Goal: Task Accomplishment & Management: Manage account settings

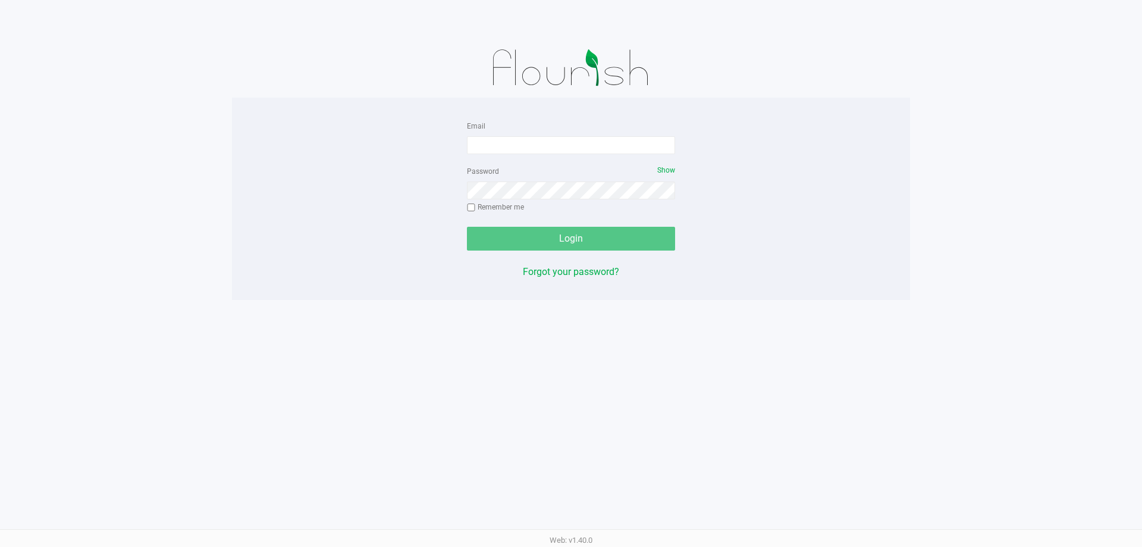
click at [563, 157] on form "Email Password Show Remember me Login" at bounding box center [571, 184] width 208 height 132
click at [563, 151] on input "Email" at bounding box center [571, 145] width 208 height 18
type input "[EMAIL_ADDRESS][DOMAIN_NAME]"
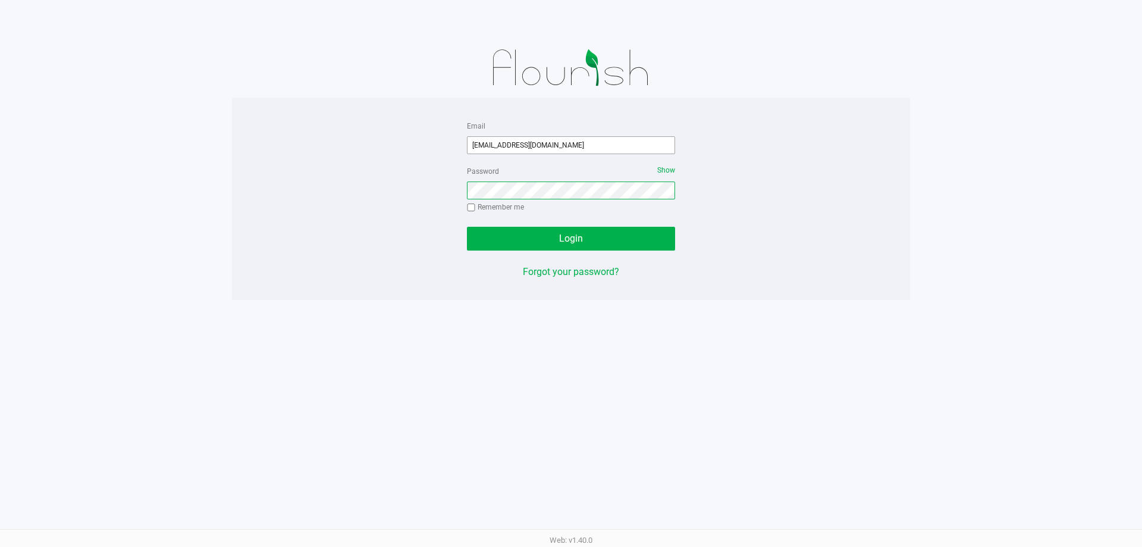
click at [467, 227] on button "Login" at bounding box center [571, 239] width 208 height 24
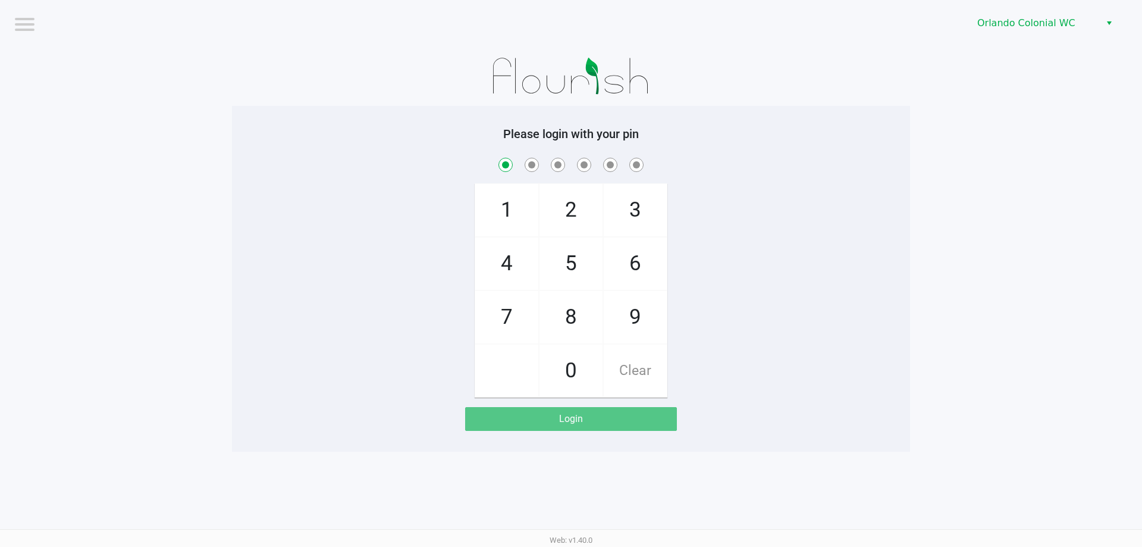
checkbox input "true"
click at [1025, 32] on span "Orlando Colonial WC" at bounding box center [1035, 22] width 130 height 21
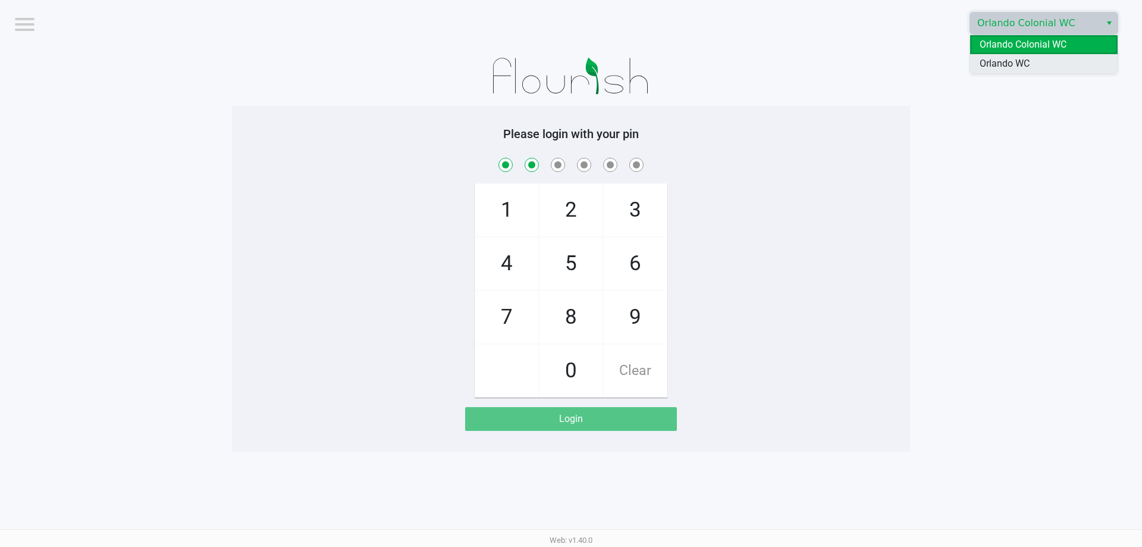
click at [1019, 56] on li "Orlando WC" at bounding box center [1044, 63] width 148 height 19
checkbox input "true"
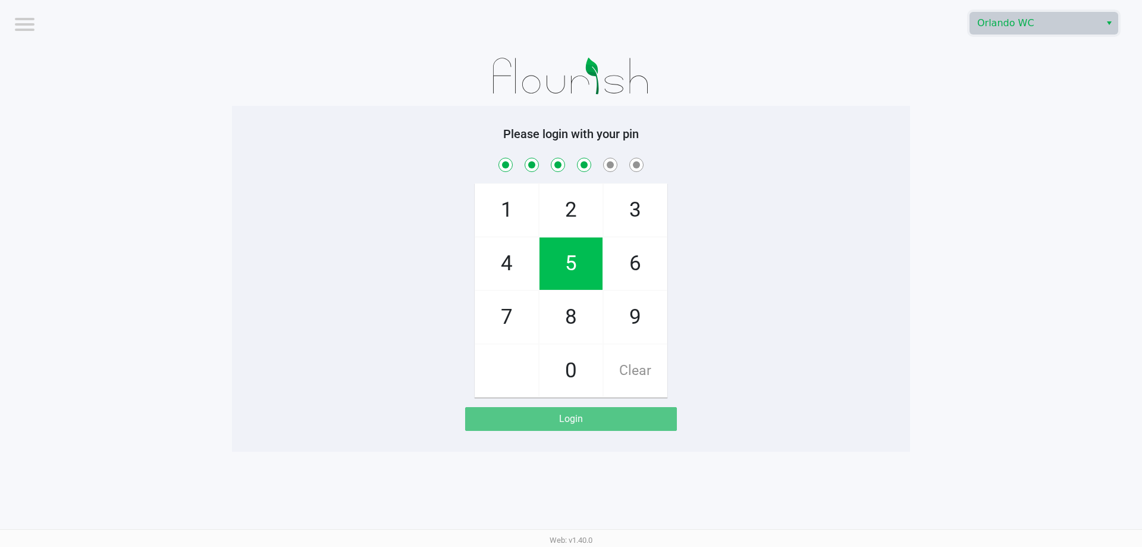
checkbox input "true"
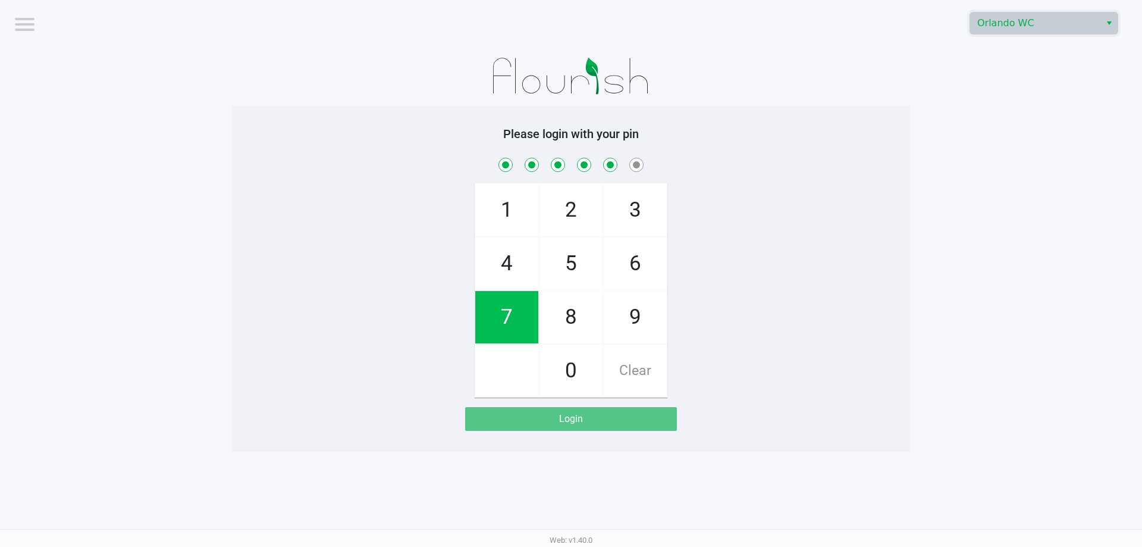
checkbox input "true"
checkbox input "false"
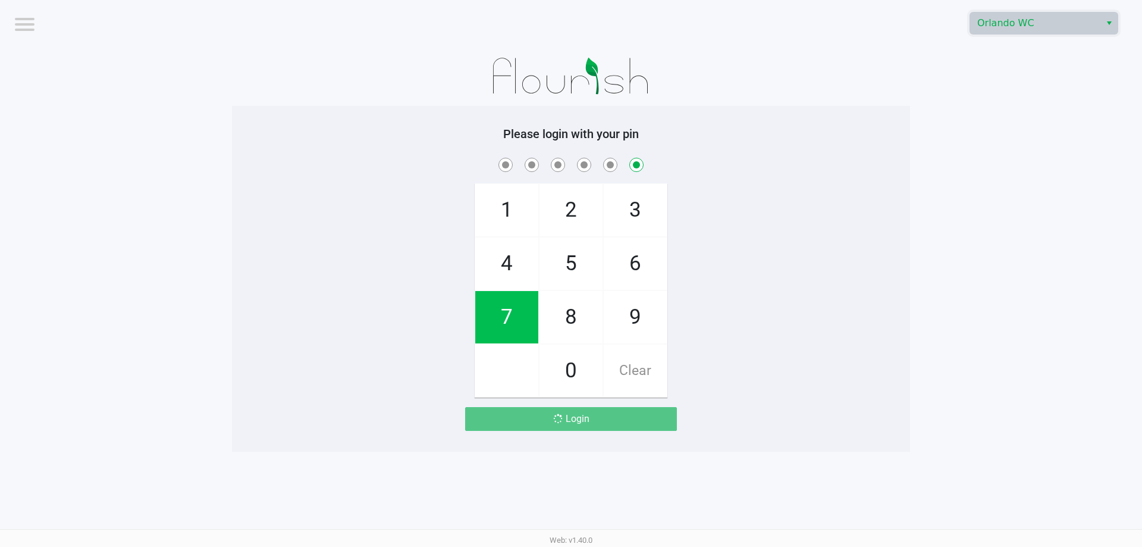
checkbox input "false"
checkbox input "true"
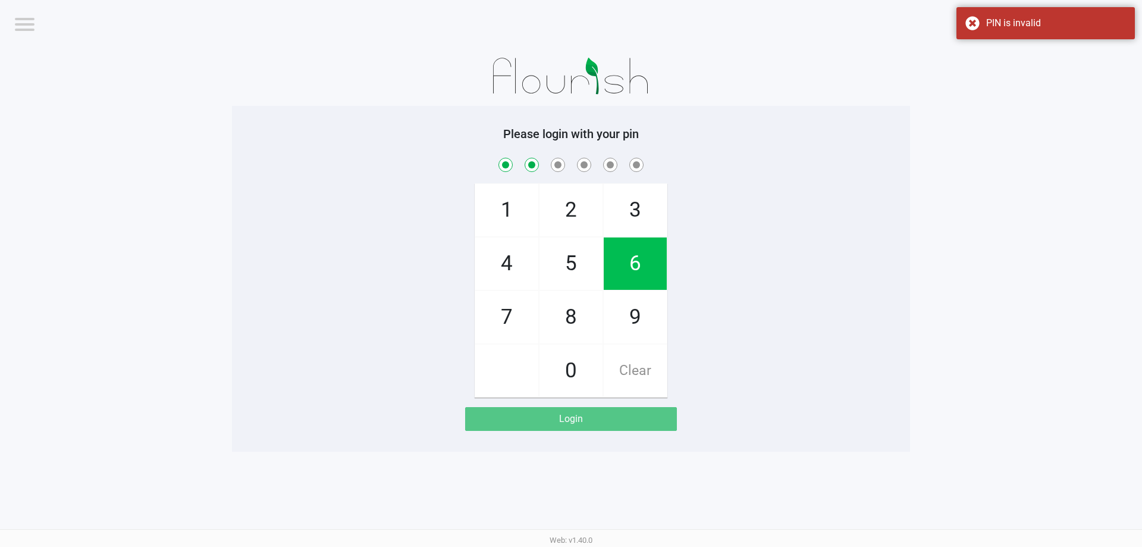
checkbox input "true"
checkbox input "false"
checkbox input "true"
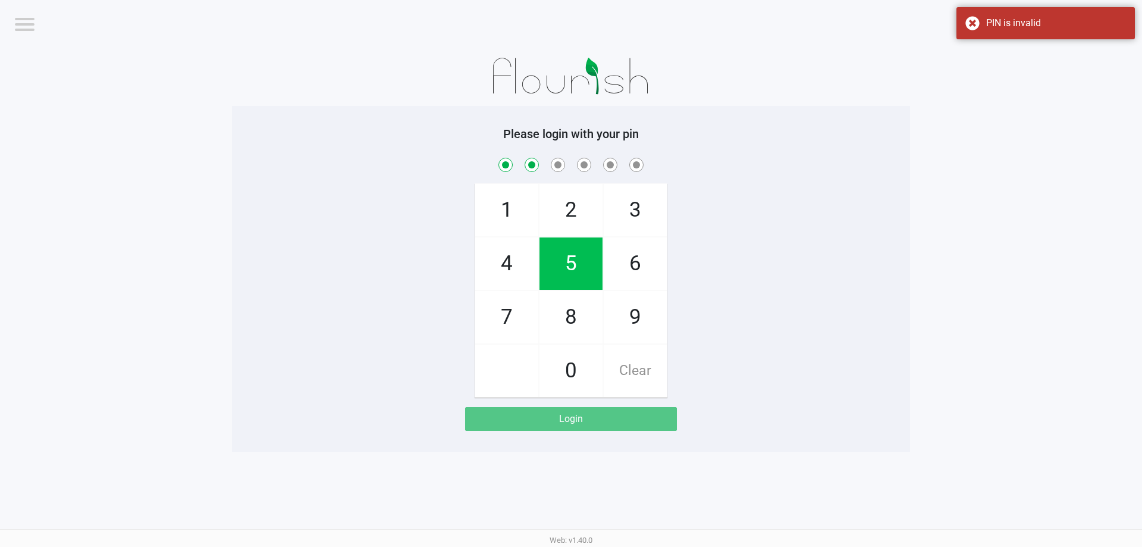
checkbox input "true"
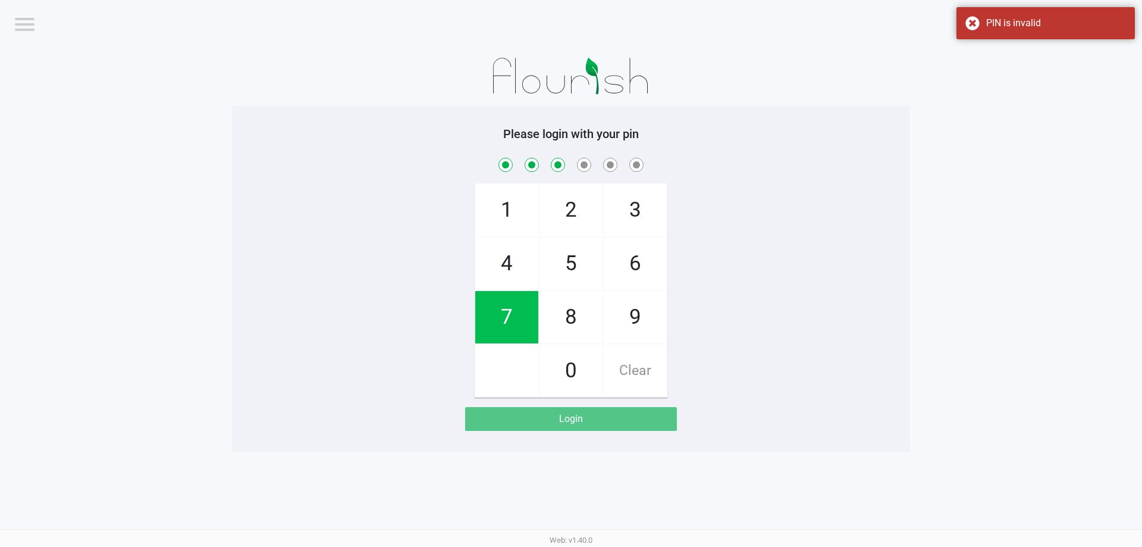
checkbox input "true"
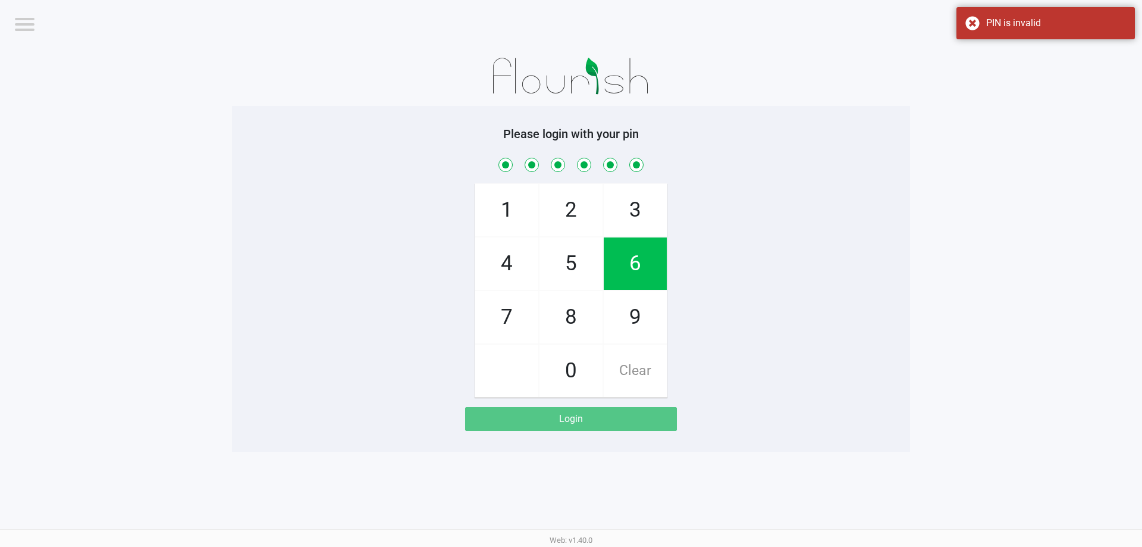
checkbox input "true"
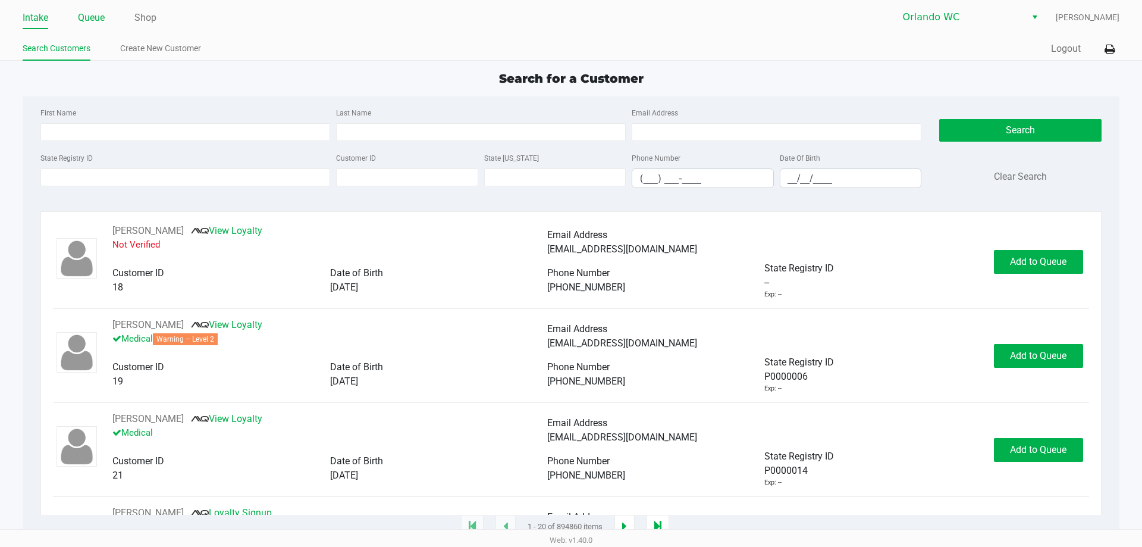
click at [96, 24] on link "Queue" at bounding box center [91, 18] width 27 height 17
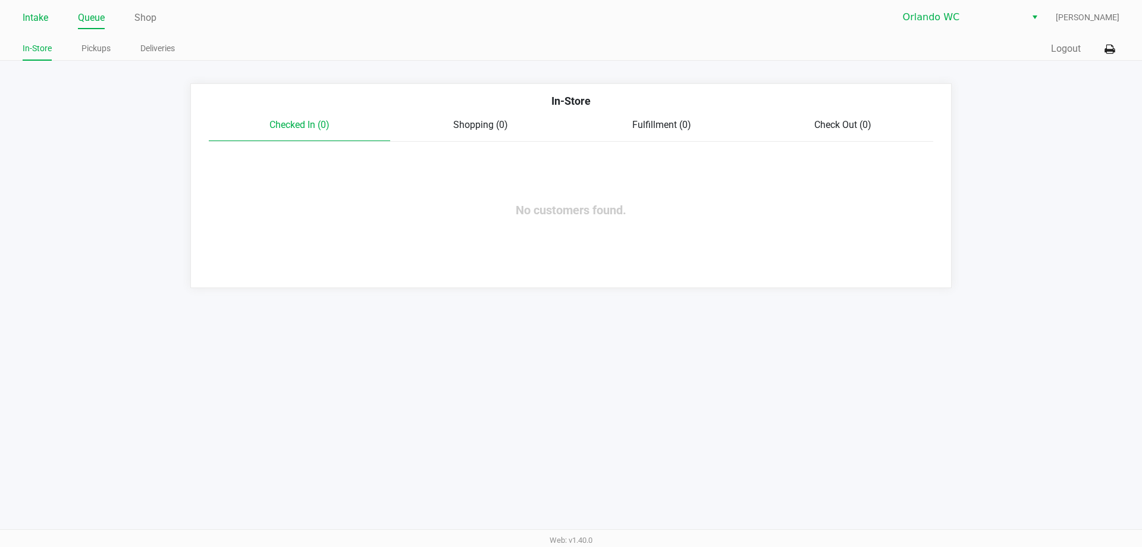
click at [27, 24] on link "Intake" at bounding box center [36, 18] width 26 height 17
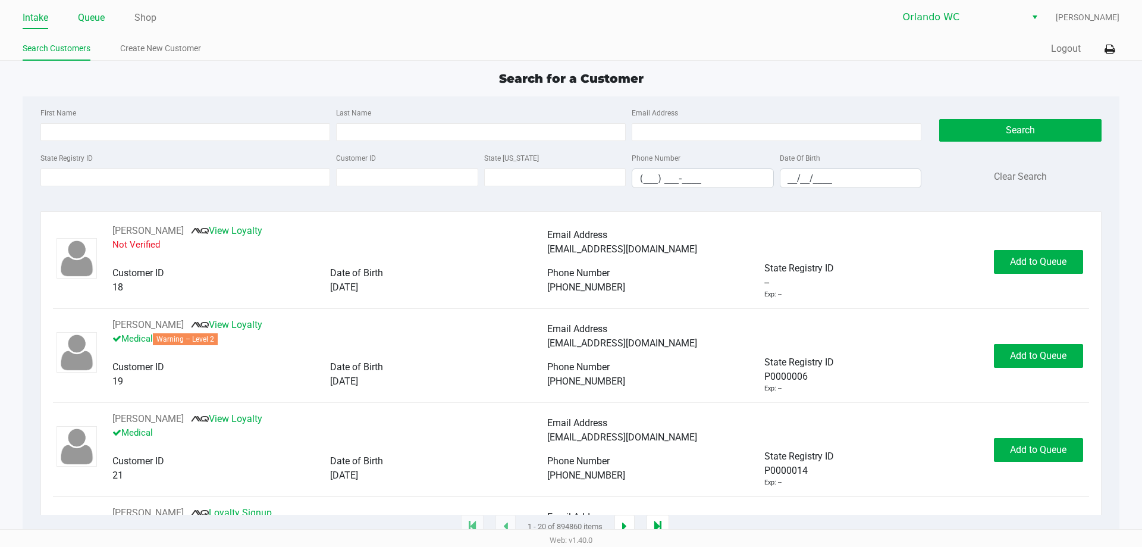
click at [91, 21] on link "Queue" at bounding box center [91, 18] width 27 height 17
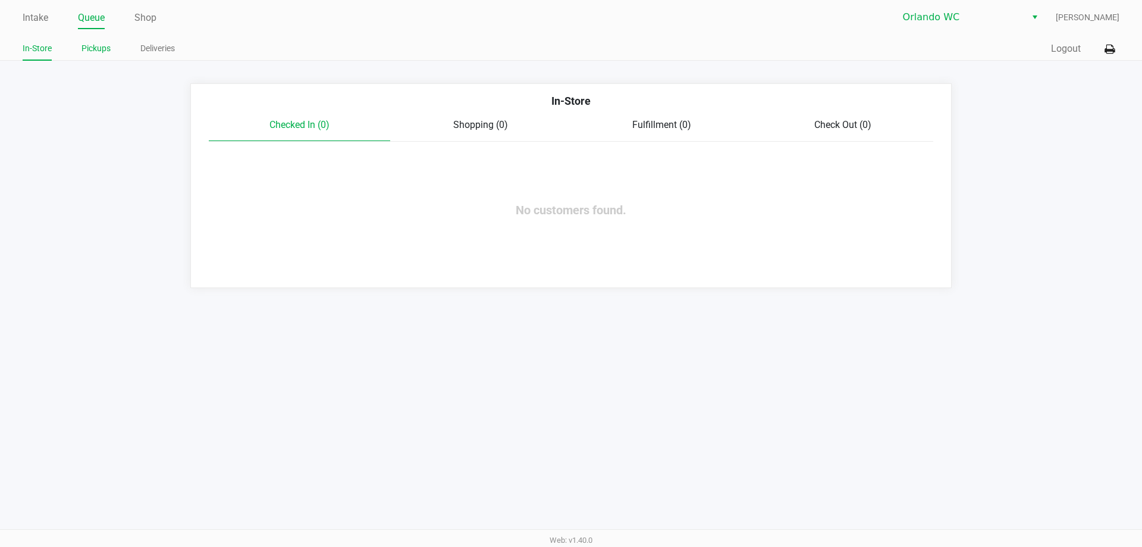
click at [92, 46] on link "Pickups" at bounding box center [96, 48] width 29 height 15
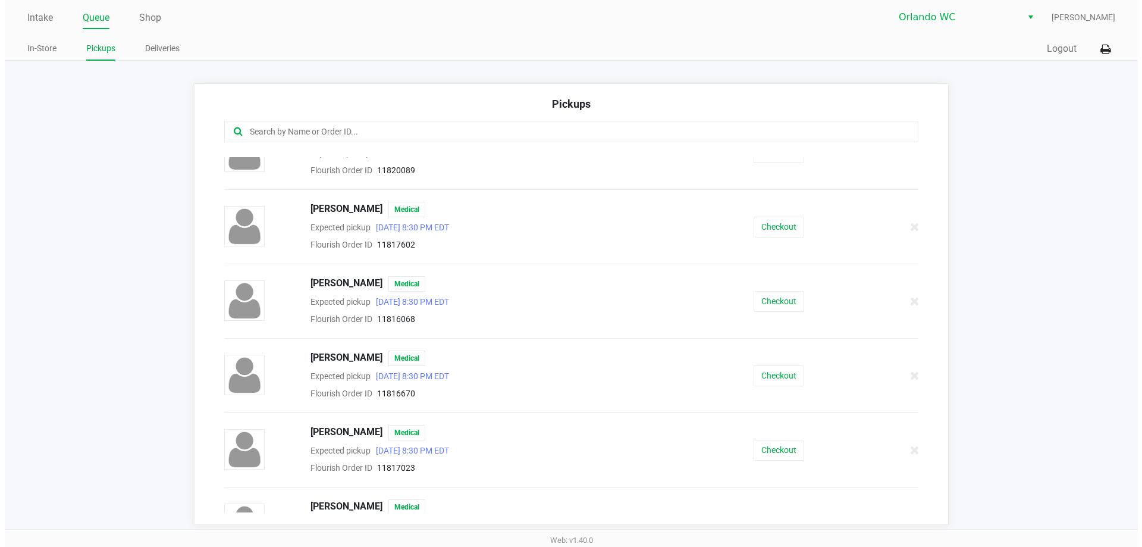
scroll to position [119, 0]
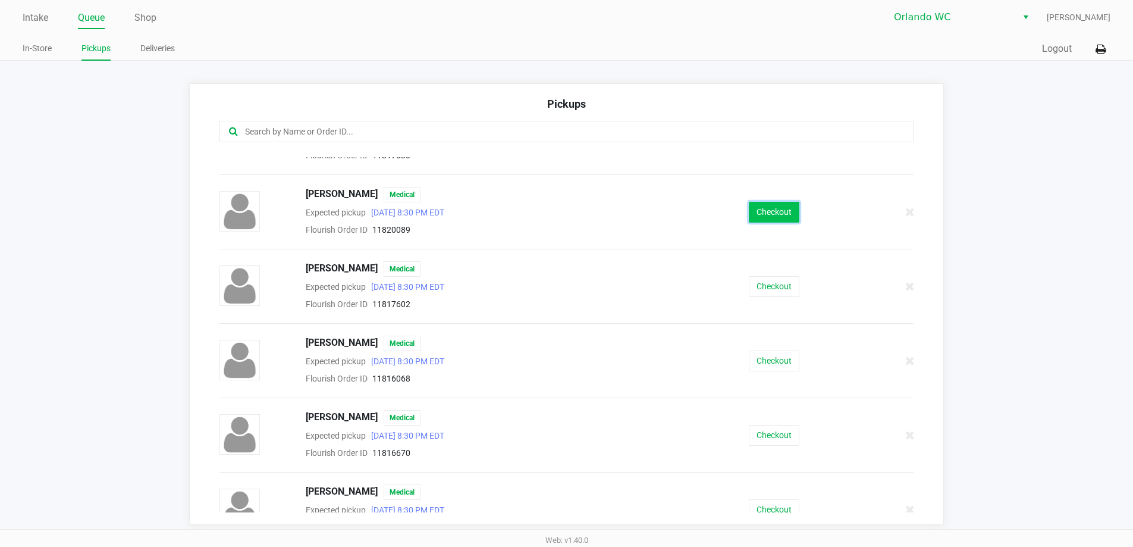
click at [774, 203] on button "Checkout" at bounding box center [774, 212] width 51 height 21
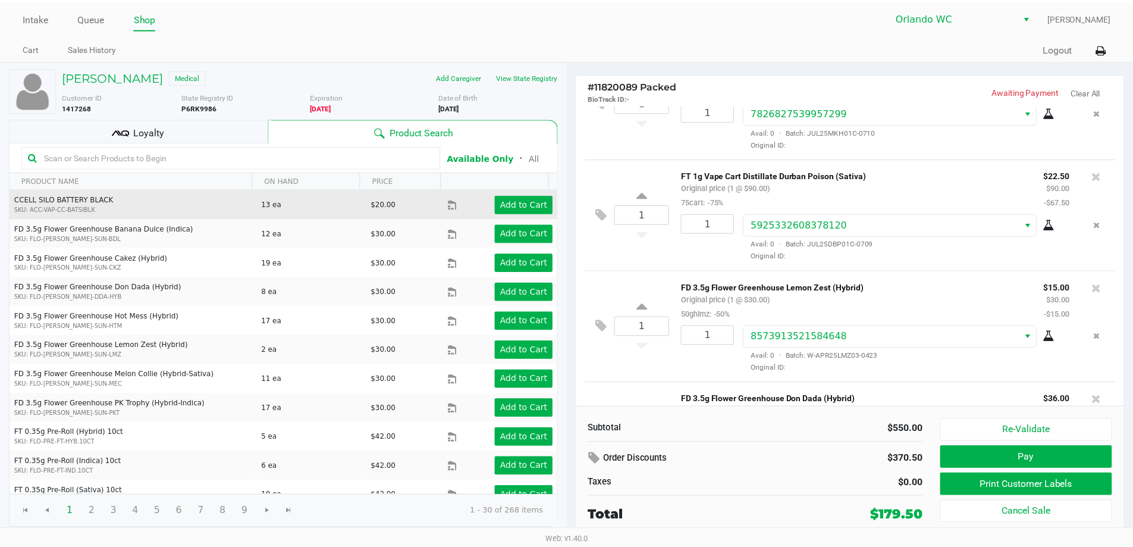
scroll to position [417, 0]
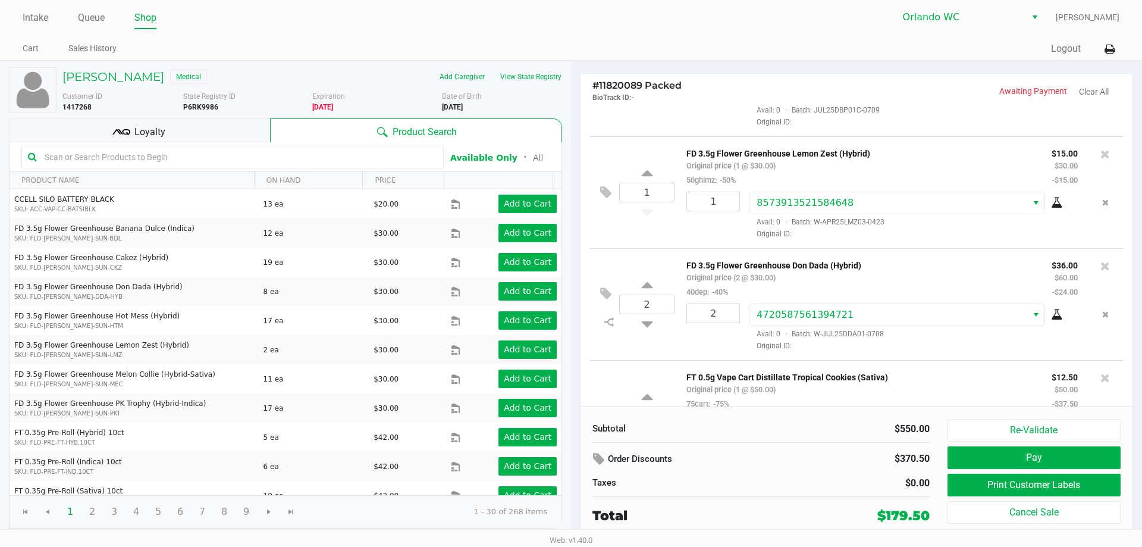
click at [221, 136] on div "Loyalty" at bounding box center [139, 130] width 261 height 24
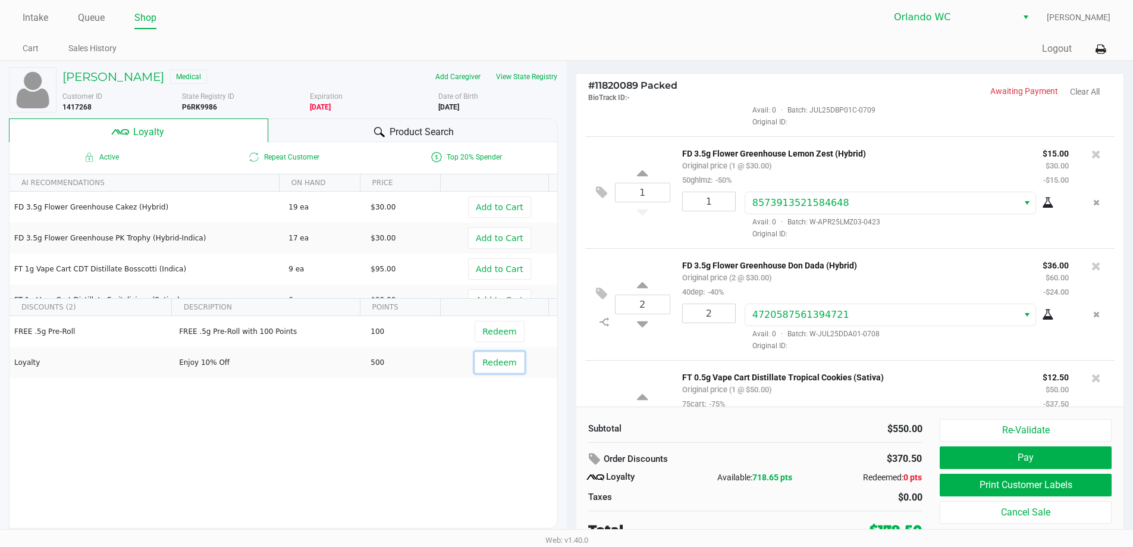
click at [511, 373] on button "Redeem" at bounding box center [499, 362] width 49 height 21
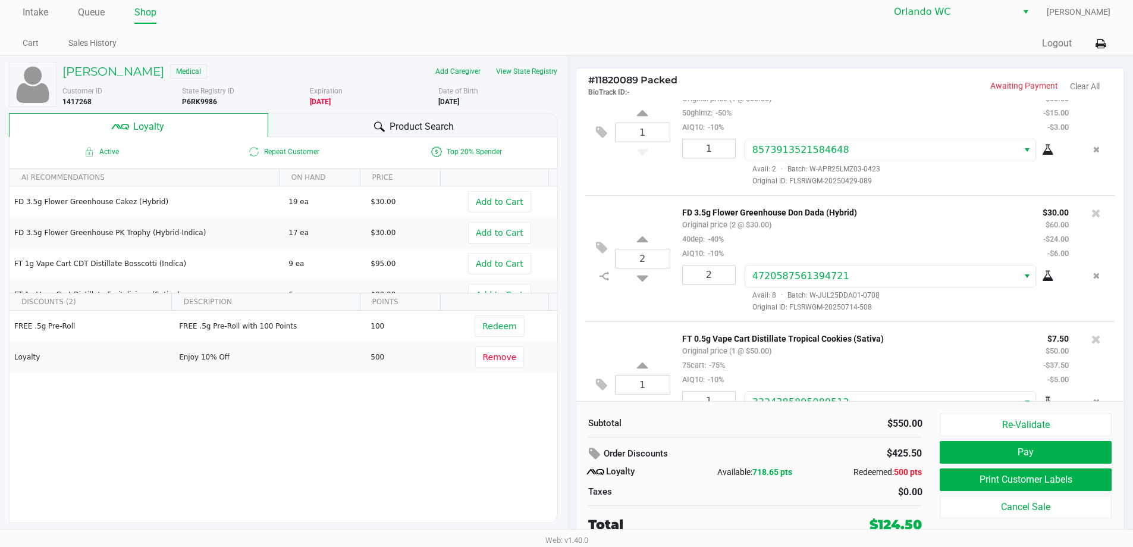
scroll to position [713, 0]
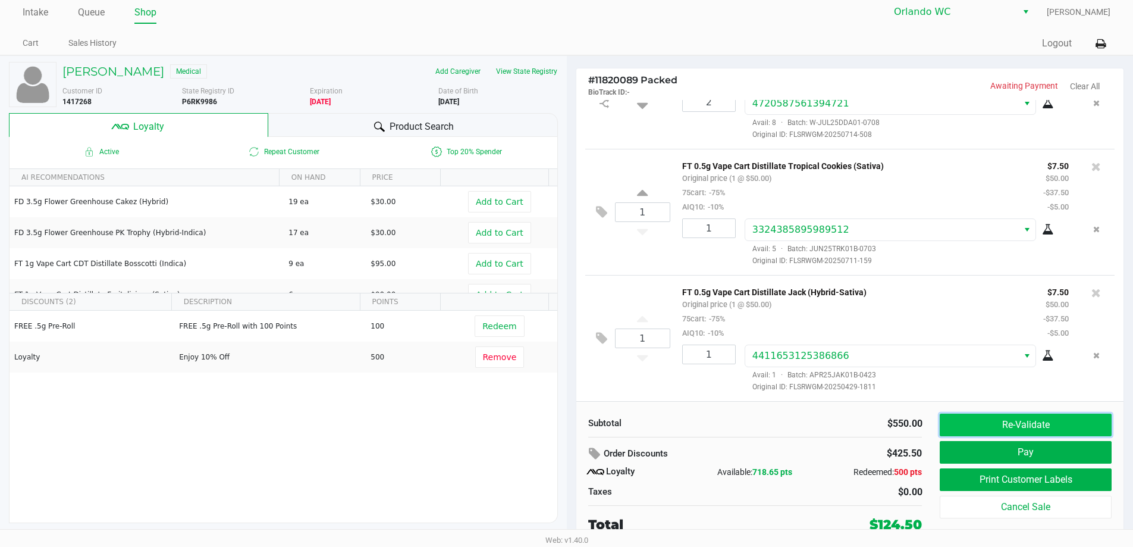
click at [1023, 418] on button "Re-Validate" at bounding box center [1025, 425] width 171 height 23
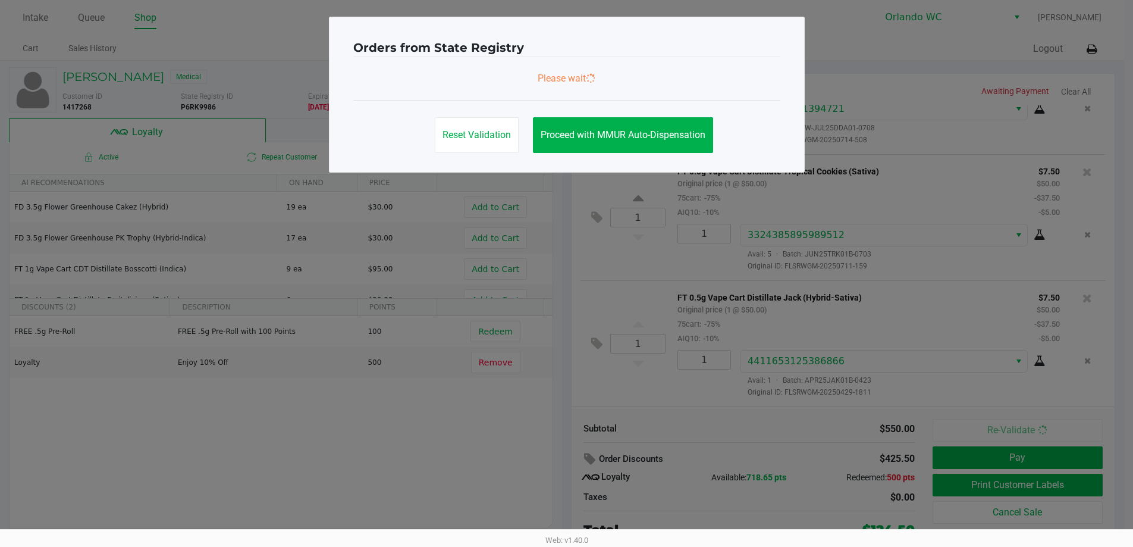
scroll to position [0, 0]
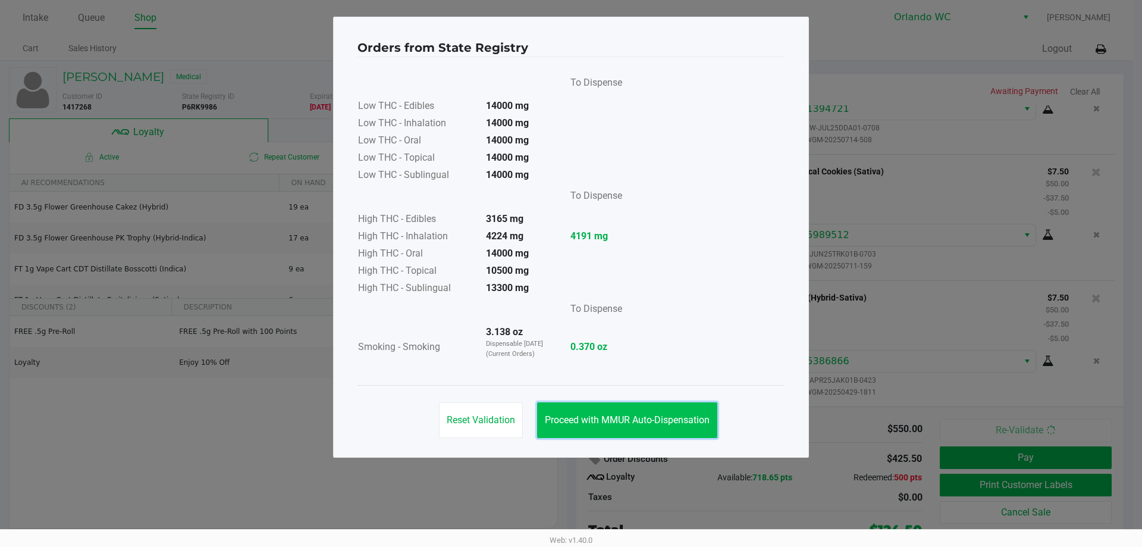
click at [665, 406] on button "Proceed with MMUR Auto-Dispensation" at bounding box center [627, 420] width 180 height 36
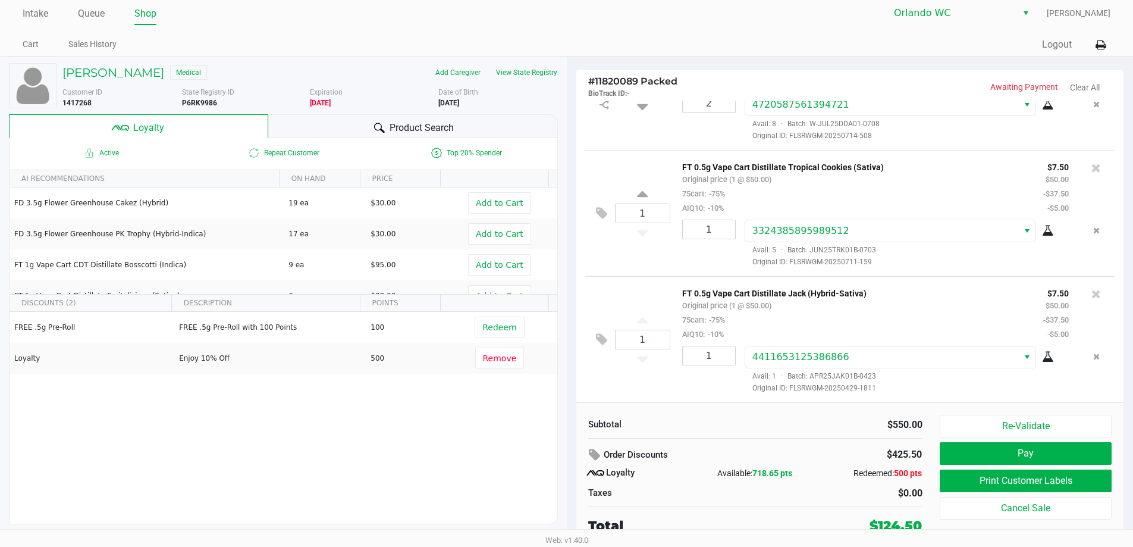
scroll to position [5, 0]
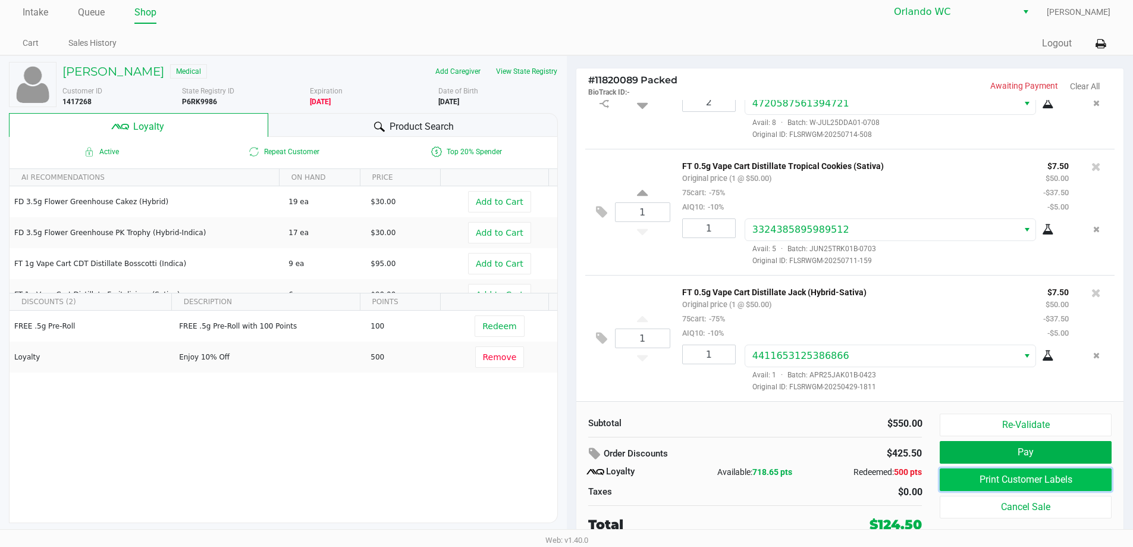
click at [1022, 476] on button "Print Customer Labels" at bounding box center [1025, 479] width 171 height 23
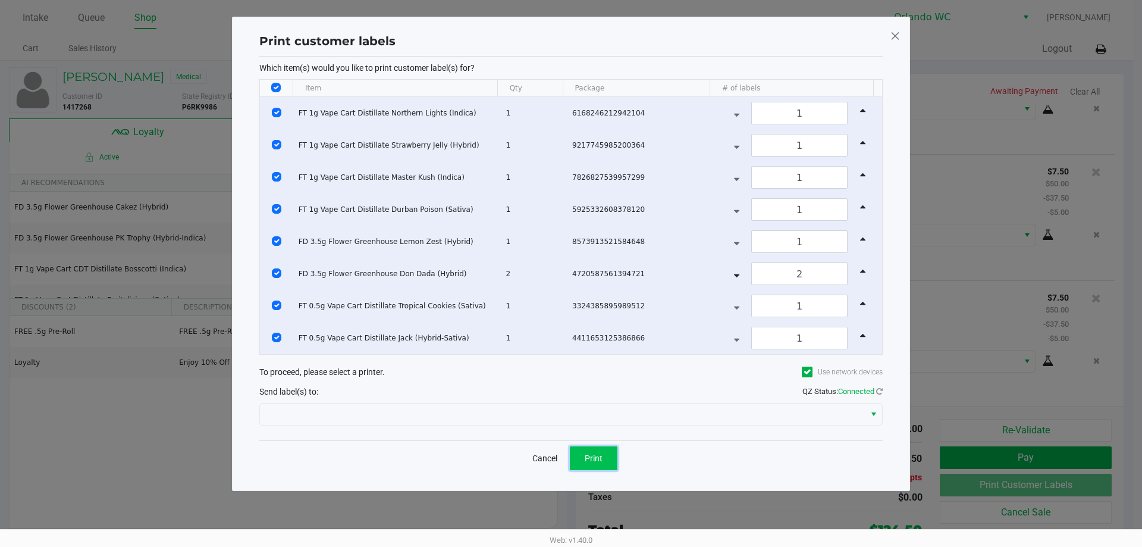
click at [597, 452] on button "Print" at bounding box center [594, 458] width 48 height 24
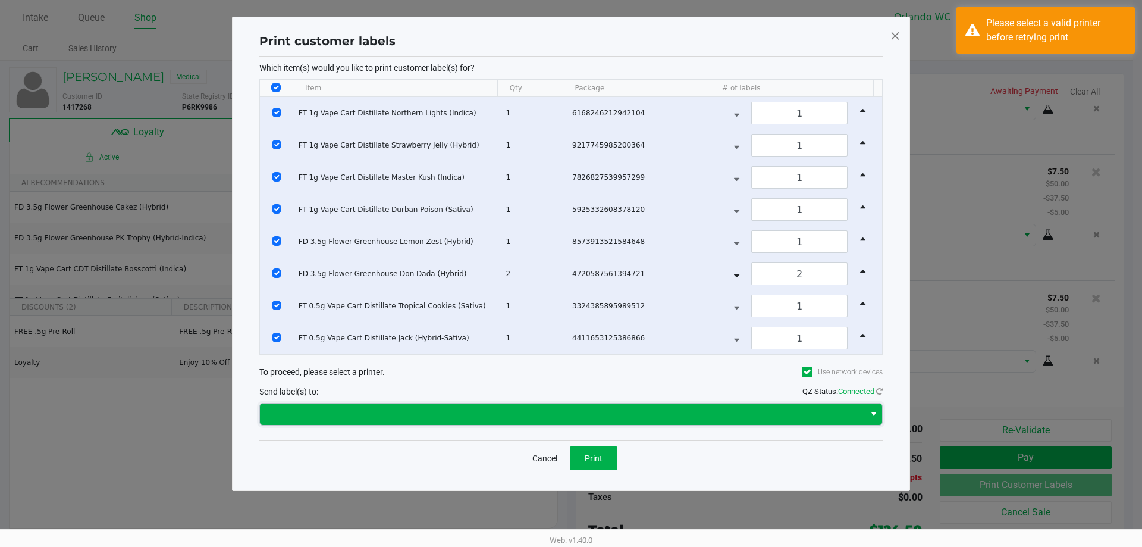
click at [571, 407] on span at bounding box center [562, 414] width 591 height 14
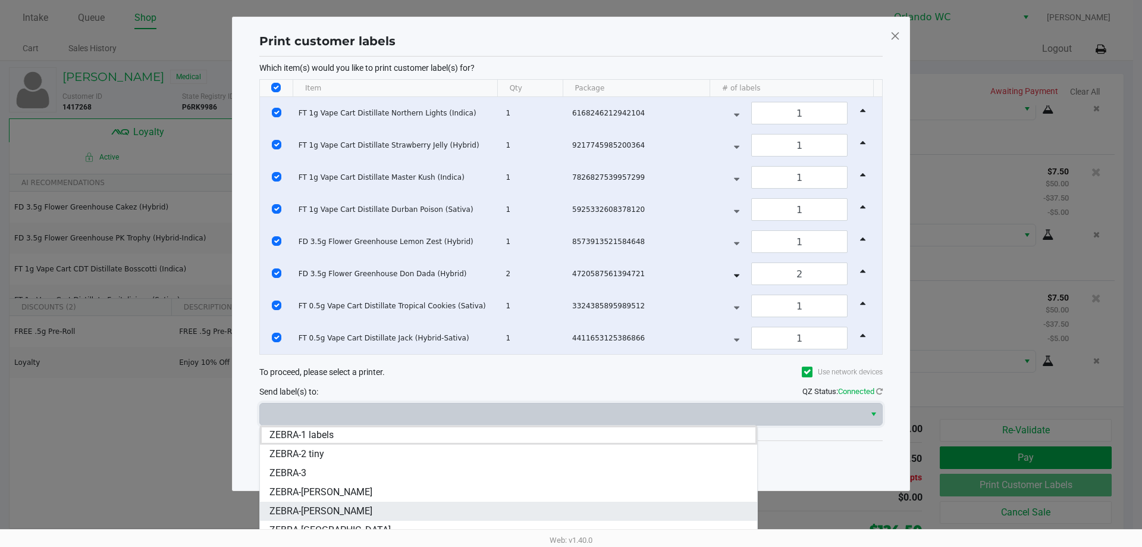
click at [388, 506] on li "ZEBRA-[PERSON_NAME]" at bounding box center [508, 511] width 497 height 19
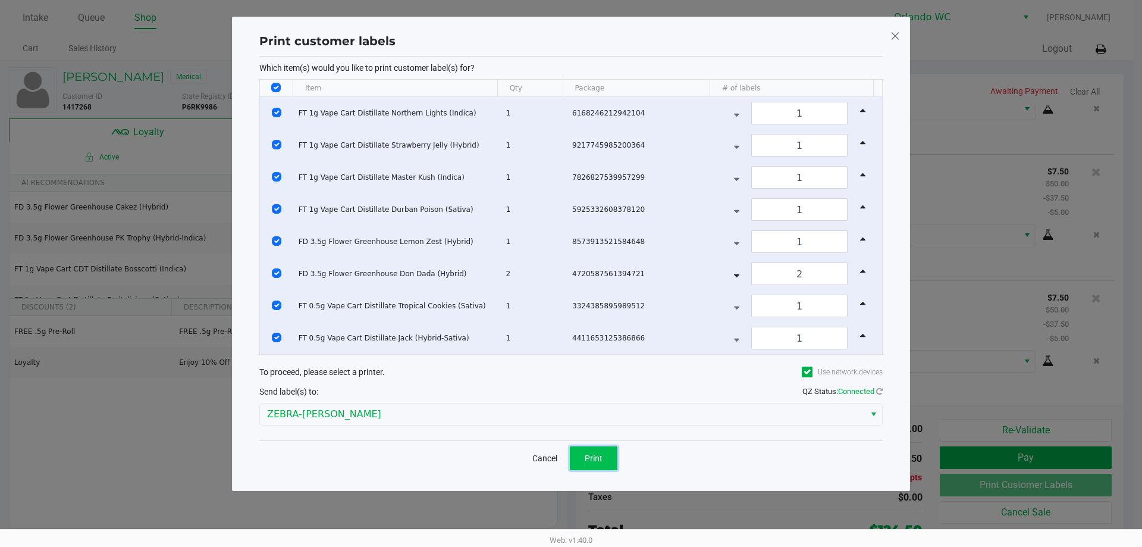
click at [596, 462] on span "Print" at bounding box center [594, 458] width 18 height 10
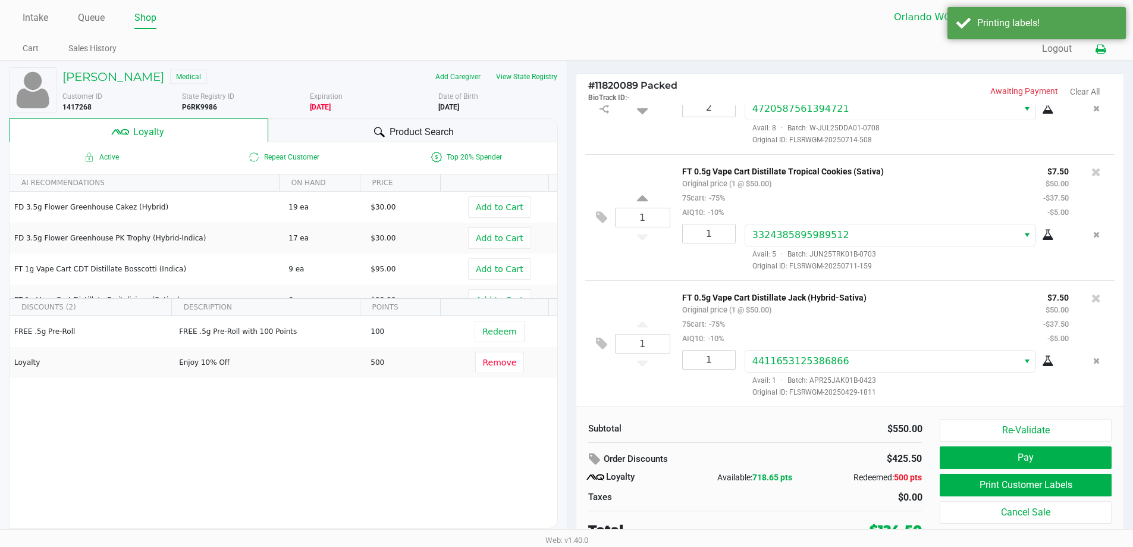
click at [1094, 51] on button at bounding box center [1101, 49] width 20 height 22
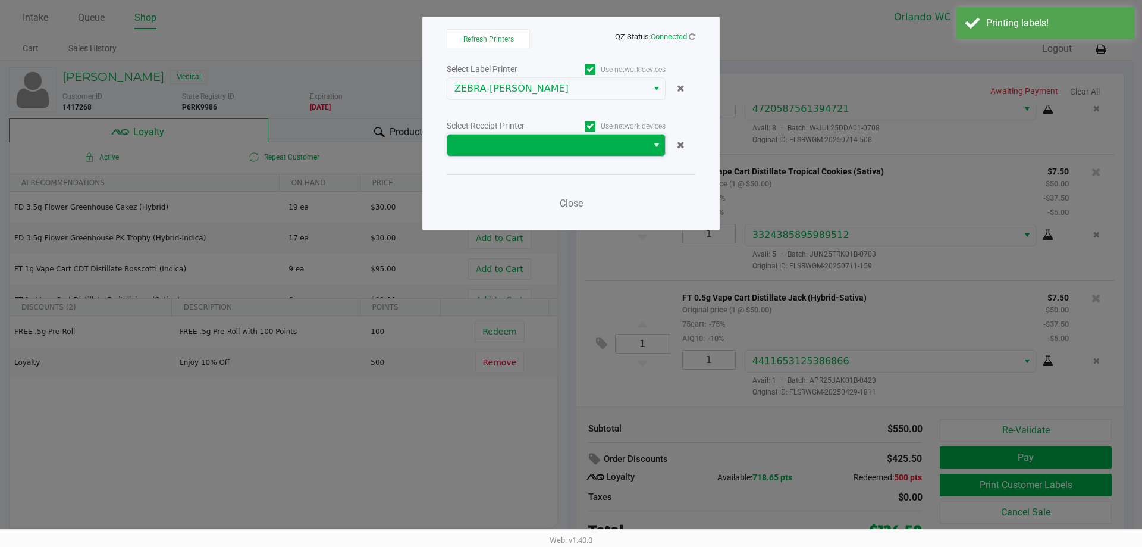
click at [617, 145] on span at bounding box center [548, 145] width 186 height 14
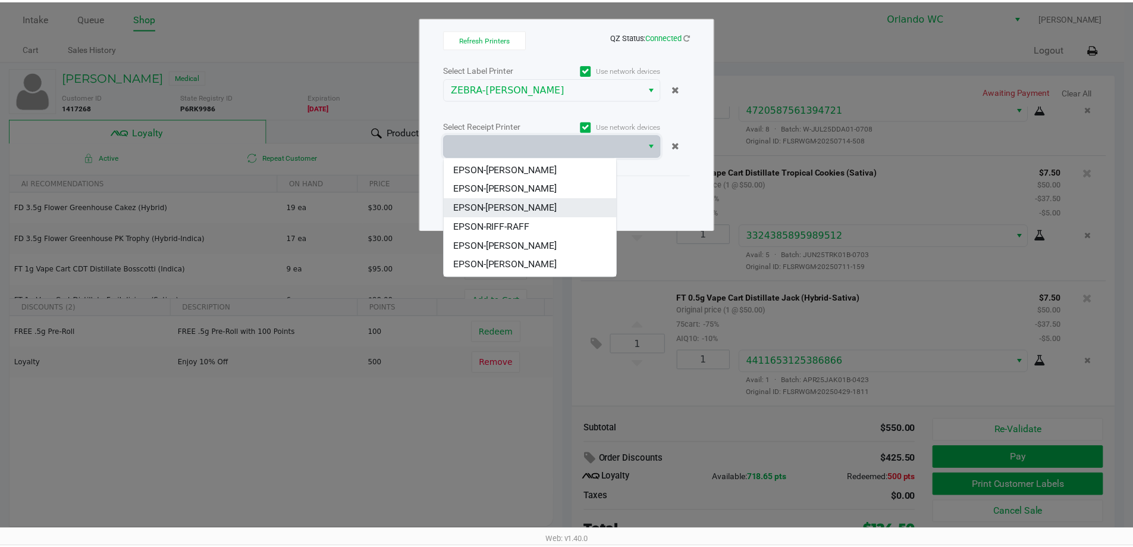
scroll to position [52, 0]
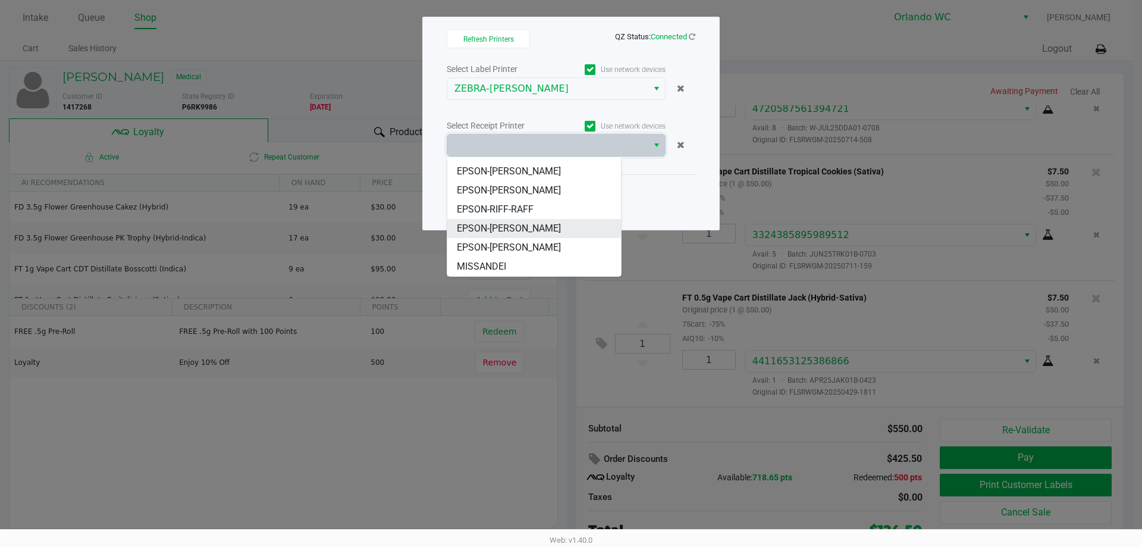
click at [534, 223] on span "EPSON-[PERSON_NAME]" at bounding box center [509, 228] width 104 height 14
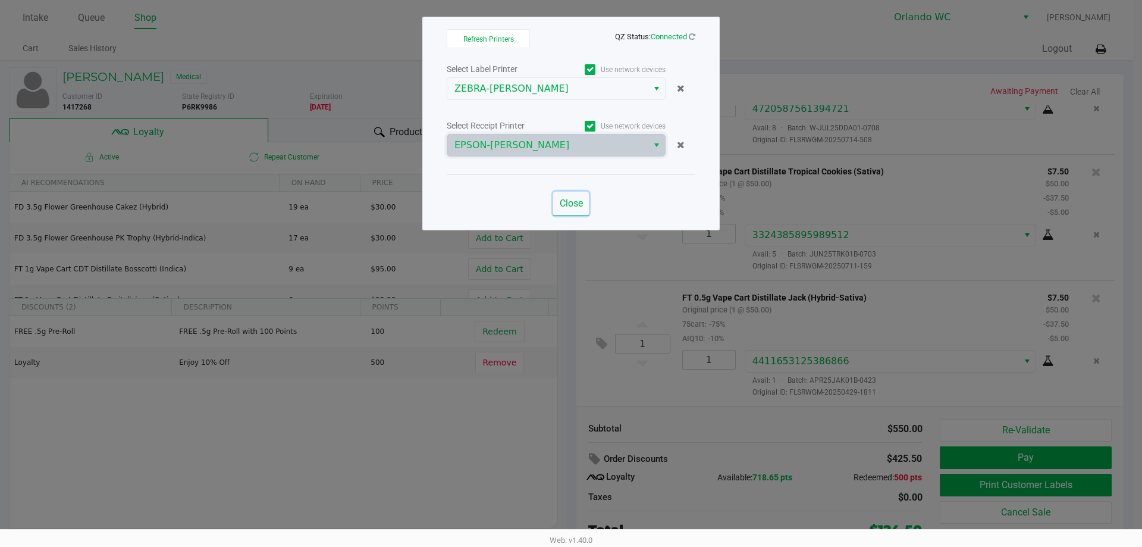
click at [574, 211] on button "Close" at bounding box center [571, 204] width 36 height 24
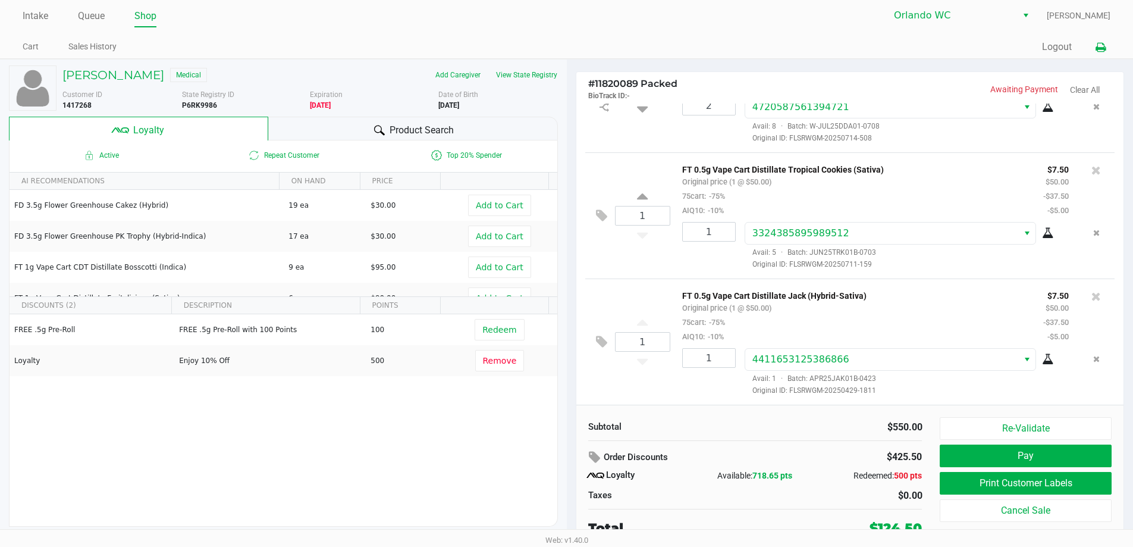
scroll to position [5, 0]
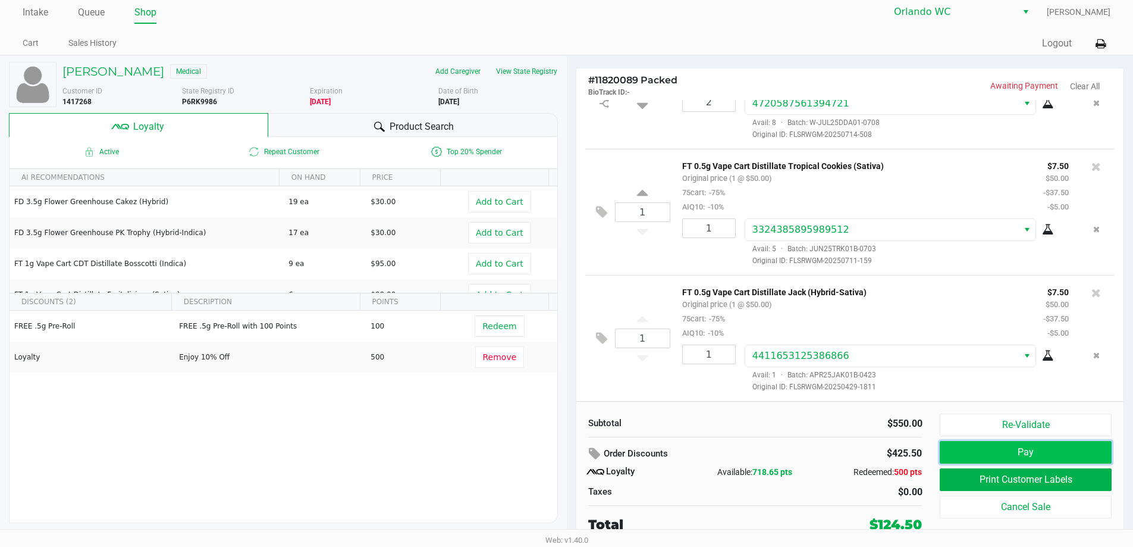
click at [1007, 445] on button "Pay" at bounding box center [1025, 452] width 171 height 23
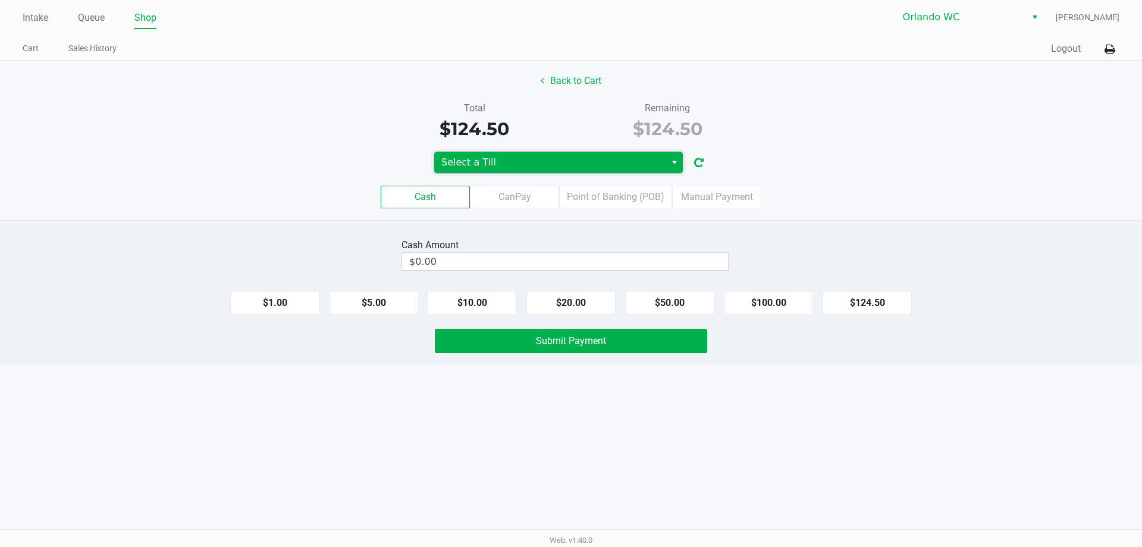
click at [541, 159] on span "Select a Till" at bounding box center [549, 162] width 217 height 14
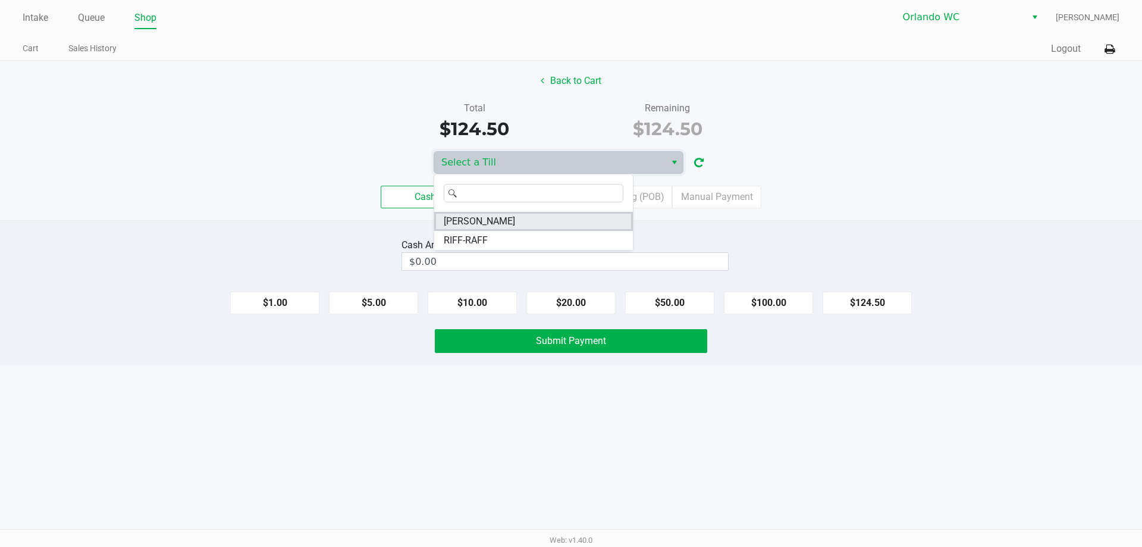
click at [499, 223] on span "[PERSON_NAME]" at bounding box center [479, 221] width 71 height 14
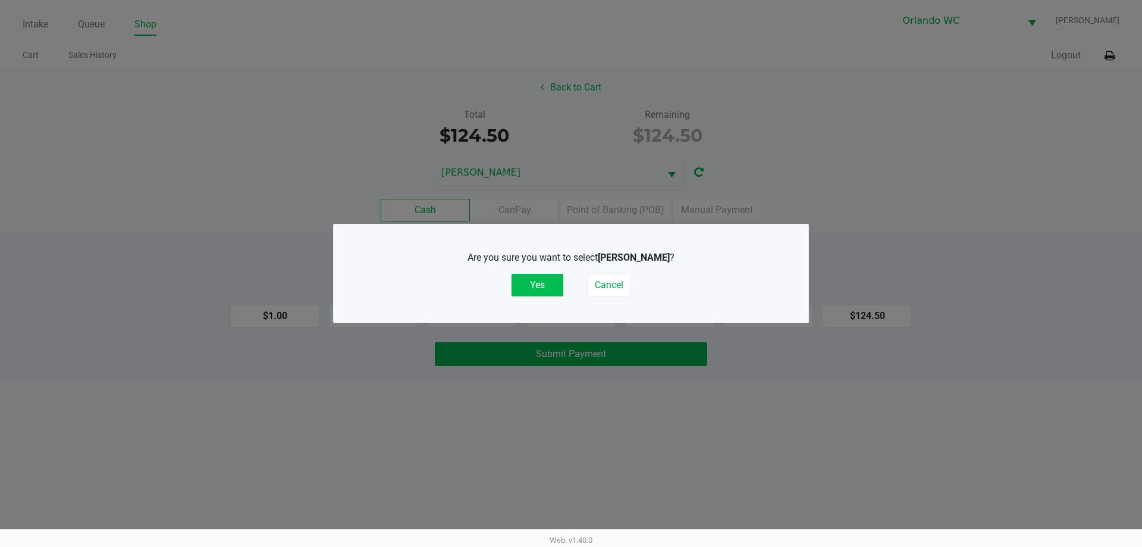
click at [536, 280] on button "Yes" at bounding box center [538, 285] width 52 height 23
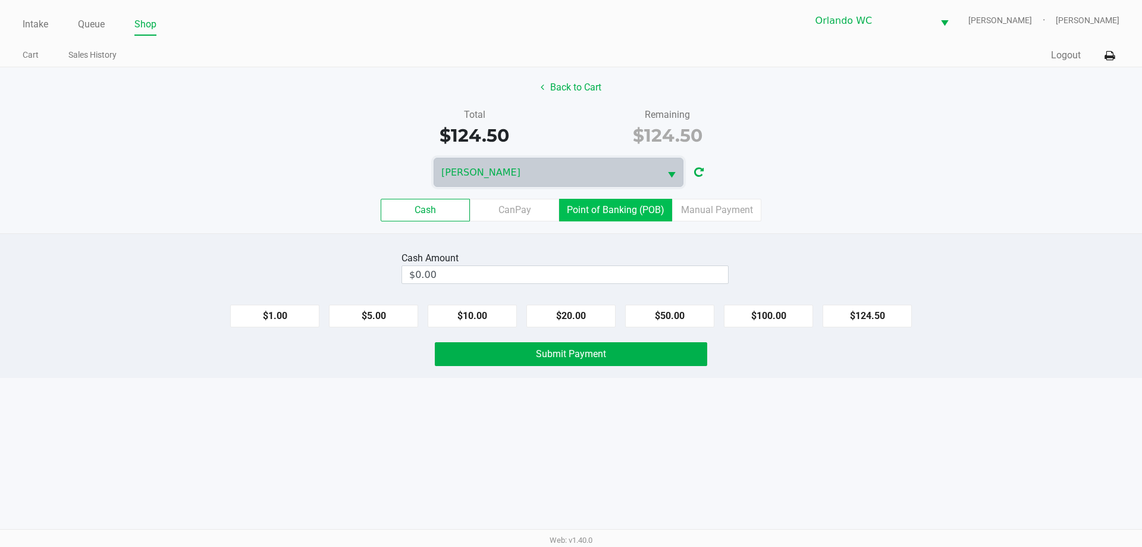
click at [620, 219] on label "Point of Banking (POB)" at bounding box center [615, 210] width 113 height 23
click at [0, 0] on 7 "Point of Banking (POB)" at bounding box center [0, 0] width 0 height 0
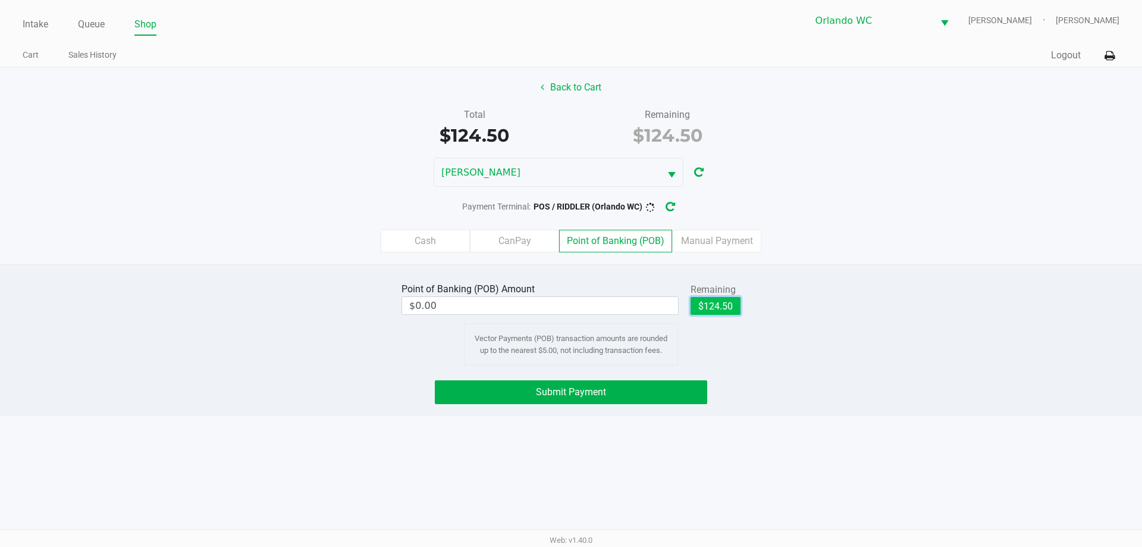
click at [711, 303] on button "$124.50" at bounding box center [716, 306] width 50 height 18
type input "$124.50"
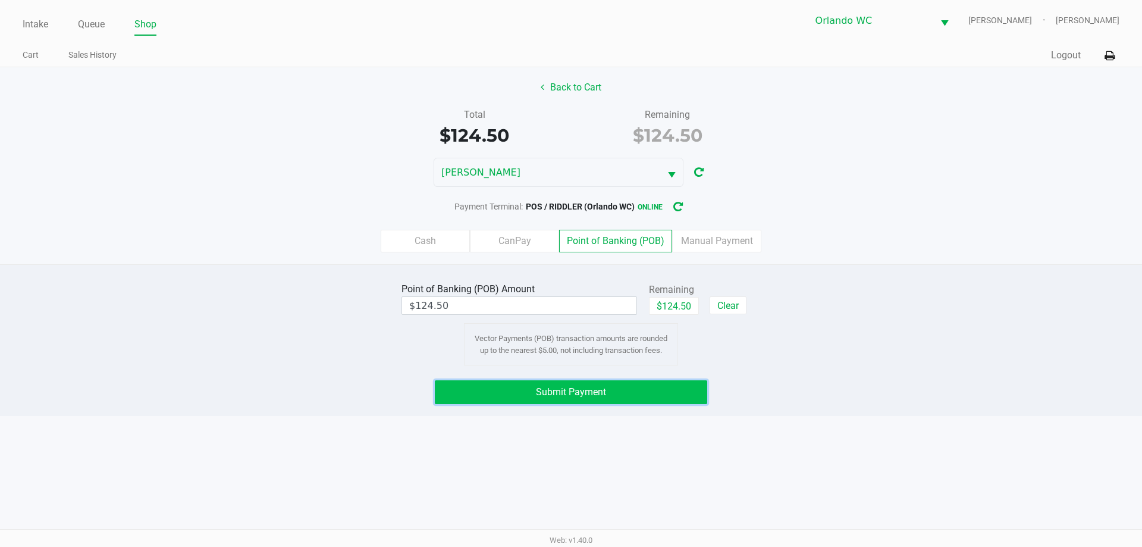
click at [568, 388] on span "Submit Payment" at bounding box center [571, 391] width 70 height 11
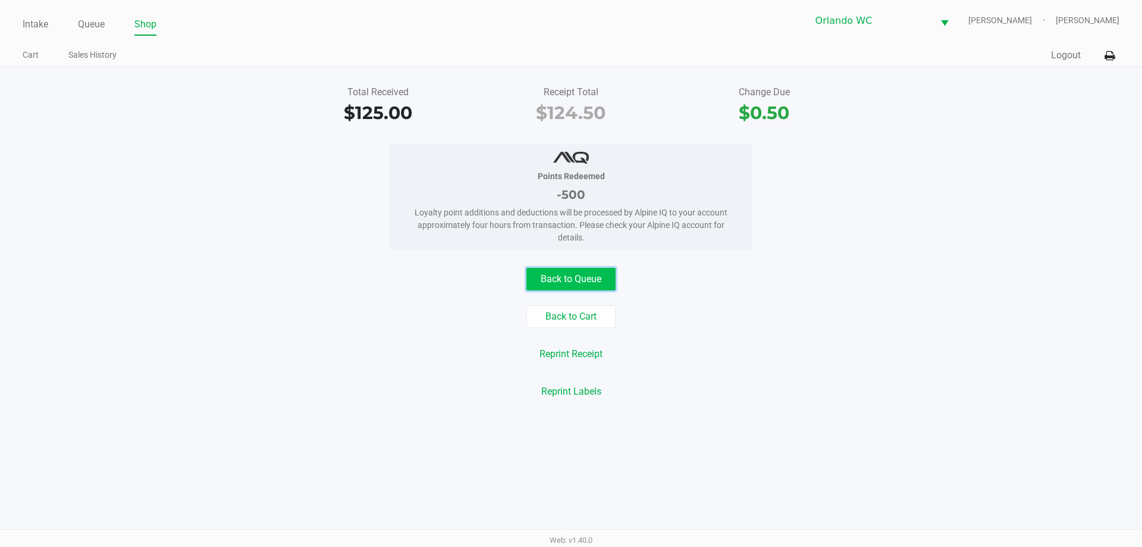
click at [588, 283] on button "Back to Queue" at bounding box center [571, 279] width 89 height 23
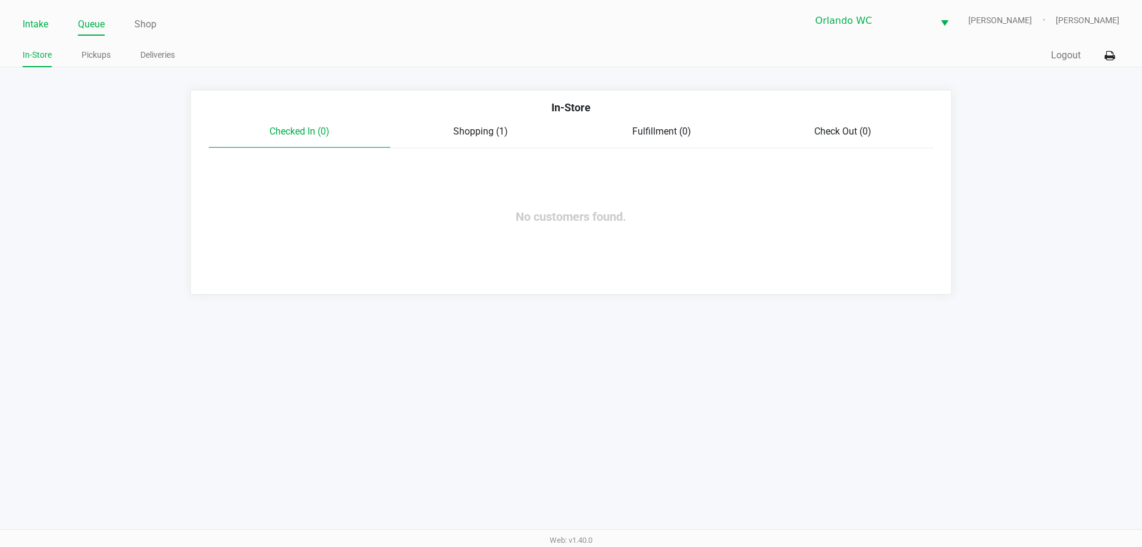
click at [23, 19] on link "Intake" at bounding box center [36, 24] width 26 height 17
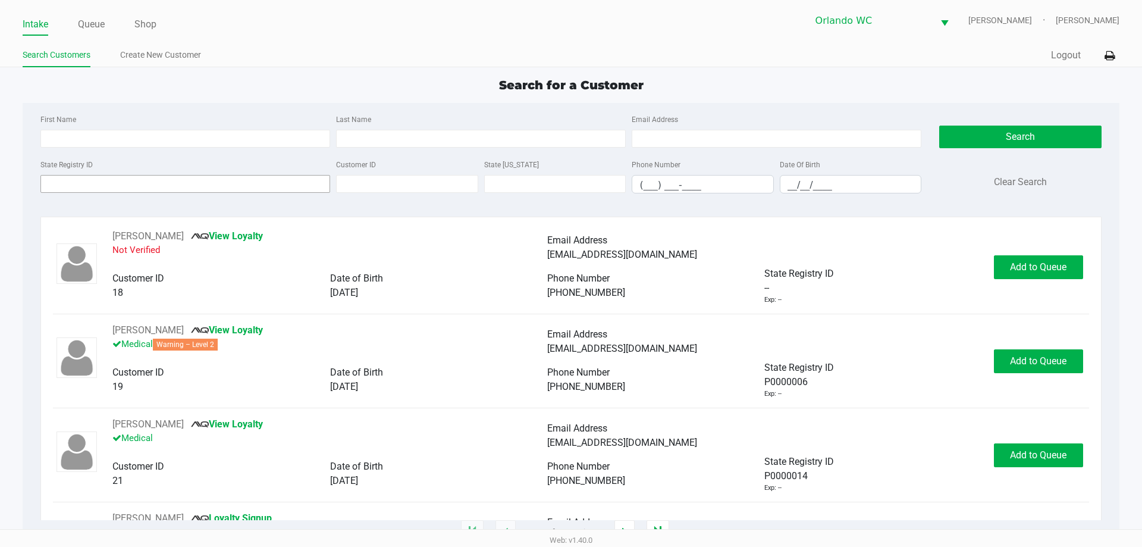
drag, startPoint x: 92, startPoint y: 168, endPoint x: 98, endPoint y: 185, distance: 17.5
click at [93, 174] on div "State Registry ID" at bounding box center [185, 175] width 296 height 36
click at [98, 185] on input "State Registry ID" at bounding box center [185, 184] width 290 height 18
click at [58, 184] on input "State Registry ID" at bounding box center [185, 184] width 290 height 18
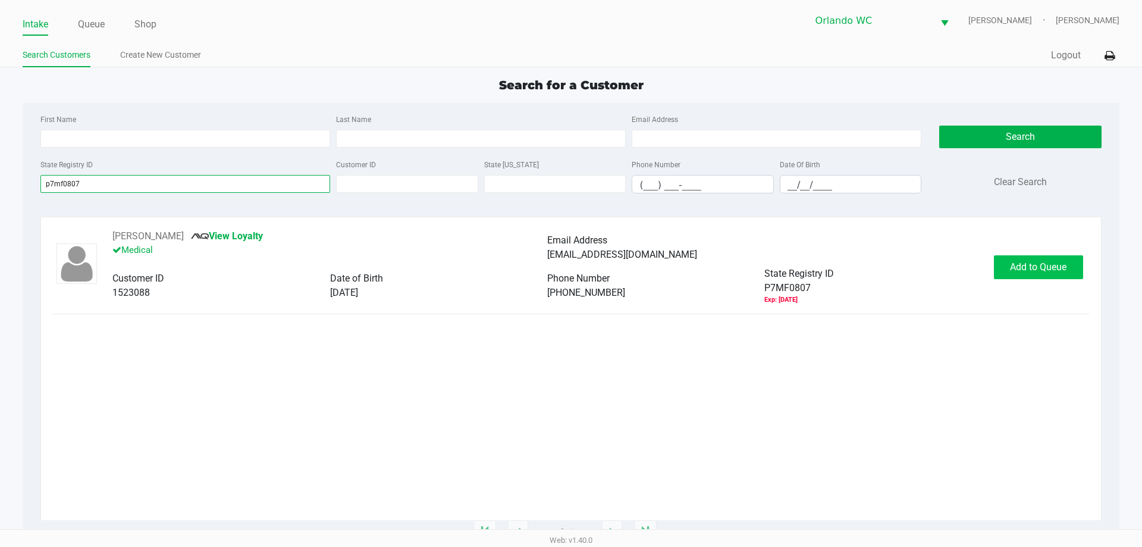
type input "p7mf0807"
click at [1011, 271] on span "Add to Queue" at bounding box center [1038, 266] width 57 height 11
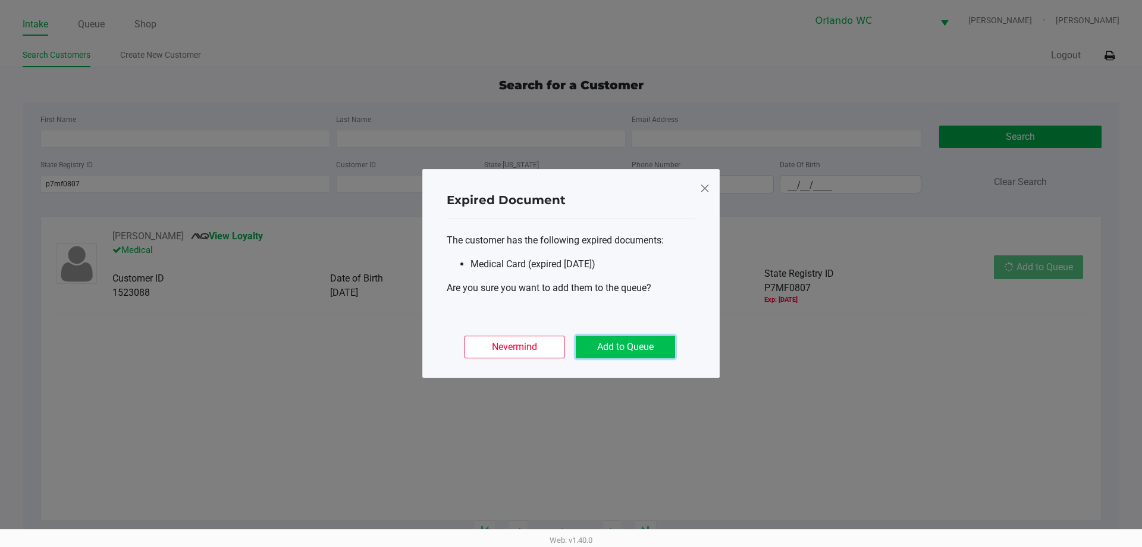
click at [631, 356] on button "Add to Queue" at bounding box center [625, 347] width 99 height 23
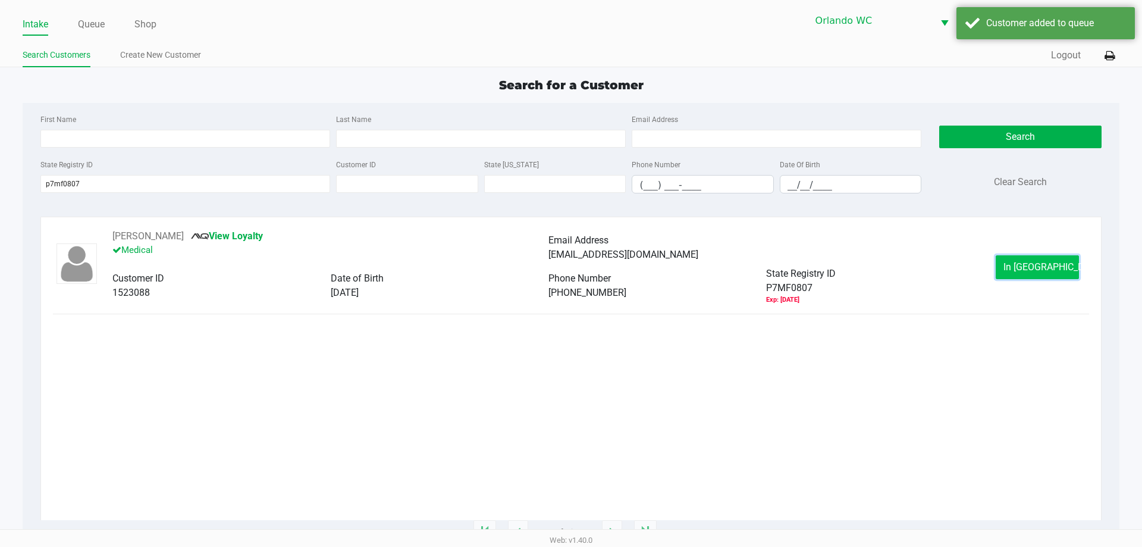
click at [1032, 274] on button "In [GEOGRAPHIC_DATA]" at bounding box center [1037, 267] width 83 height 24
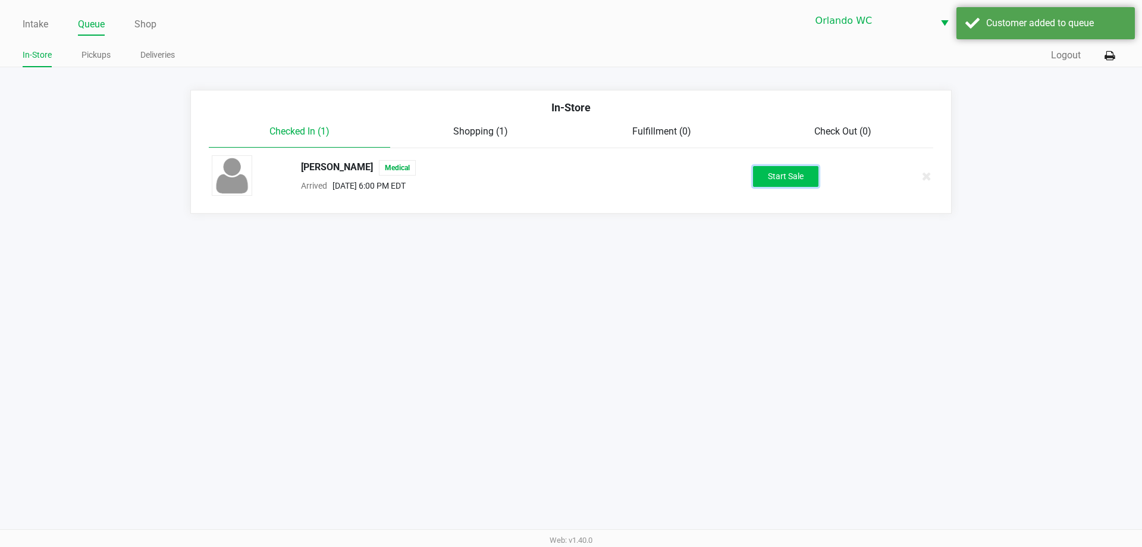
click at [763, 176] on button "Start Sale" at bounding box center [785, 176] width 65 height 21
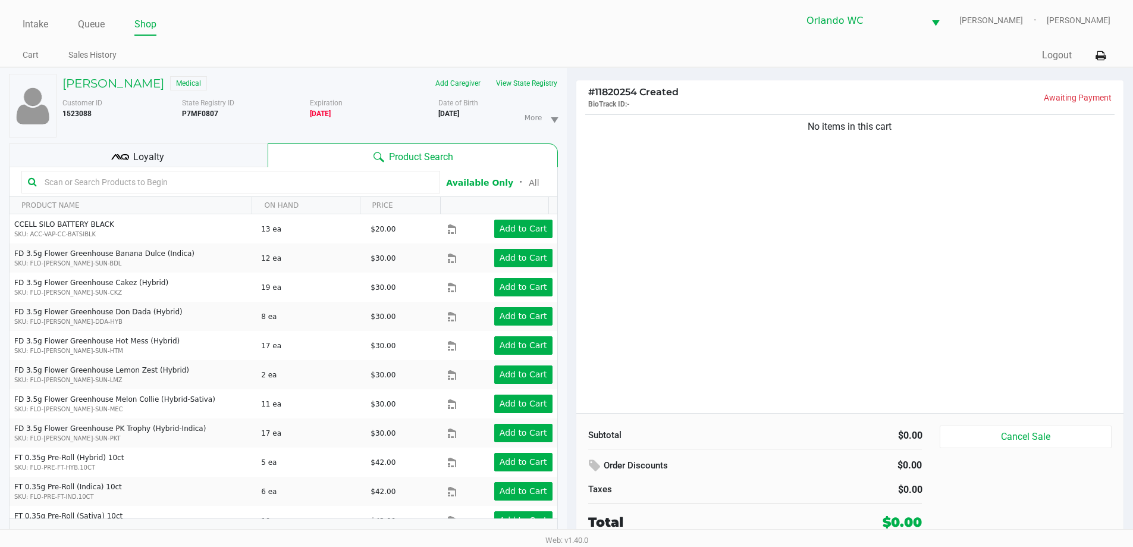
click at [165, 183] on input "text" at bounding box center [237, 182] width 394 height 18
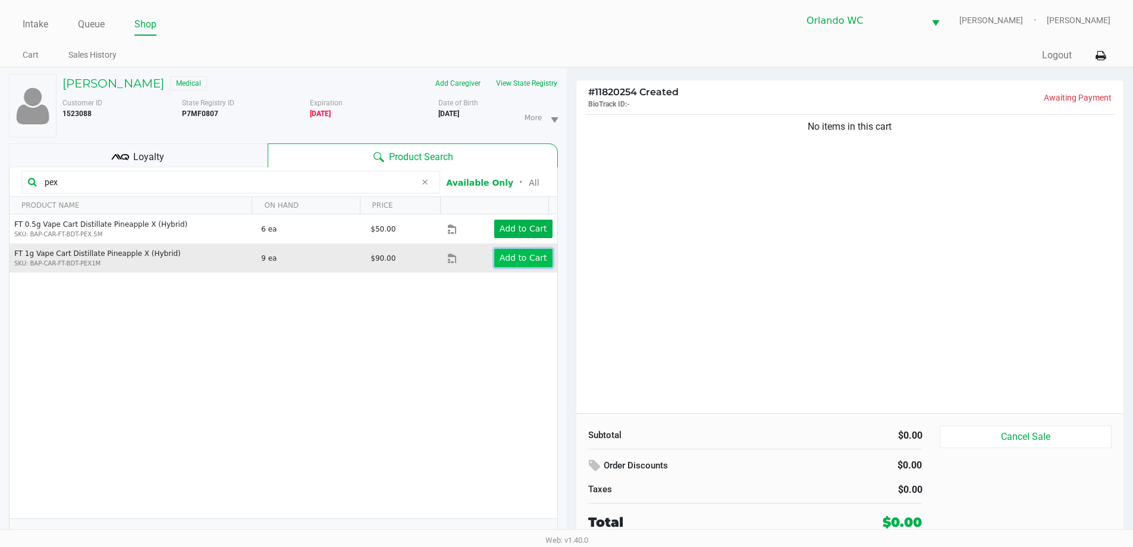
click at [515, 261] on app-button-loader "Add to Cart" at bounding box center [524, 258] width 48 height 10
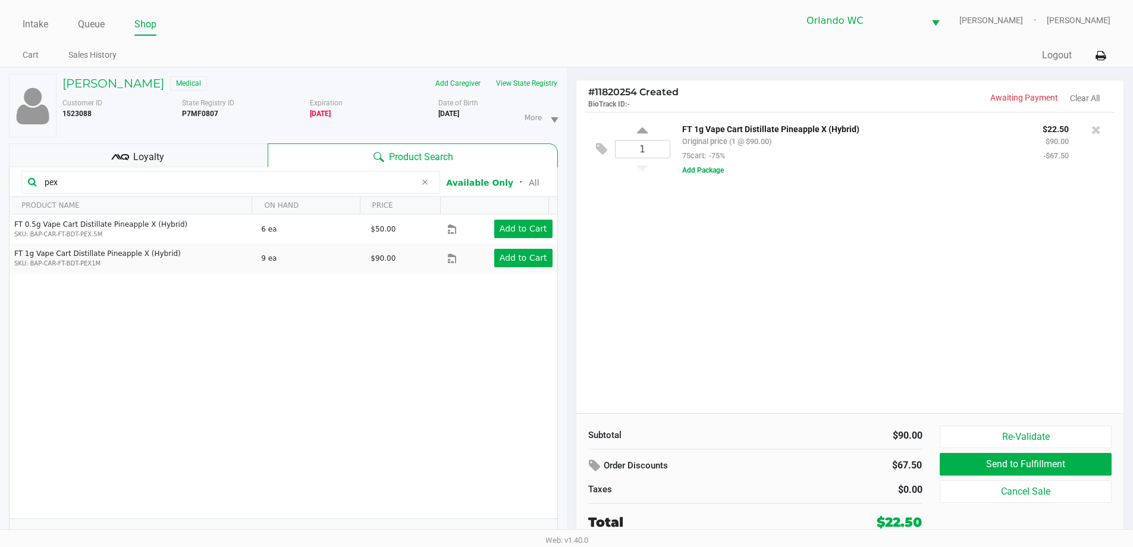
drag, startPoint x: 74, startPoint y: 187, endPoint x: 0, endPoint y: 173, distance: 75.7
click at [0, 173] on div "[PERSON_NAME] Medical Add Caregiver View State Registry Customer ID 1523088 Sta…" at bounding box center [283, 313] width 567 height 491
type input "wzl"
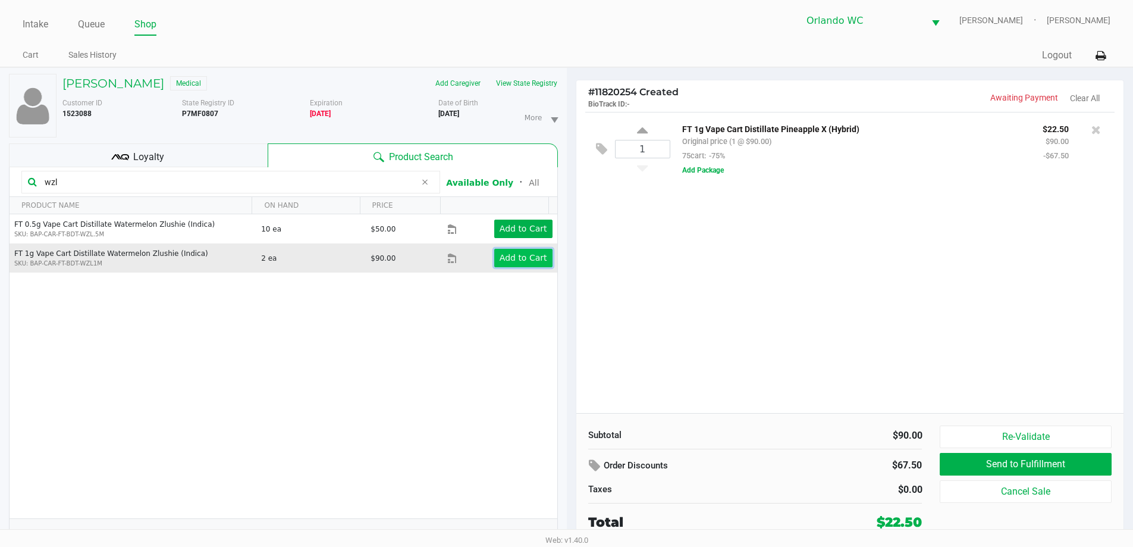
click at [533, 261] on app-button-loader "Add to Cart" at bounding box center [524, 258] width 48 height 10
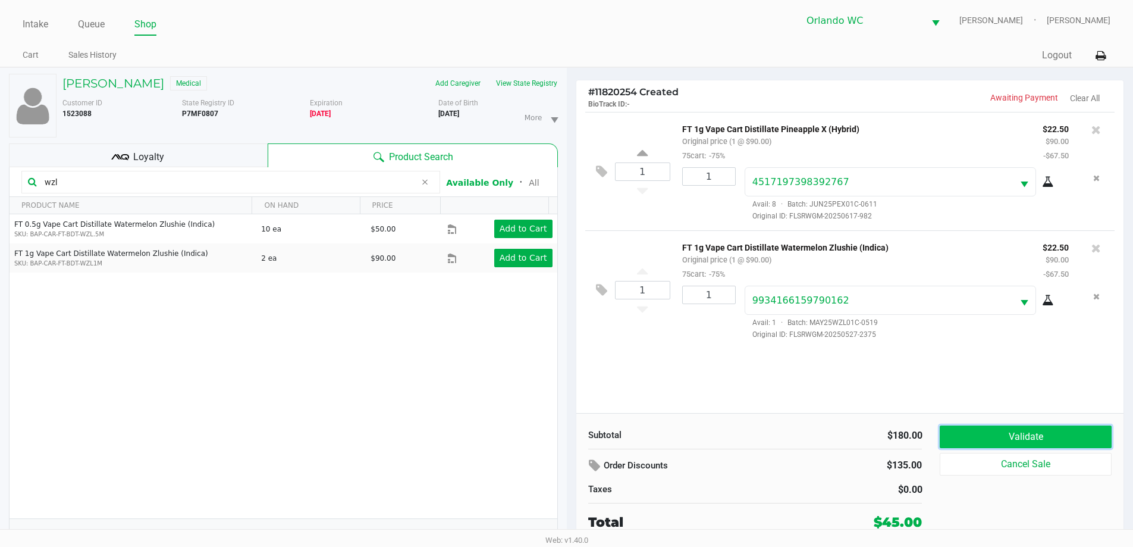
click at [1013, 437] on button "Validate" at bounding box center [1025, 436] width 171 height 23
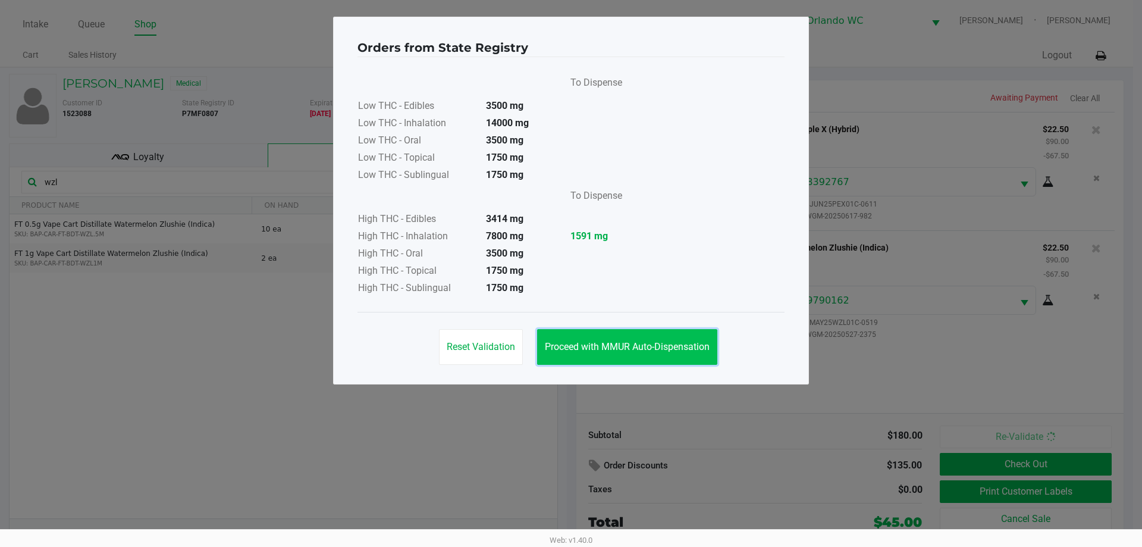
click at [649, 356] on button "Proceed with MMUR Auto-Dispensation" at bounding box center [627, 347] width 180 height 36
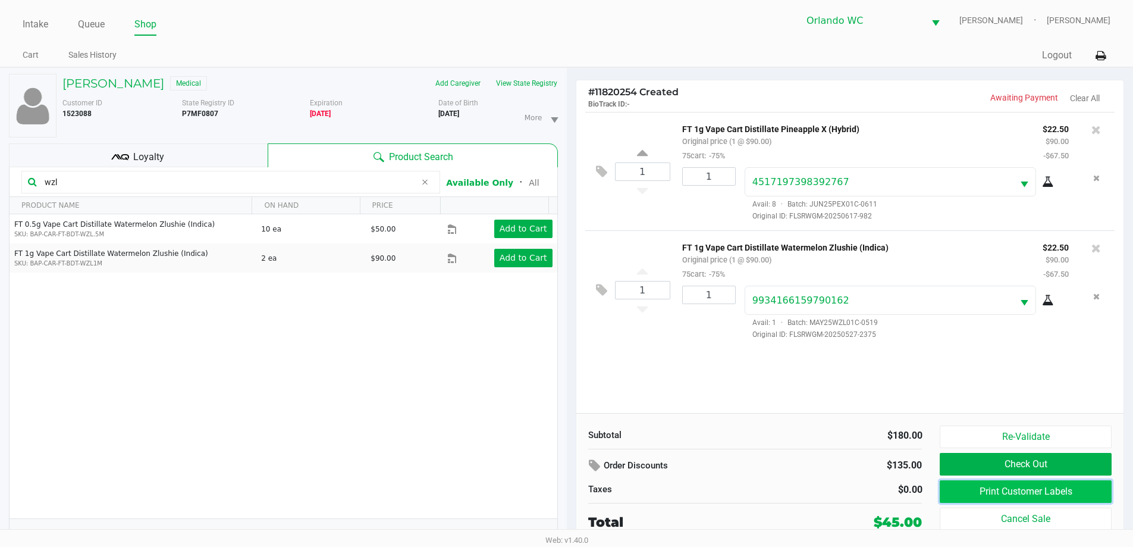
click at [1016, 491] on button "Print Customer Labels" at bounding box center [1025, 491] width 171 height 23
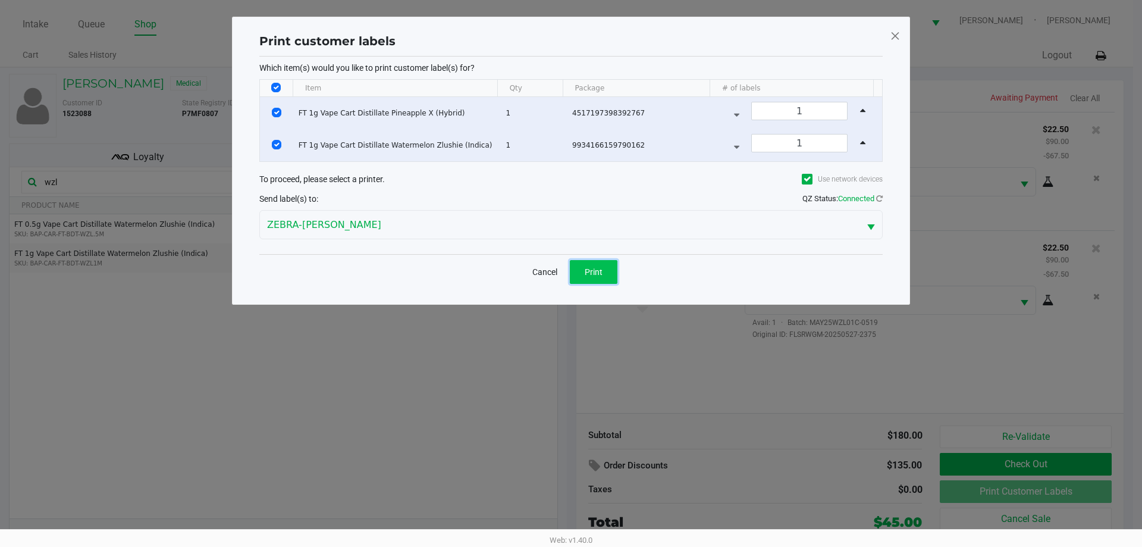
click at [580, 268] on button "Print" at bounding box center [594, 272] width 48 height 24
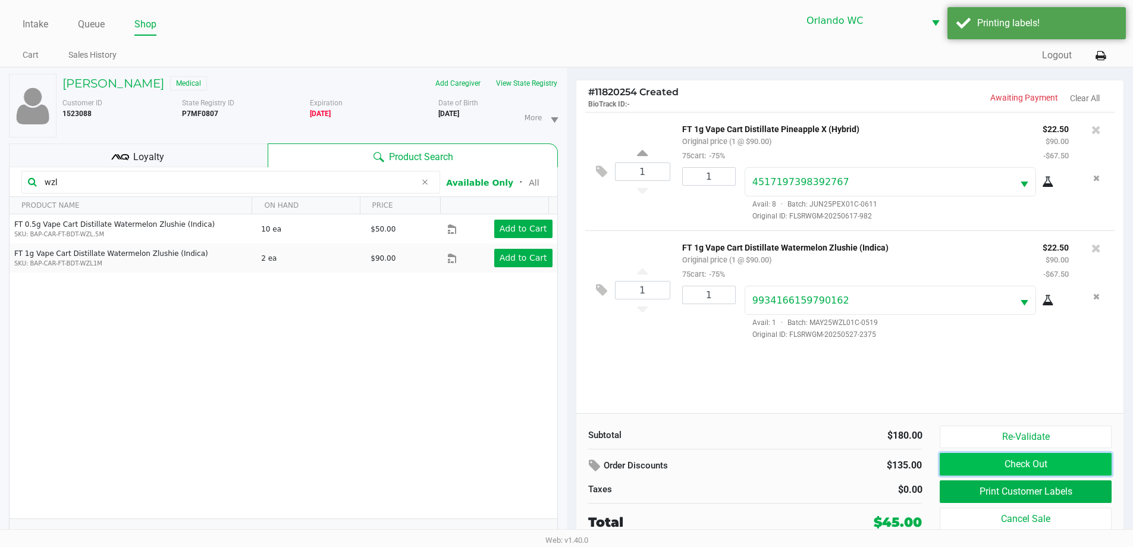
click at [1080, 466] on button "Check Out" at bounding box center [1025, 464] width 171 height 23
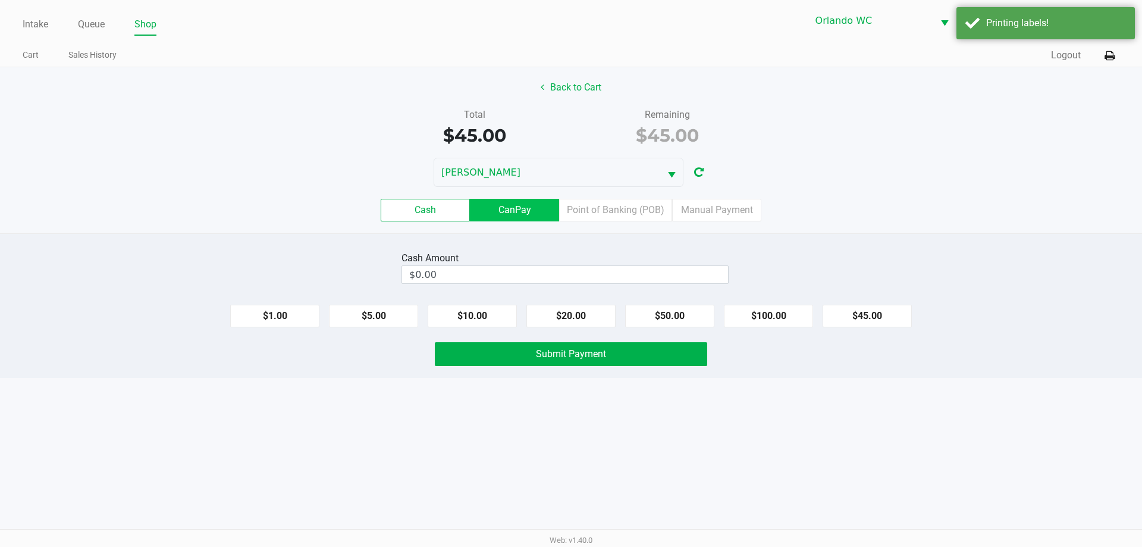
click at [531, 204] on label "CanPay" at bounding box center [514, 210] width 89 height 23
click at [0, 0] on 2 "CanPay" at bounding box center [0, 0] width 0 height 0
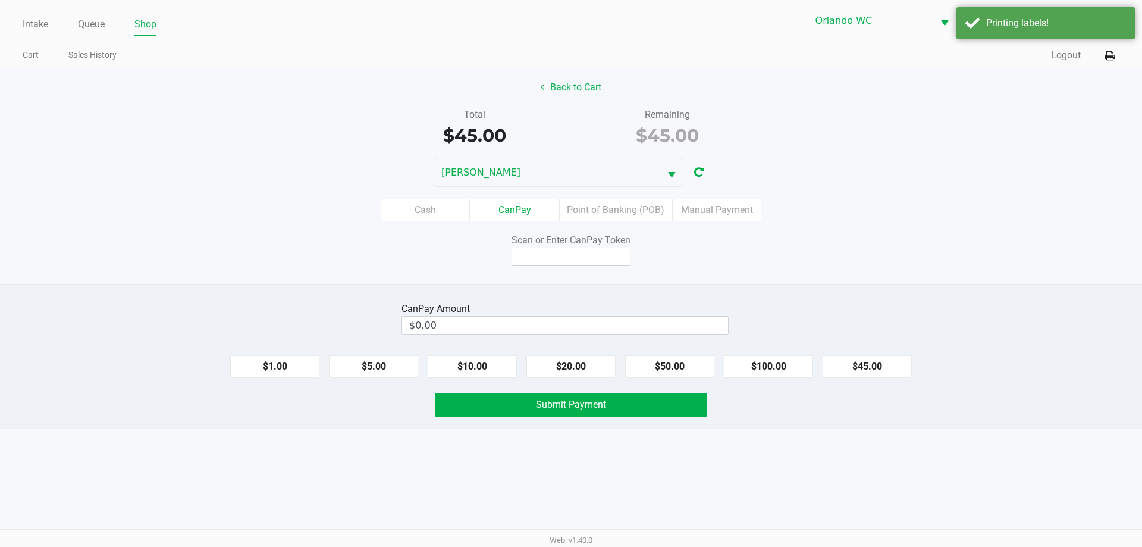
click at [569, 245] on div "Scan or Enter CanPay Token" at bounding box center [571, 240] width 273 height 14
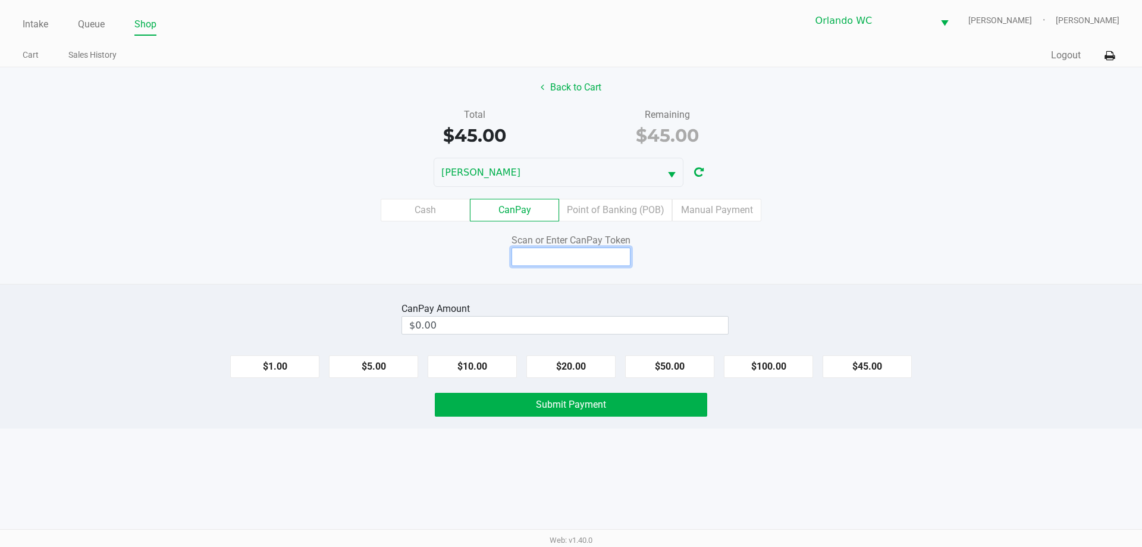
click at [566, 256] on input at bounding box center [571, 257] width 119 height 18
type input "Q4744526Q"
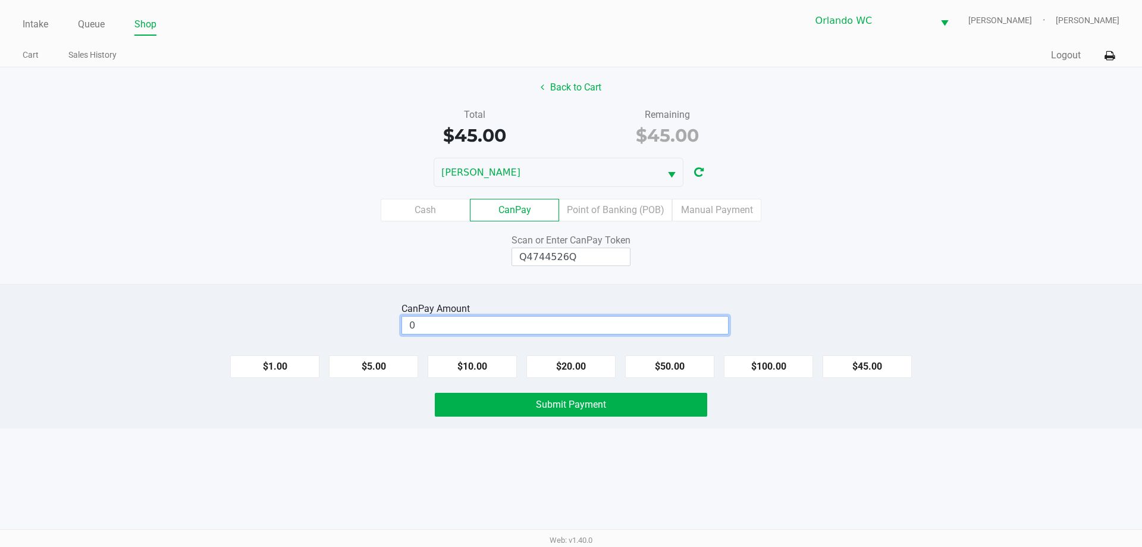
click at [519, 325] on input "0" at bounding box center [565, 325] width 326 height 17
click at [846, 367] on button "$45.00" at bounding box center [867, 366] width 89 height 23
type input "$45.00"
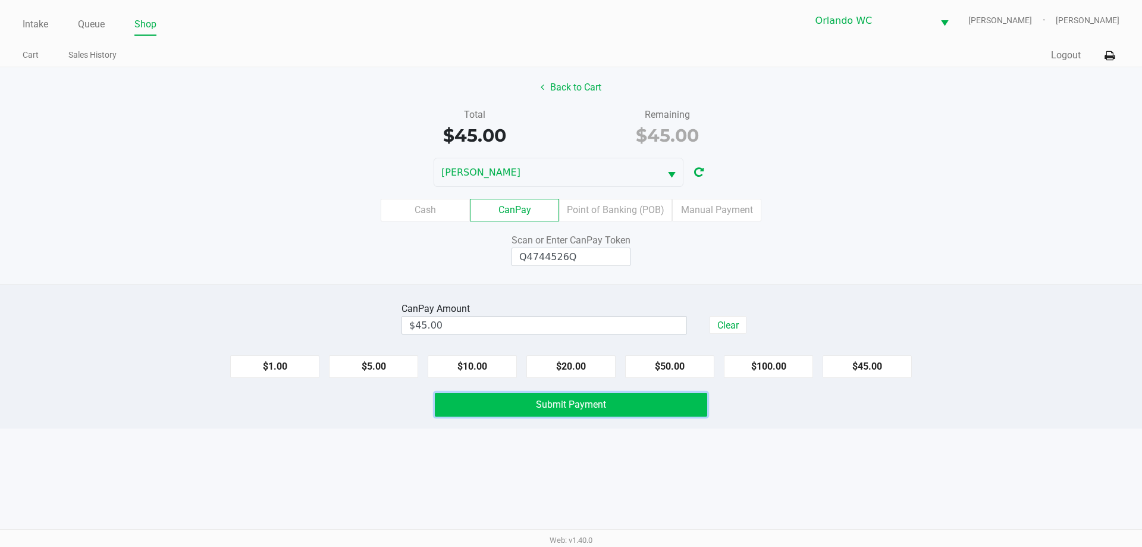
click at [600, 409] on span "Submit Payment" at bounding box center [571, 404] width 70 height 11
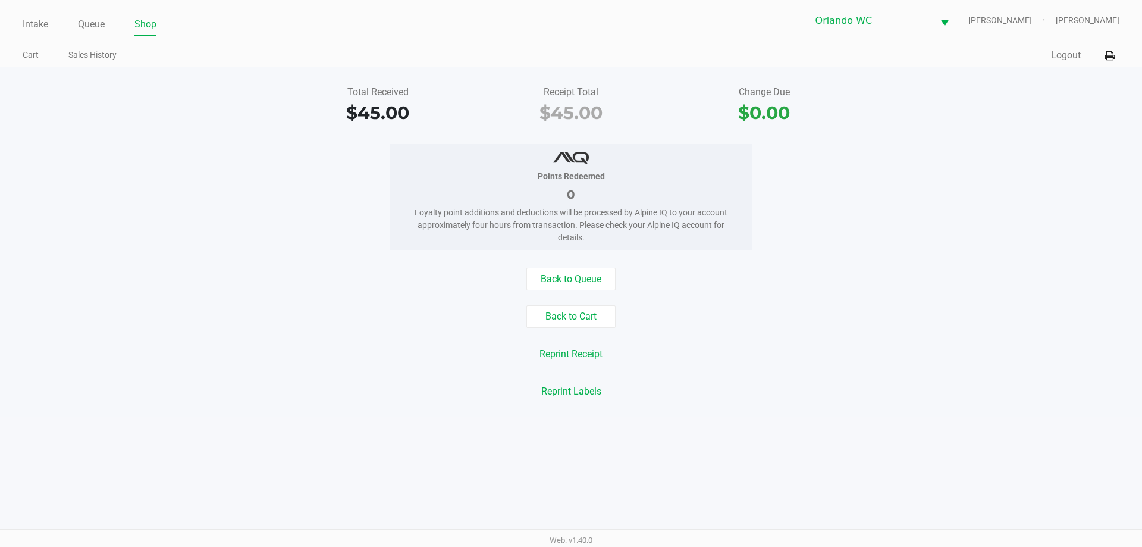
click at [538, 294] on div "Back to Queue Back to Cart Reprint Receipt Reprint Labels" at bounding box center [571, 335] width 1160 height 135
click at [542, 280] on button "Back to Queue" at bounding box center [571, 279] width 89 height 23
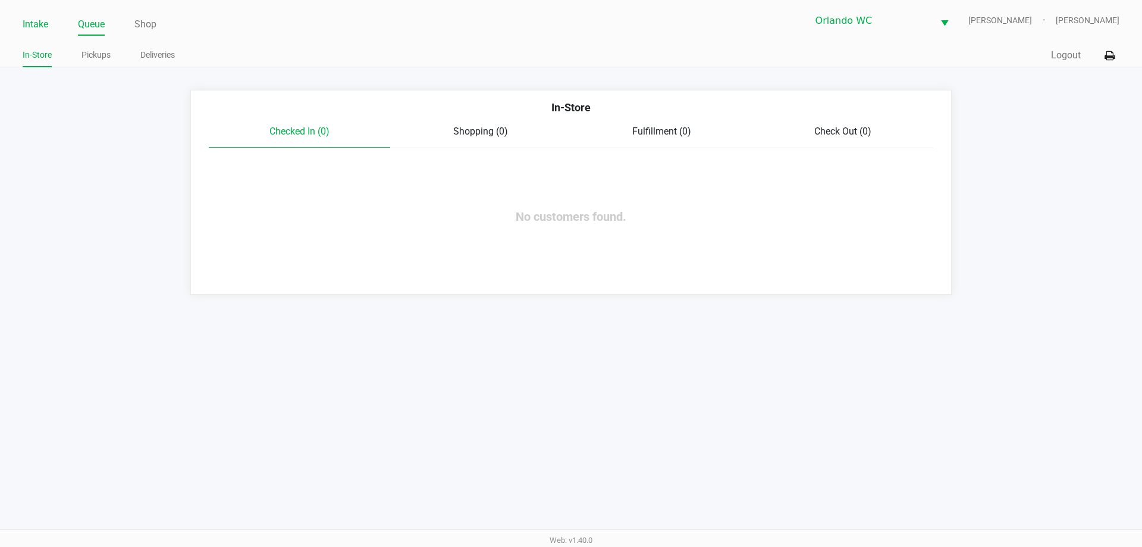
click at [39, 23] on link "Intake" at bounding box center [36, 24] width 26 height 17
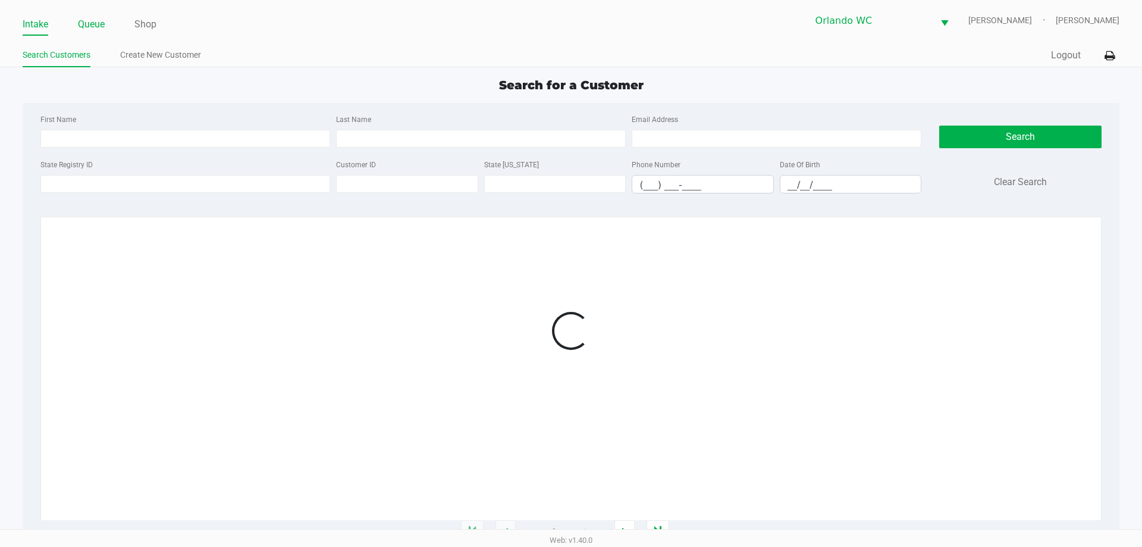
click at [103, 22] on link "Queue" at bounding box center [91, 24] width 27 height 17
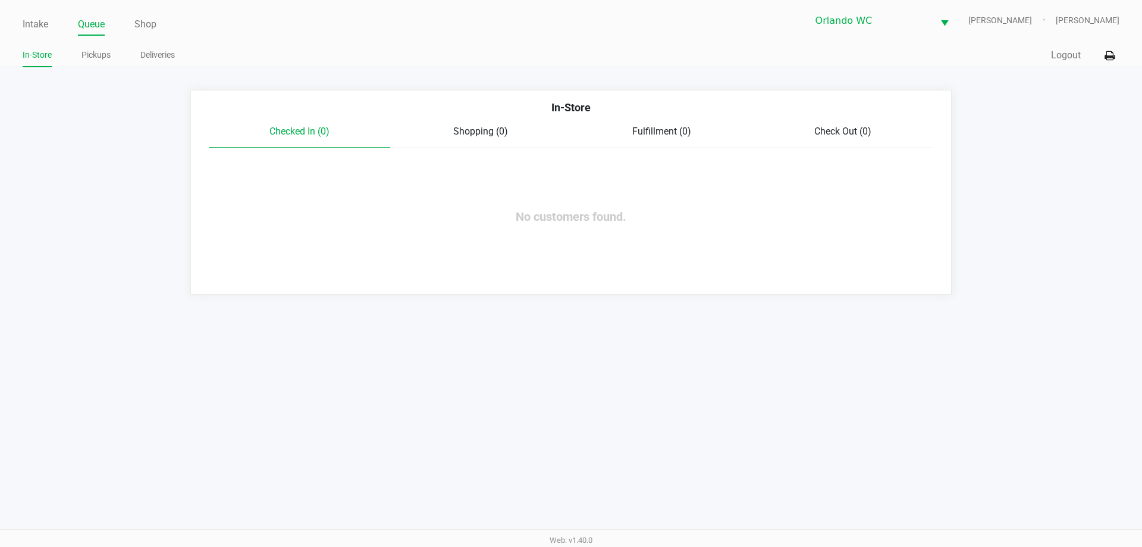
click at [57, 24] on ul "Intake Queue Shop" at bounding box center [297, 25] width 549 height 20
click at [29, 23] on link "Intake" at bounding box center [36, 24] width 26 height 17
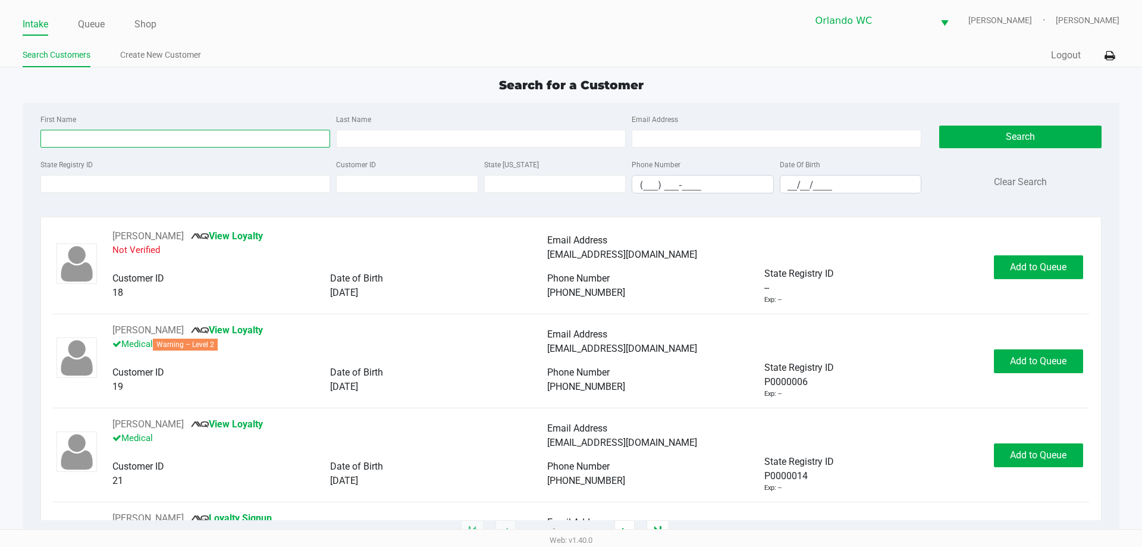
click at [178, 134] on input "First Name" at bounding box center [185, 139] width 290 height 18
type input "[PERSON_NAME]"
click at [791, 176] on input "__/__/____" at bounding box center [851, 185] width 141 height 18
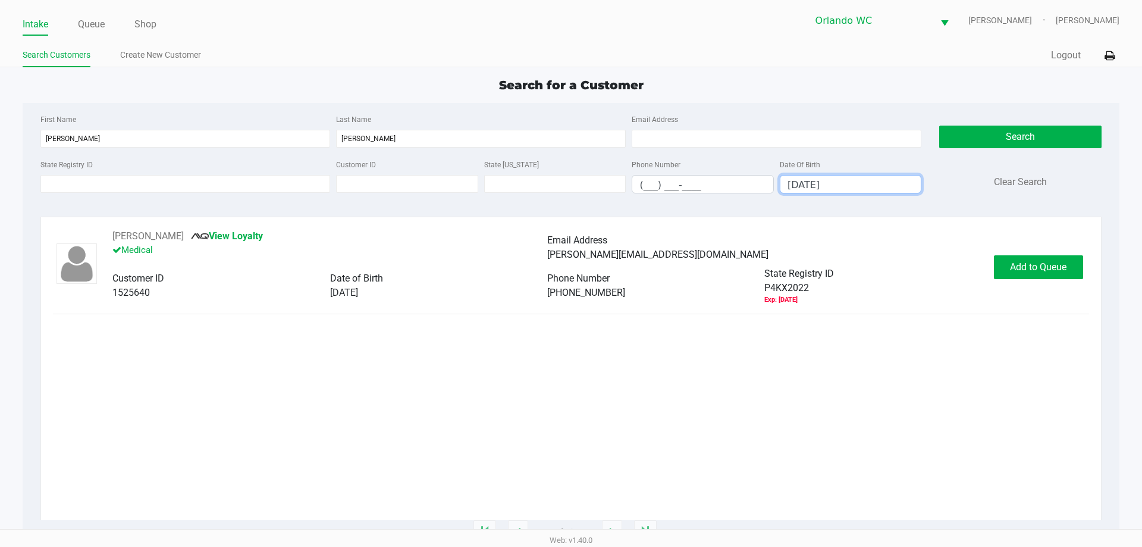
type input "[DATE]"
click at [1024, 253] on div "[PERSON_NAME] View Loyalty Medical Email Address [PERSON_NAME][EMAIL_ADDRESS][D…" at bounding box center [571, 267] width 1036 height 76
click at [1015, 276] on button "Add to Queue" at bounding box center [1038, 267] width 89 height 24
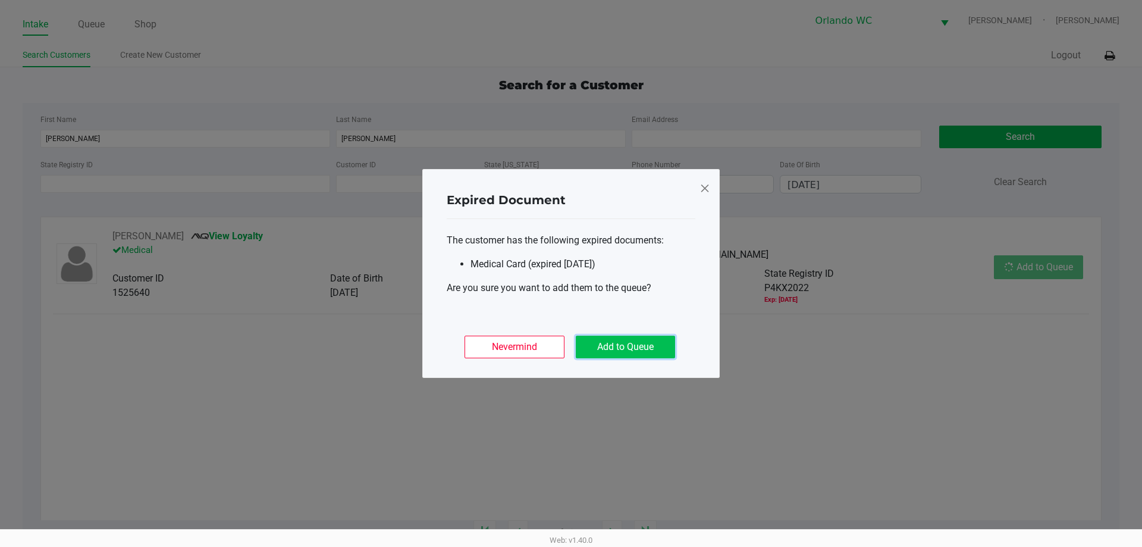
click at [646, 339] on button "Add to Queue" at bounding box center [625, 347] width 99 height 23
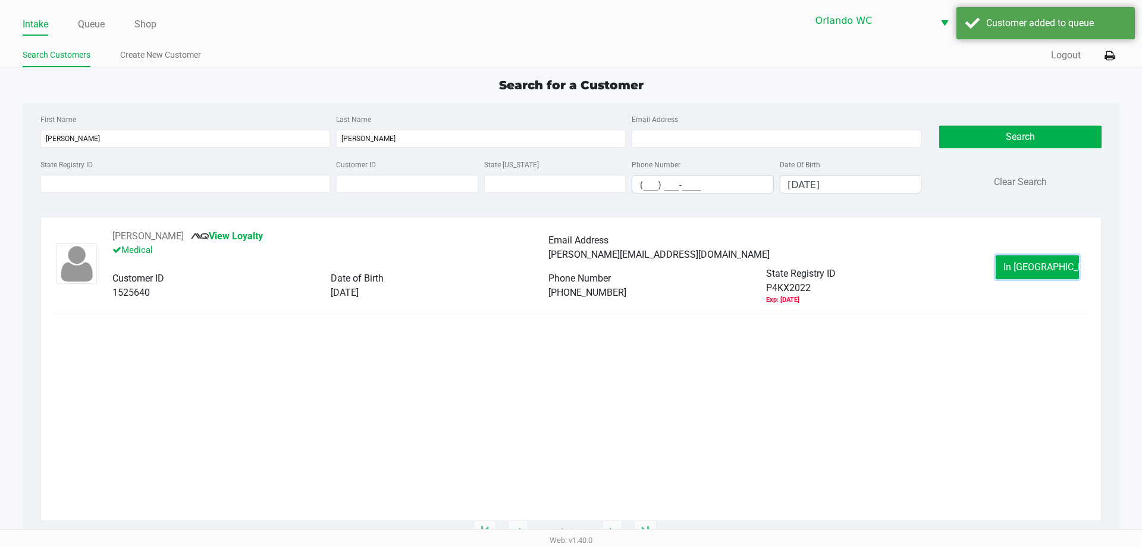
drag, startPoint x: 1035, startPoint y: 273, endPoint x: 1023, endPoint y: 281, distance: 15.0
click at [1035, 275] on button "In [GEOGRAPHIC_DATA]" at bounding box center [1037, 267] width 83 height 24
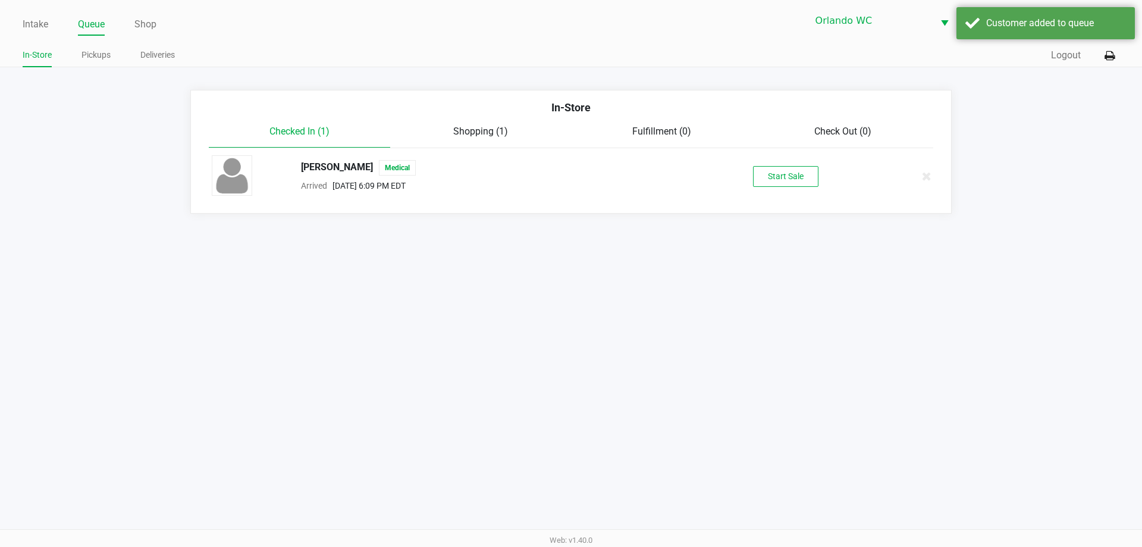
click at [776, 187] on div "[PERSON_NAME] Medical Arrived [DATE] 6:09 PM EDT Start Sale" at bounding box center [571, 176] width 737 height 42
click at [765, 180] on button "Start Sale" at bounding box center [785, 176] width 65 height 21
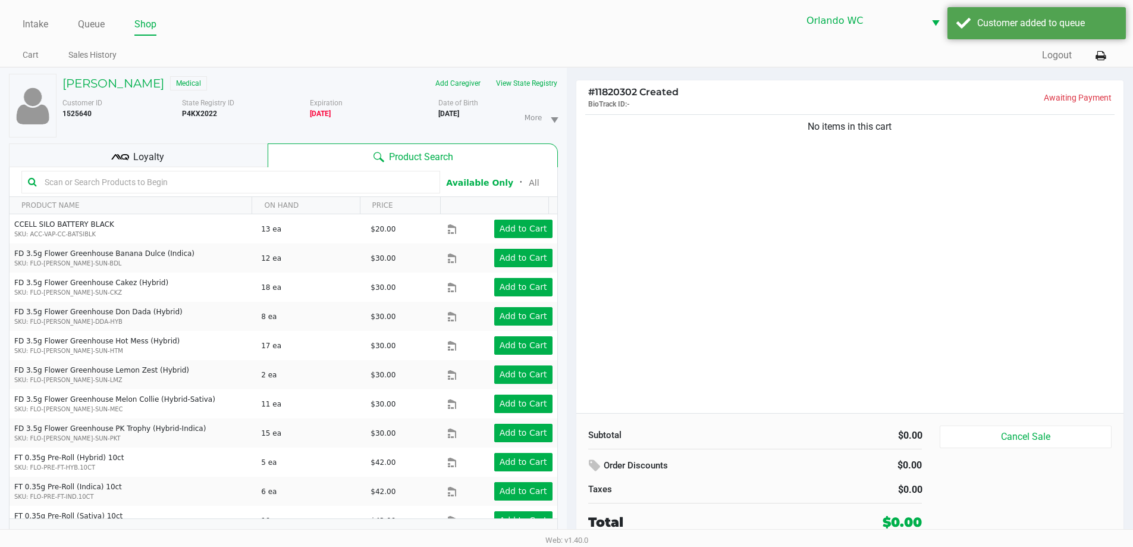
click at [186, 182] on input "text" at bounding box center [237, 182] width 394 height 18
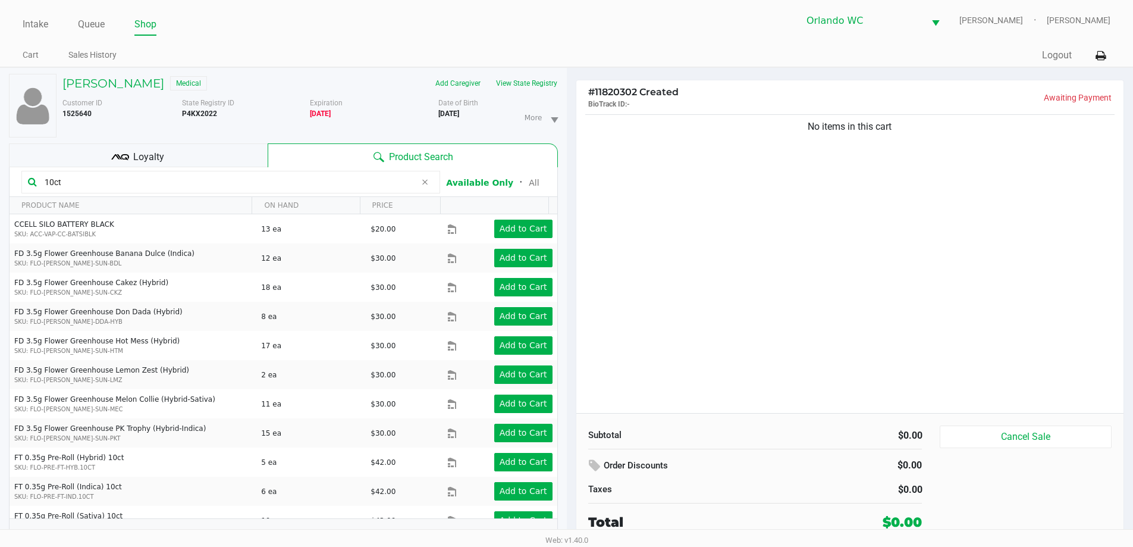
type input "10ct"
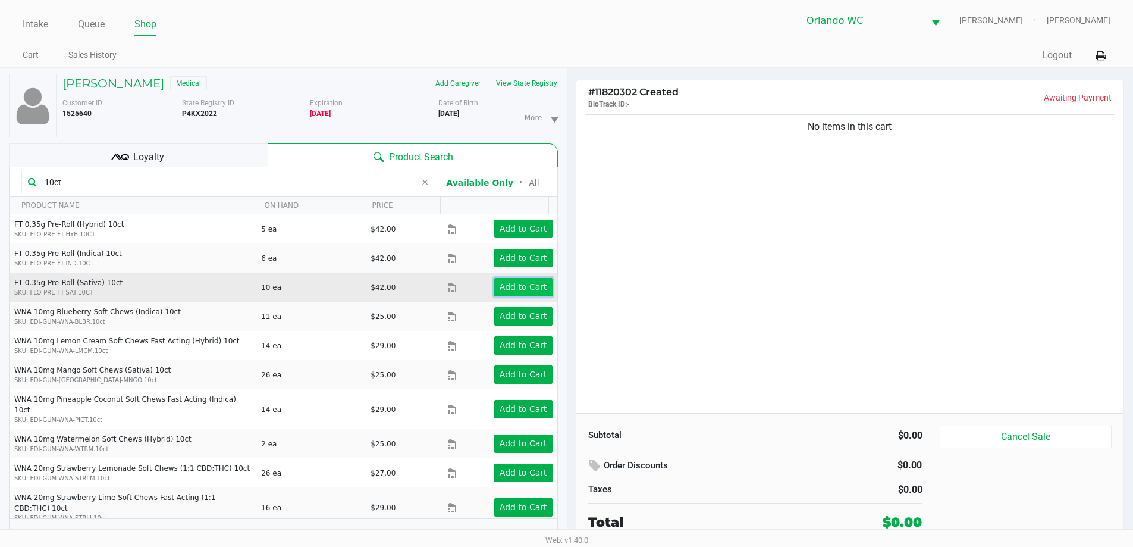
click at [500, 283] on app-button-loader "Add to Cart" at bounding box center [524, 287] width 48 height 10
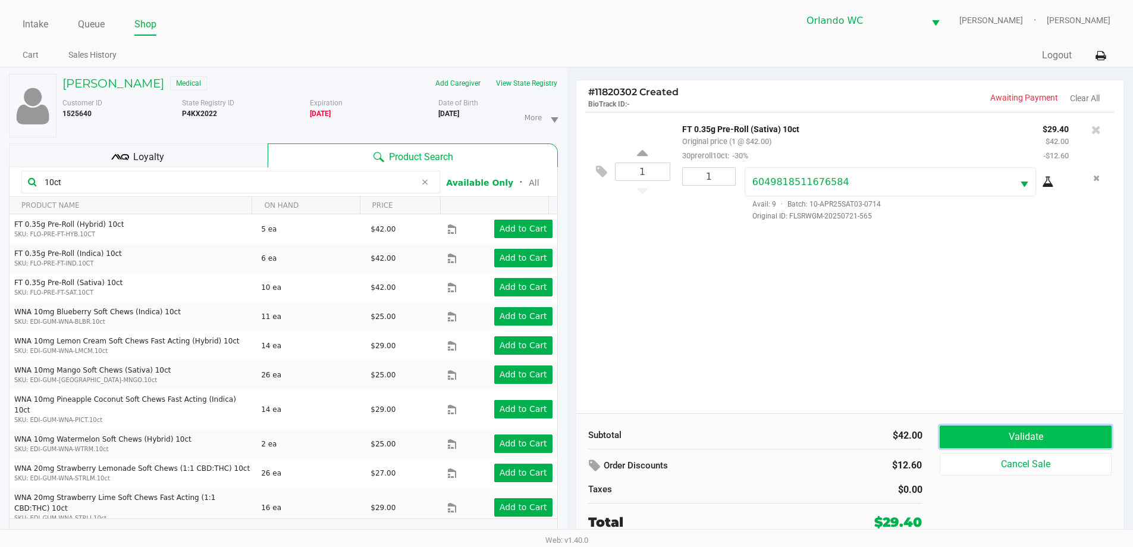
click at [989, 444] on button "Validate" at bounding box center [1025, 436] width 171 height 23
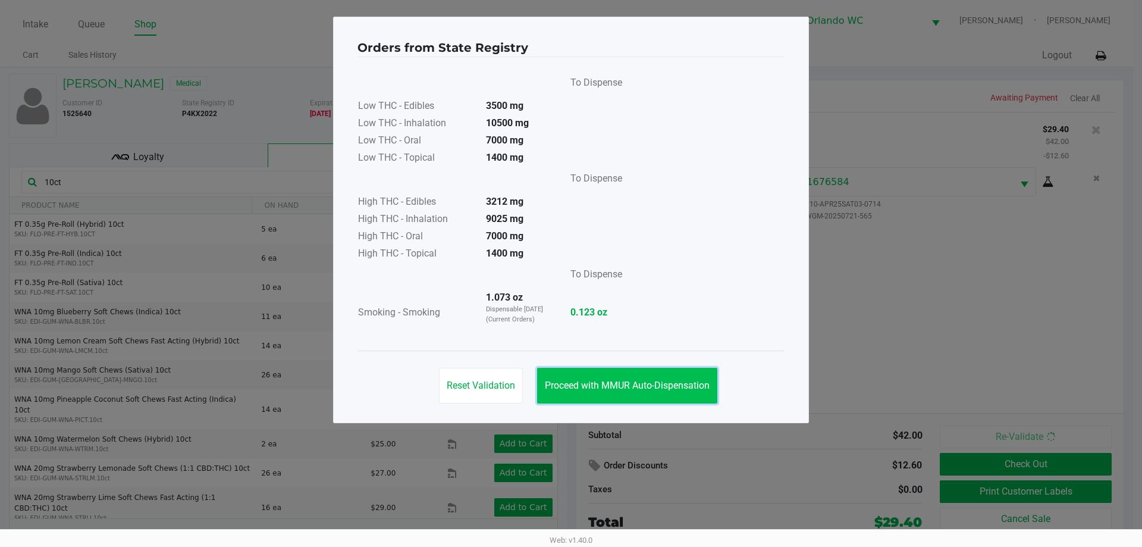
click at [610, 396] on button "Proceed with MMUR Auto-Dispensation" at bounding box center [627, 386] width 180 height 36
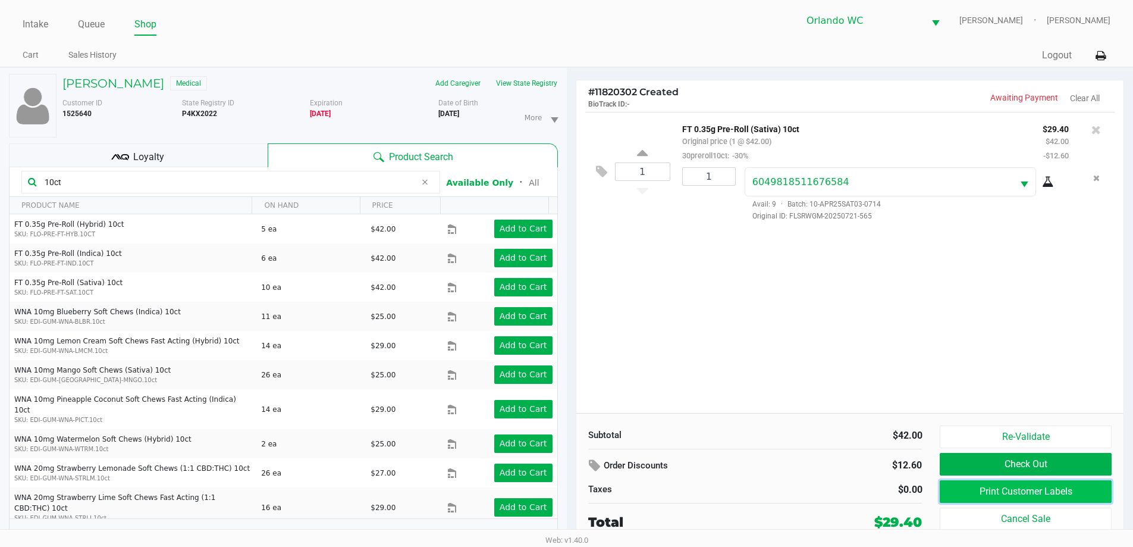
click at [1035, 495] on button "Print Customer Labels" at bounding box center [1025, 491] width 171 height 23
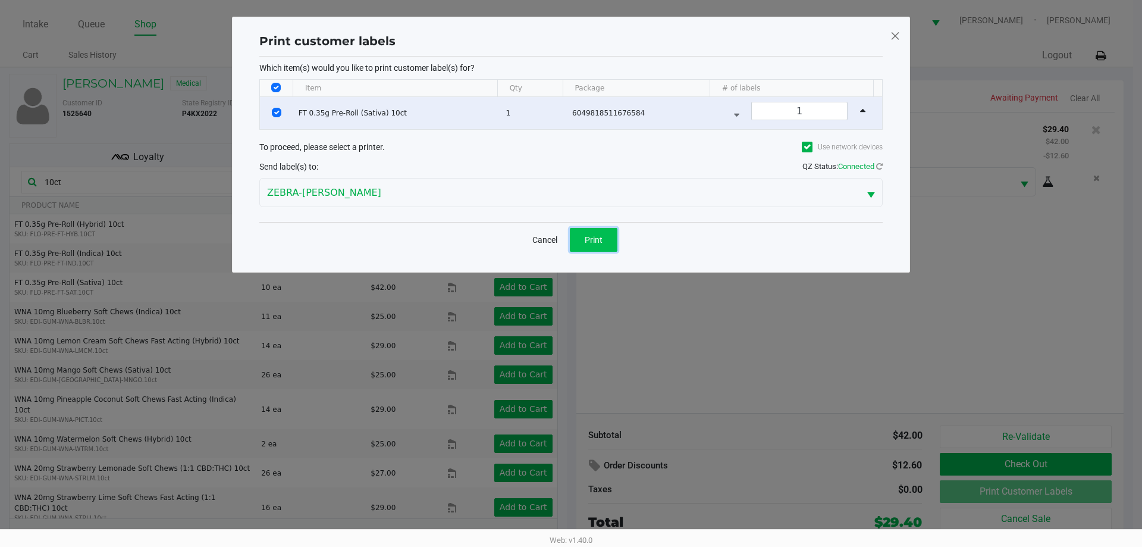
click at [577, 229] on button "Print" at bounding box center [594, 240] width 48 height 24
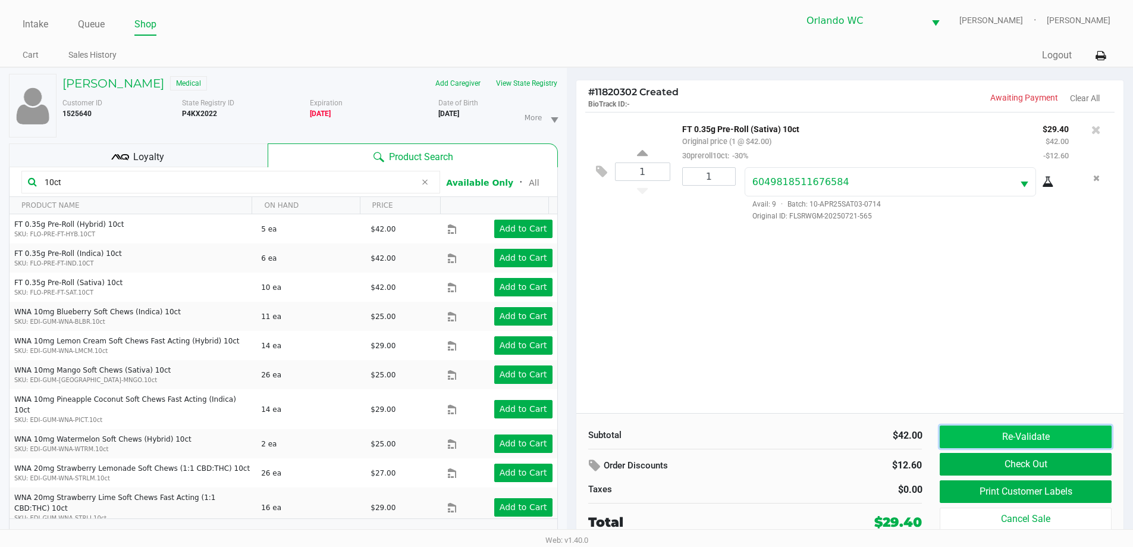
click at [955, 433] on button "Re-Validate" at bounding box center [1025, 436] width 171 height 23
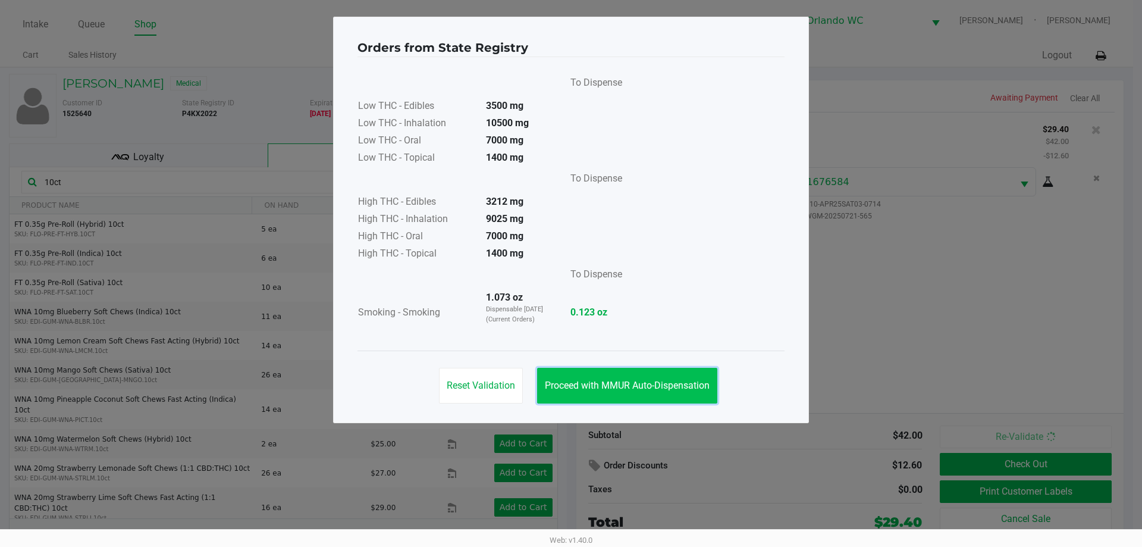
click at [670, 397] on button "Proceed with MMUR Auto-Dispensation" at bounding box center [627, 386] width 180 height 36
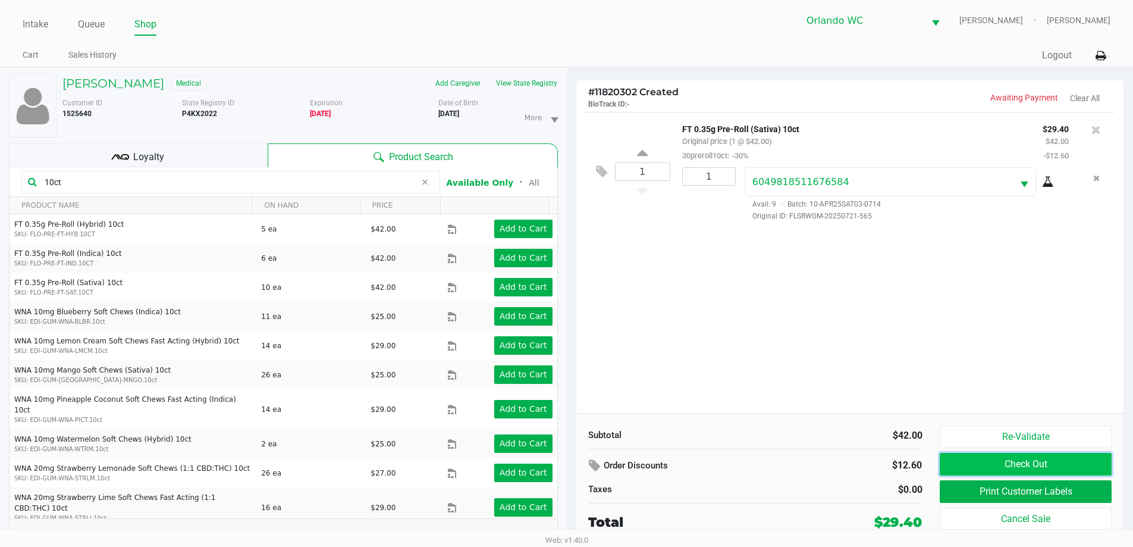
click at [967, 459] on button "Check Out" at bounding box center [1025, 464] width 171 height 23
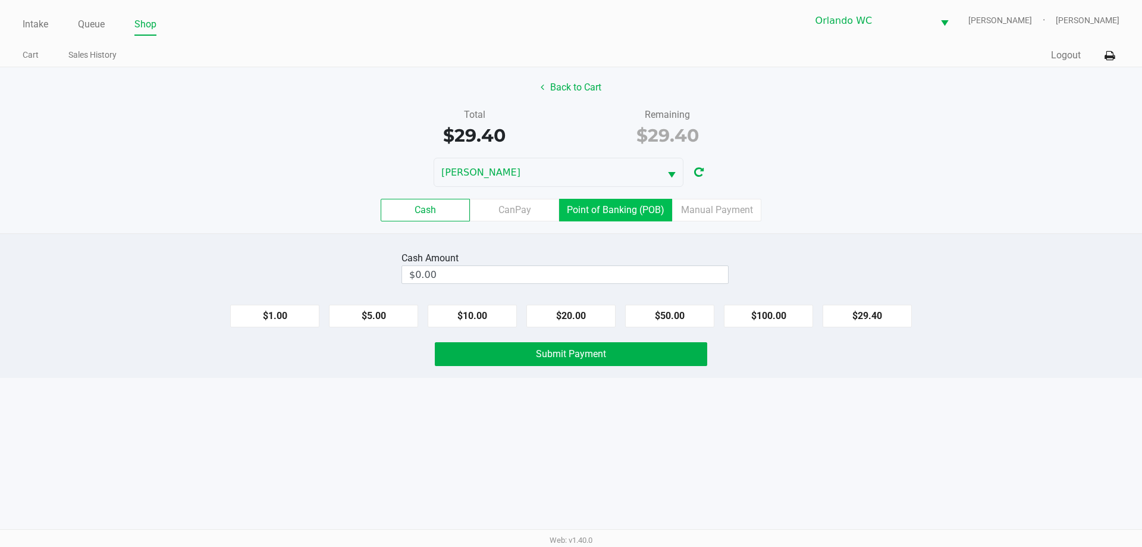
click at [641, 215] on label "Point of Banking (POB)" at bounding box center [615, 210] width 113 height 23
click at [0, 0] on 7 "Point of Banking (POB)" at bounding box center [0, 0] width 0 height 0
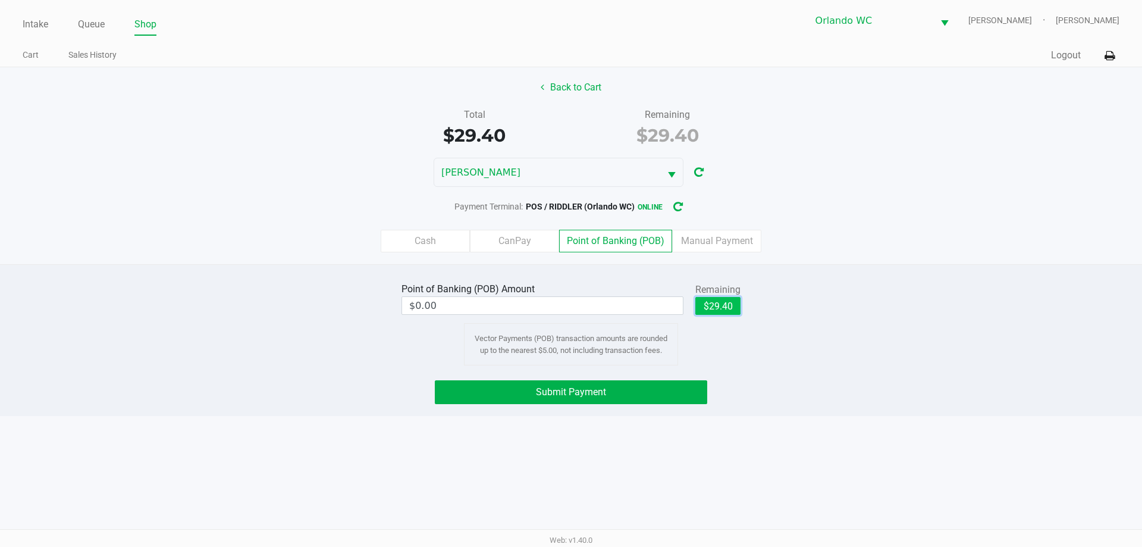
click at [728, 303] on button "$29.40" at bounding box center [718, 306] width 45 height 18
type input "$29.40"
click at [641, 382] on button "Submit Payment" at bounding box center [571, 392] width 273 height 24
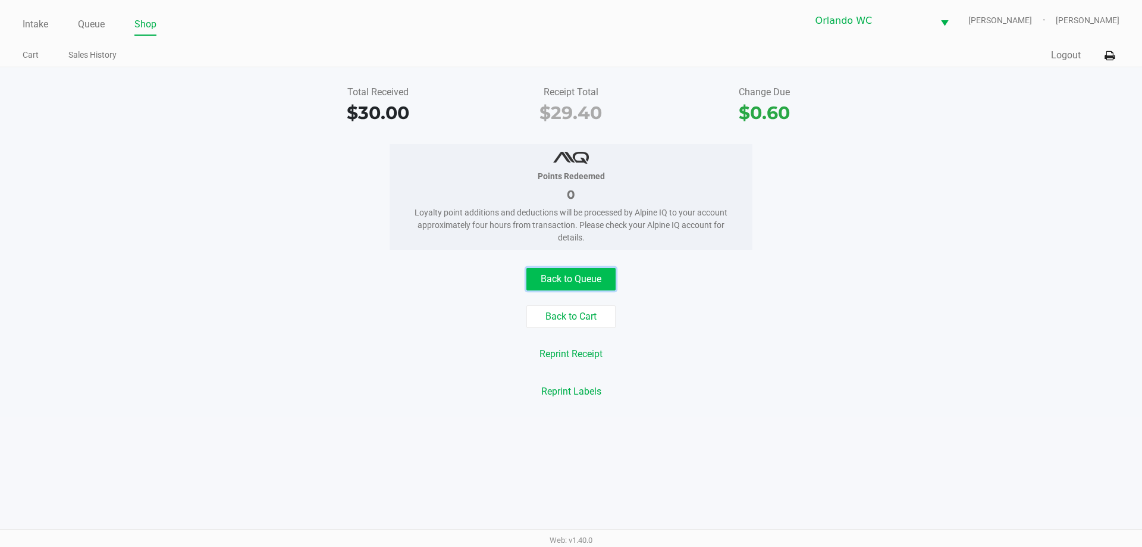
click at [583, 280] on button "Back to Queue" at bounding box center [571, 279] width 89 height 23
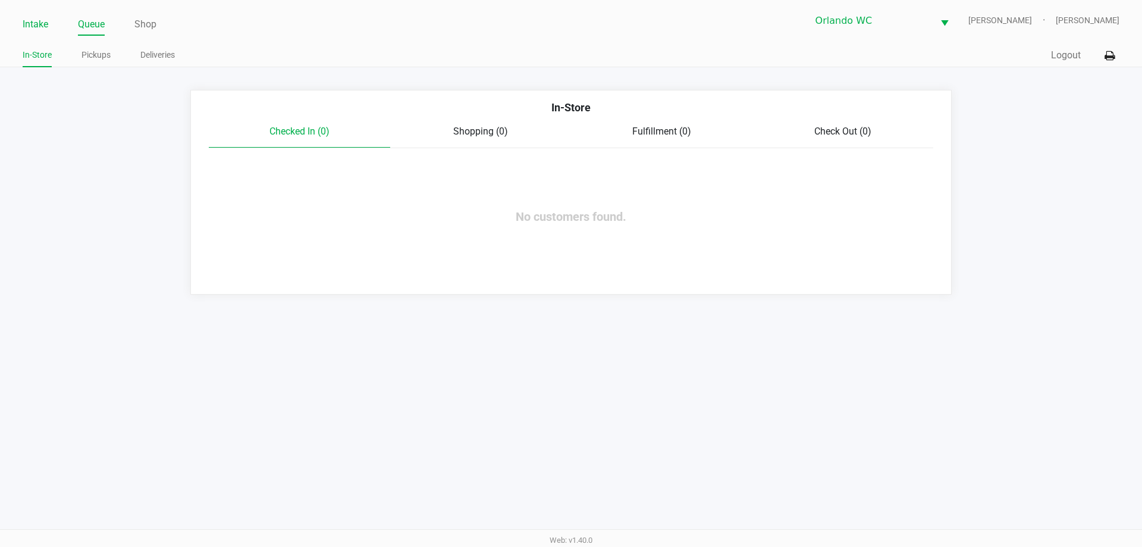
click at [47, 23] on link "Intake" at bounding box center [36, 24] width 26 height 17
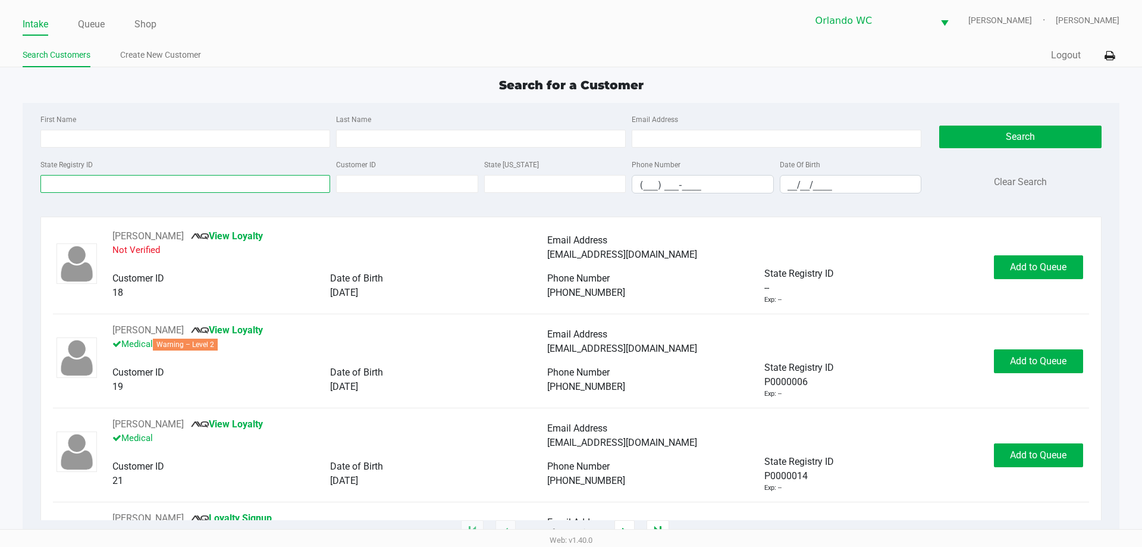
click at [151, 180] on input "State Registry ID" at bounding box center [185, 184] width 290 height 18
click at [86, 22] on link "Queue" at bounding box center [91, 24] width 27 height 17
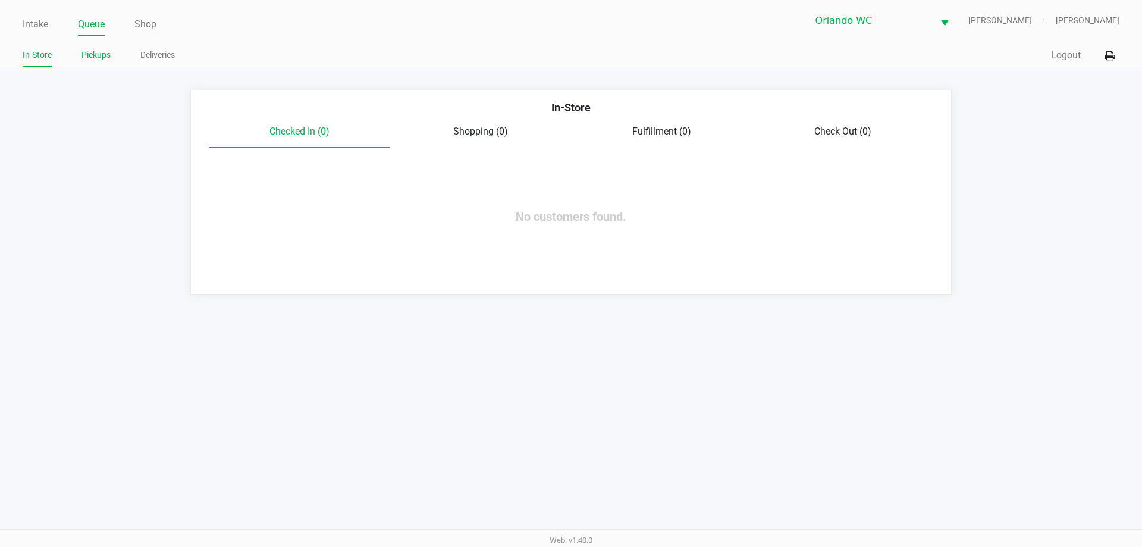
click at [107, 53] on link "Pickups" at bounding box center [96, 55] width 29 height 15
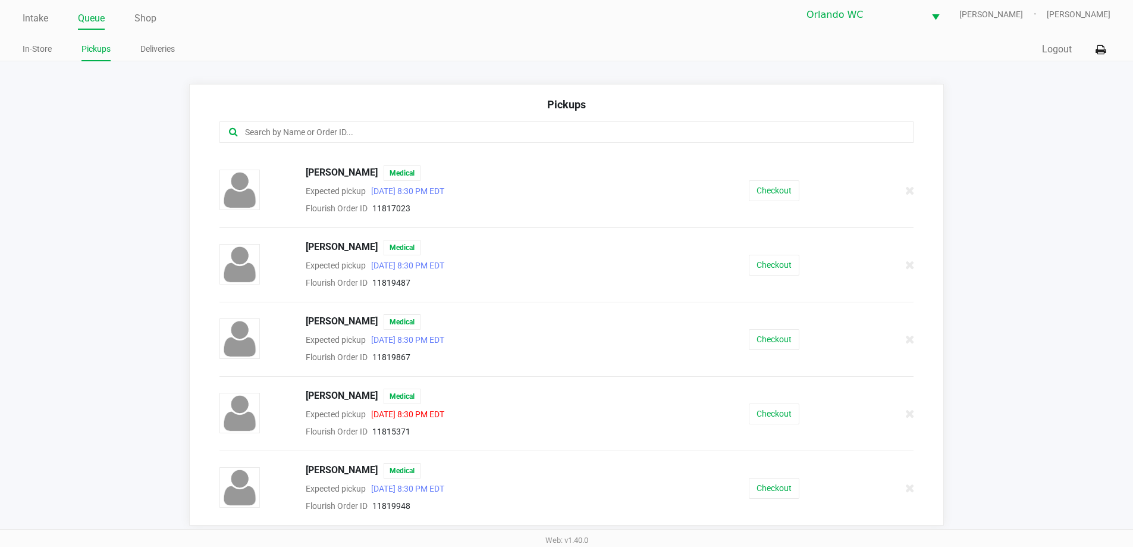
scroll to position [8, 0]
click at [762, 483] on button "Checkout" at bounding box center [774, 486] width 51 height 21
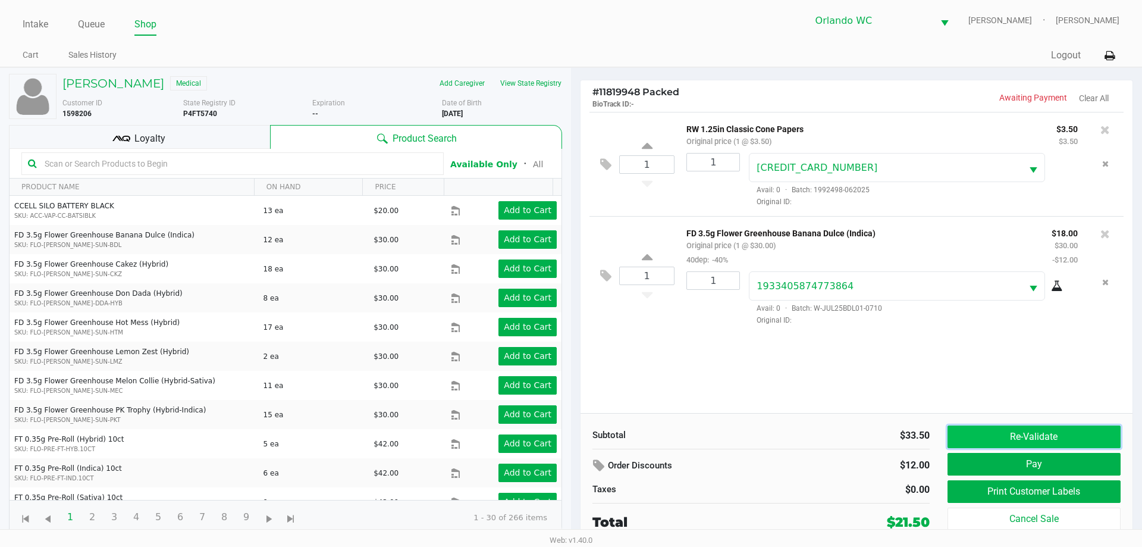
click at [1076, 425] on button "Re-Validate" at bounding box center [1034, 436] width 173 height 23
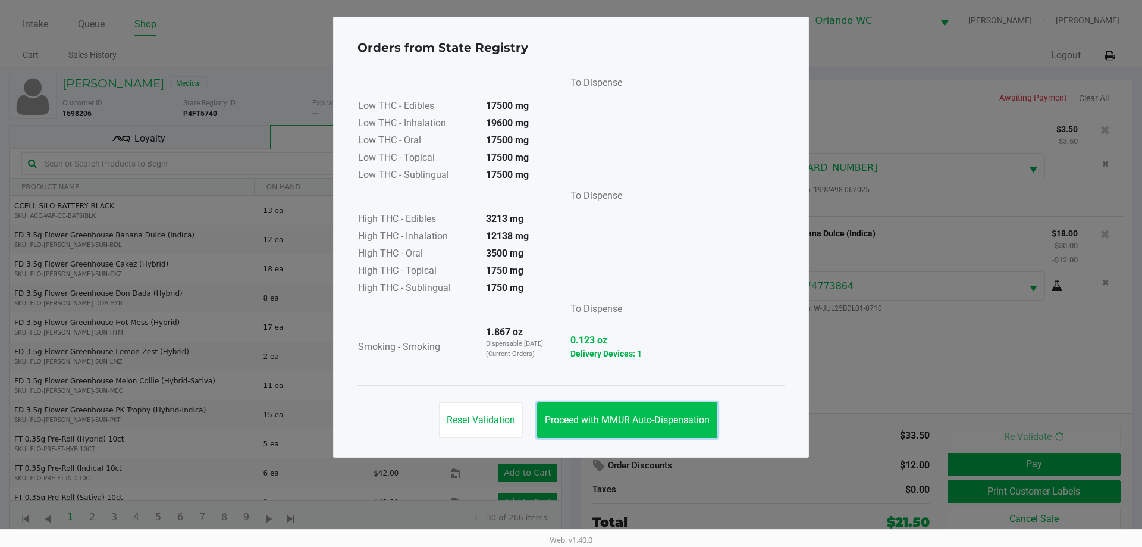
click at [622, 411] on button "Proceed with MMUR Auto-Dispensation" at bounding box center [627, 420] width 180 height 36
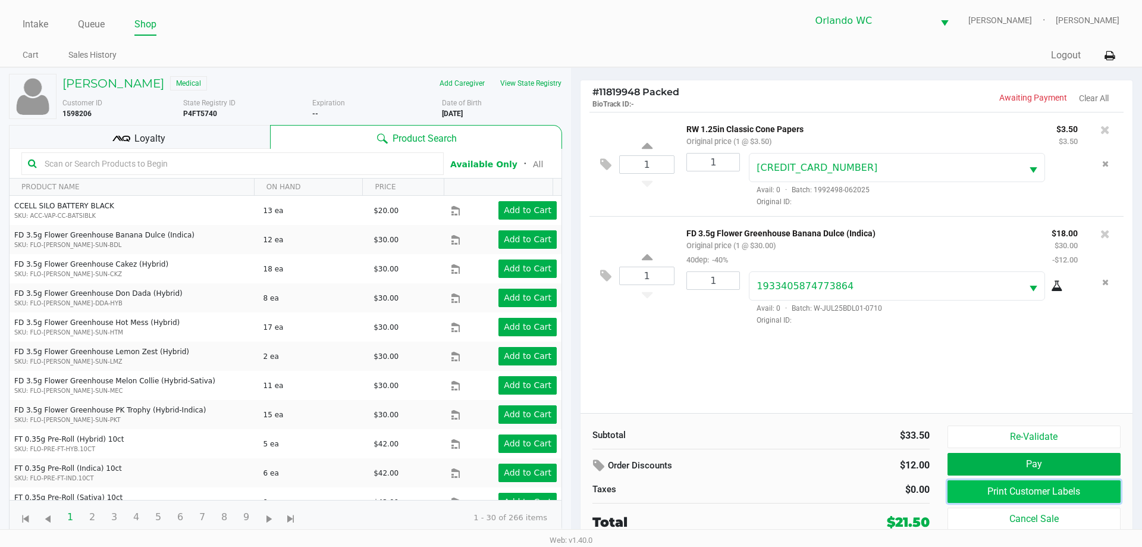
click at [967, 490] on button "Print Customer Labels" at bounding box center [1034, 491] width 173 height 23
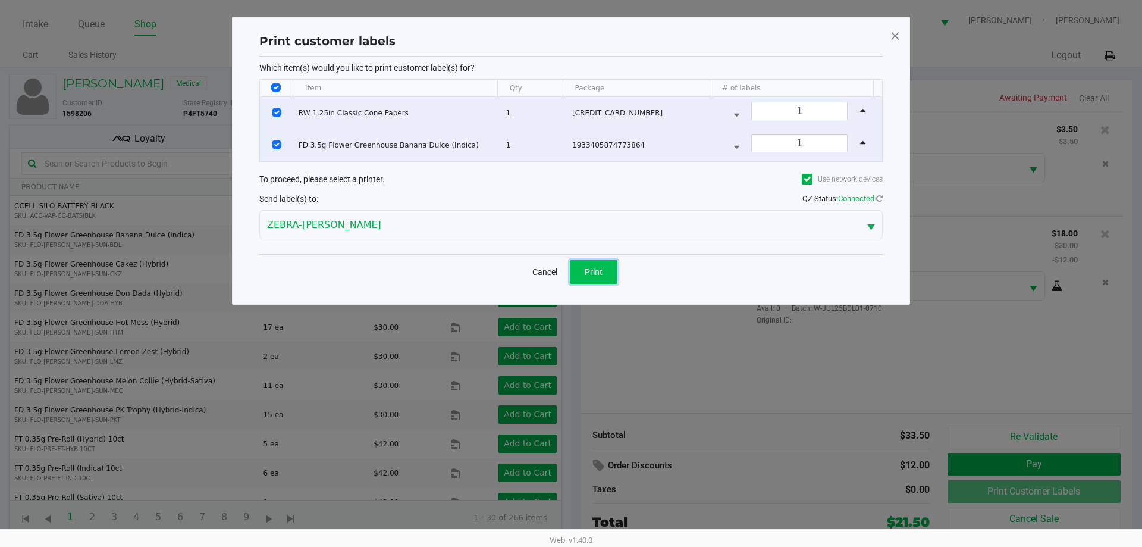
click at [603, 264] on button "Print" at bounding box center [594, 272] width 48 height 24
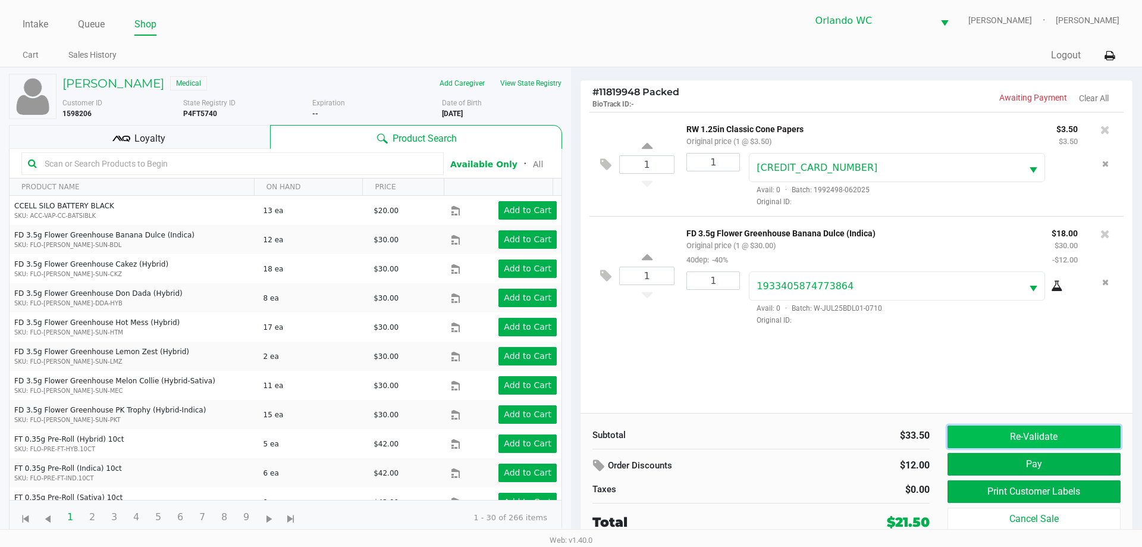
click at [987, 437] on button "Re-Validate" at bounding box center [1034, 436] width 173 height 23
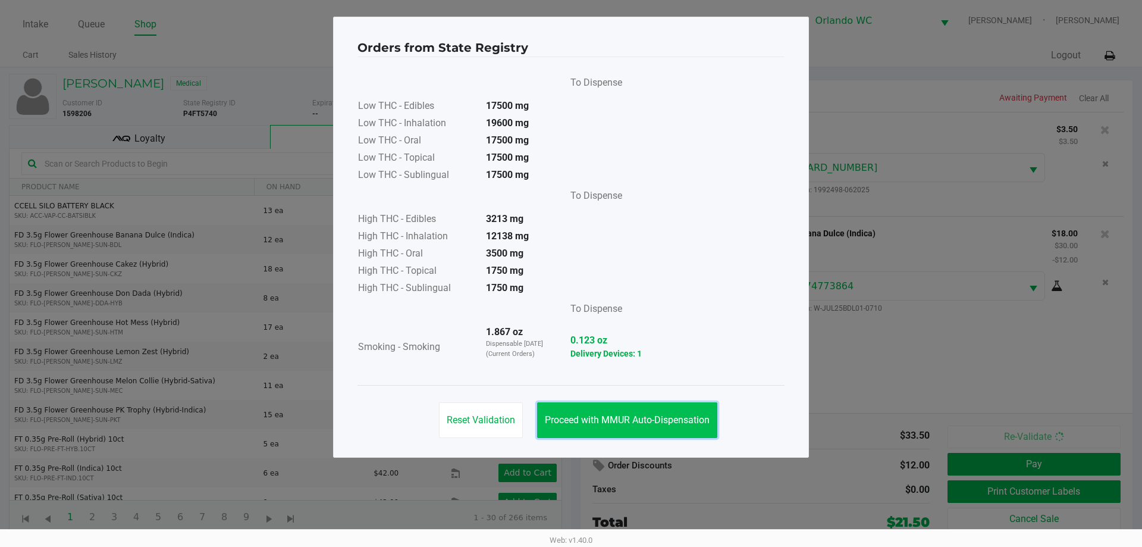
click at [663, 419] on span "Proceed with MMUR Auto-Dispensation" at bounding box center [627, 419] width 165 height 11
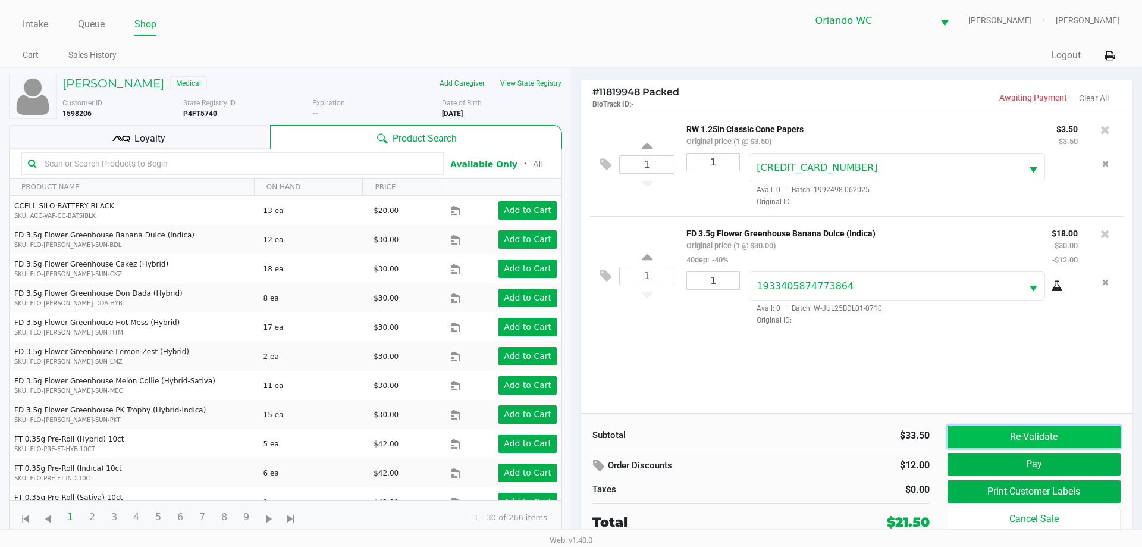
click at [1087, 445] on button "Re-Validate" at bounding box center [1034, 436] width 173 height 23
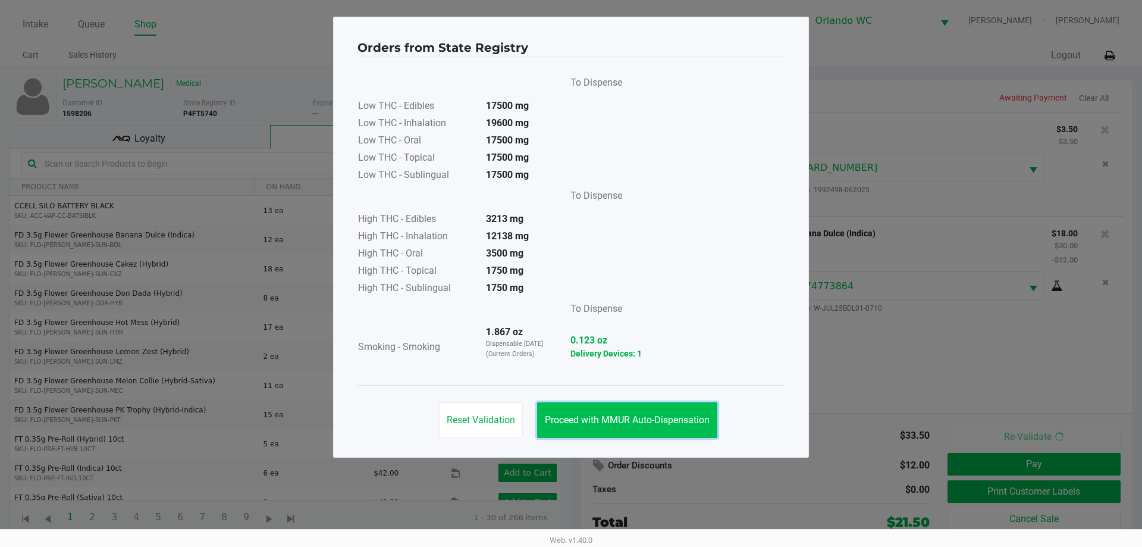
click at [620, 403] on button "Proceed with MMUR Auto-Dispensation" at bounding box center [627, 420] width 180 height 36
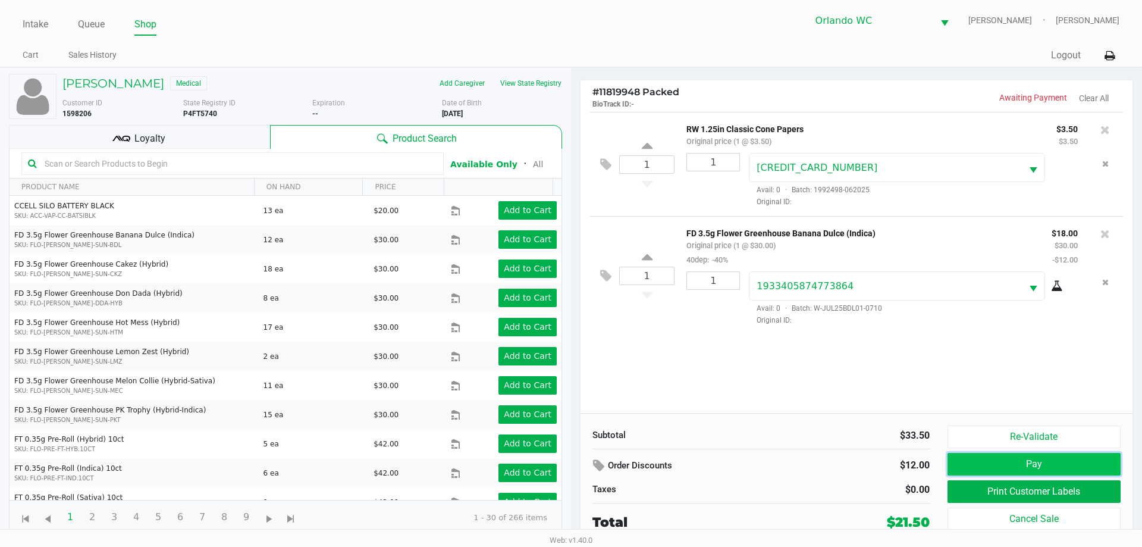
drag, startPoint x: 1037, startPoint y: 464, endPoint x: 1037, endPoint y: 470, distance: 6.5
click at [1037, 470] on button "Pay" at bounding box center [1034, 464] width 173 height 23
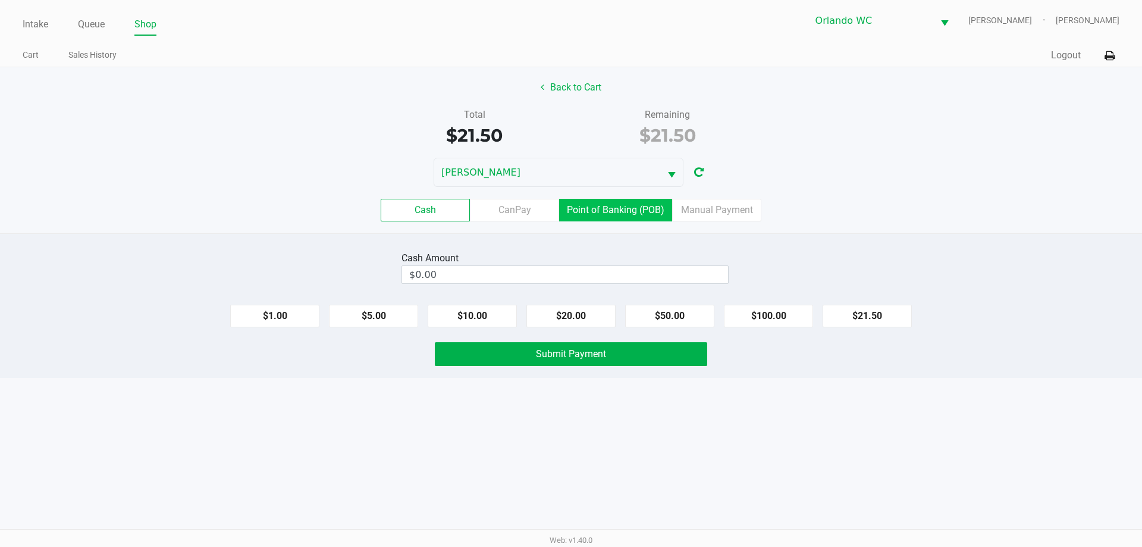
click at [595, 204] on label "Point of Banking (POB)" at bounding box center [615, 210] width 113 height 23
click at [0, 0] on 7 "Point of Banking (POB)" at bounding box center [0, 0] width 0 height 0
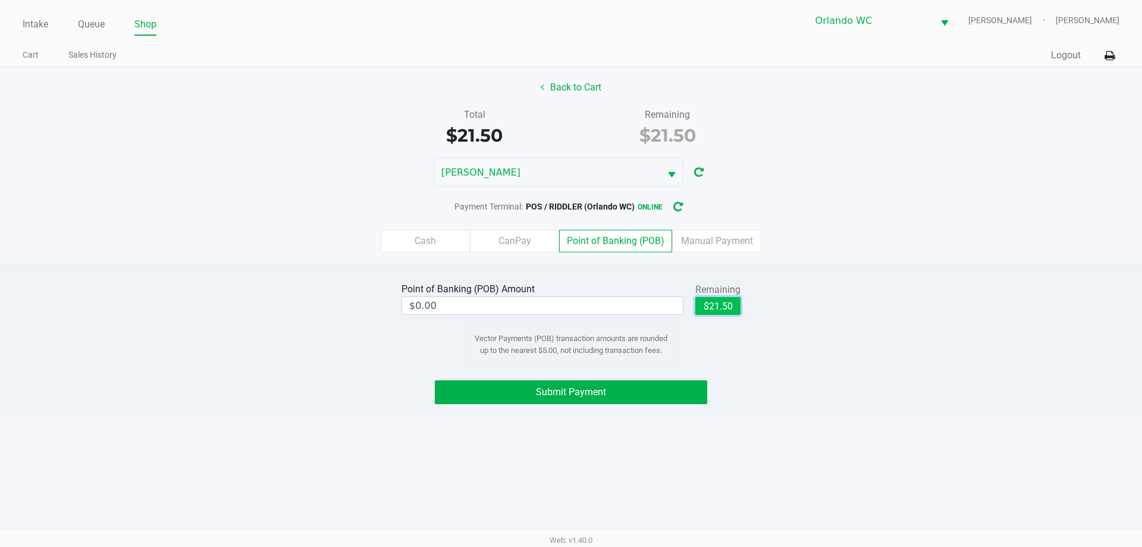
click at [724, 304] on button "$21.50" at bounding box center [718, 306] width 45 height 18
type input "$21.50"
click at [662, 383] on button "Submit Payment" at bounding box center [571, 392] width 273 height 24
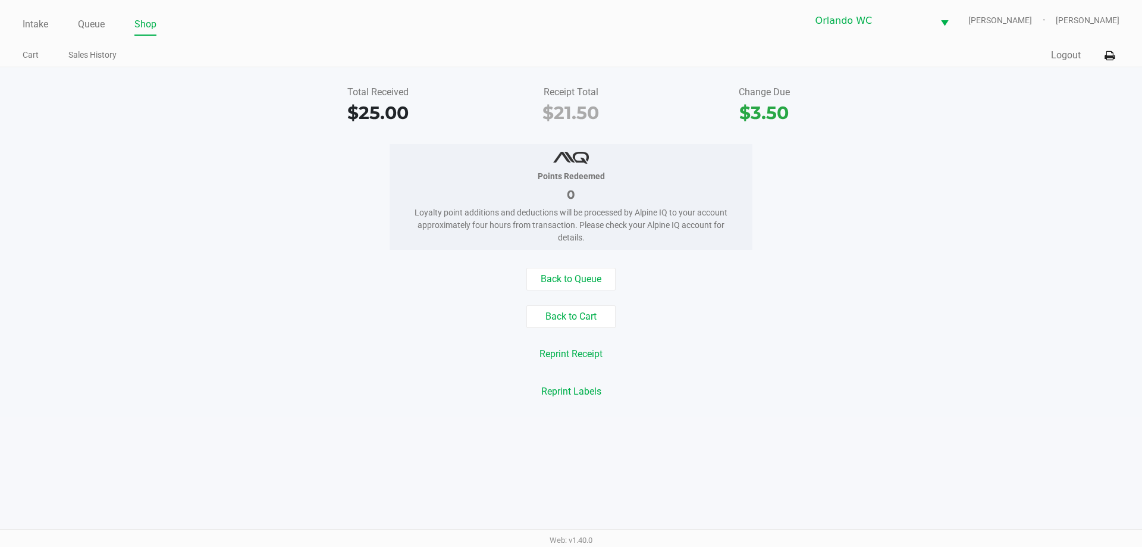
click at [565, 303] on div "Back to Queue Back to Cart Reprint Receipt Reprint Labels" at bounding box center [571, 335] width 1160 height 135
click at [566, 288] on button "Back to Queue" at bounding box center [571, 279] width 89 height 23
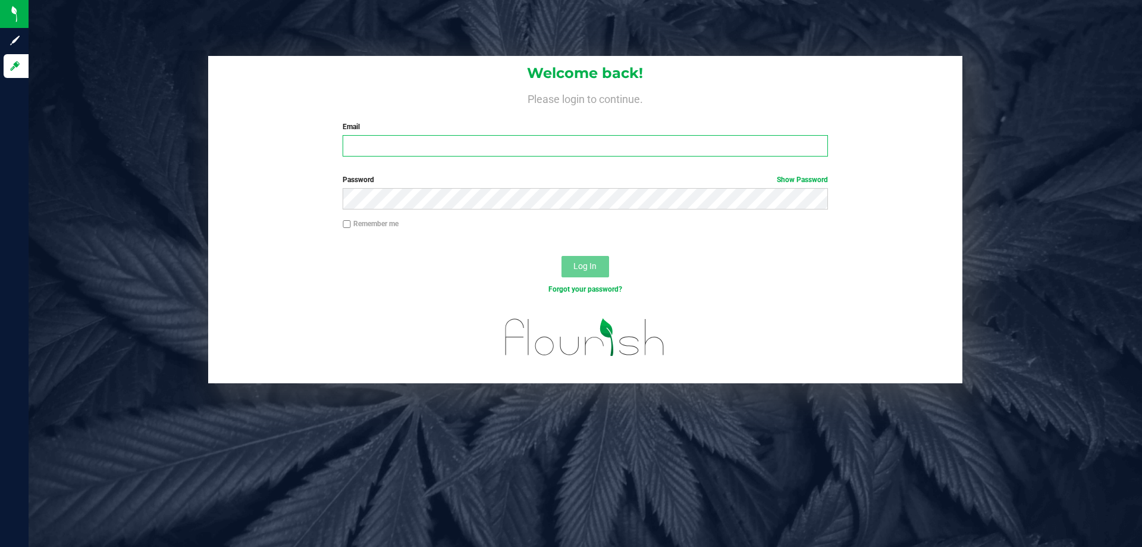
click at [396, 136] on input "Email" at bounding box center [585, 145] width 485 height 21
type input "[EMAIL_ADDRESS][DOMAIN_NAME]"
click at [562, 256] on button "Log In" at bounding box center [586, 266] width 48 height 21
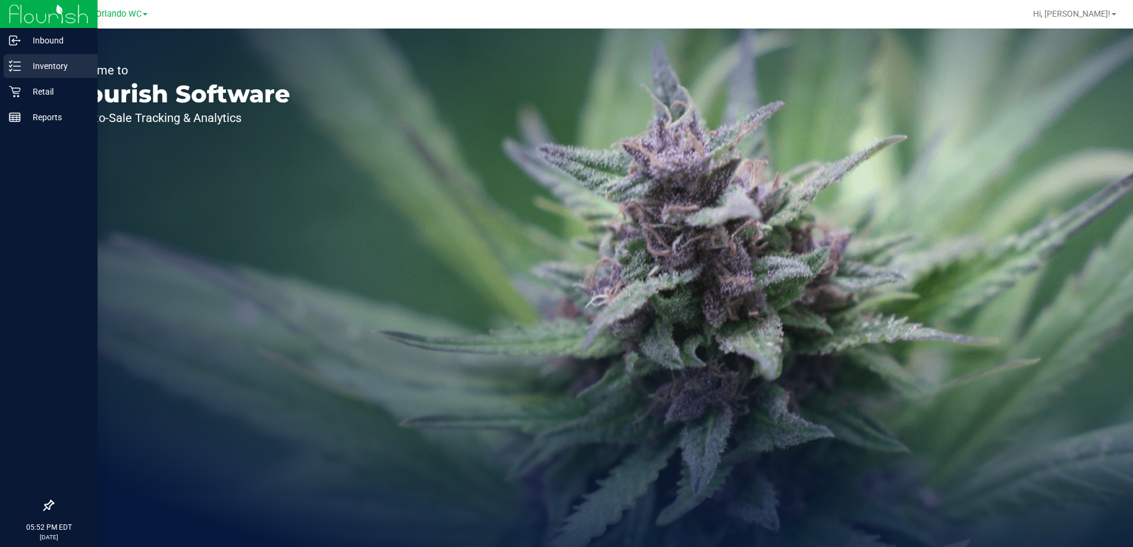
click at [37, 63] on p "Inventory" at bounding box center [56, 66] width 71 height 14
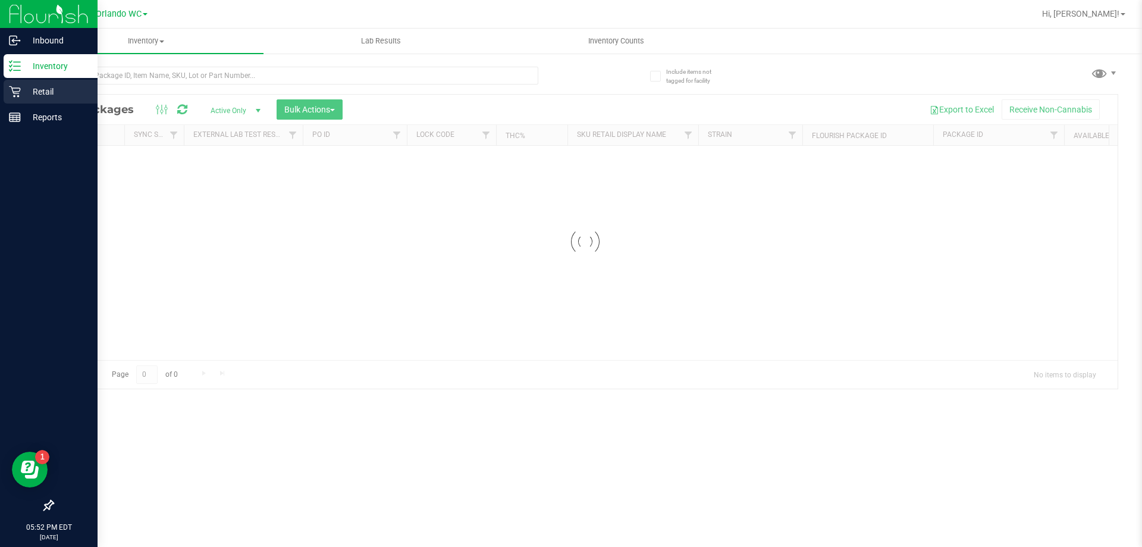
click at [42, 98] on p "Retail" at bounding box center [56, 91] width 71 height 14
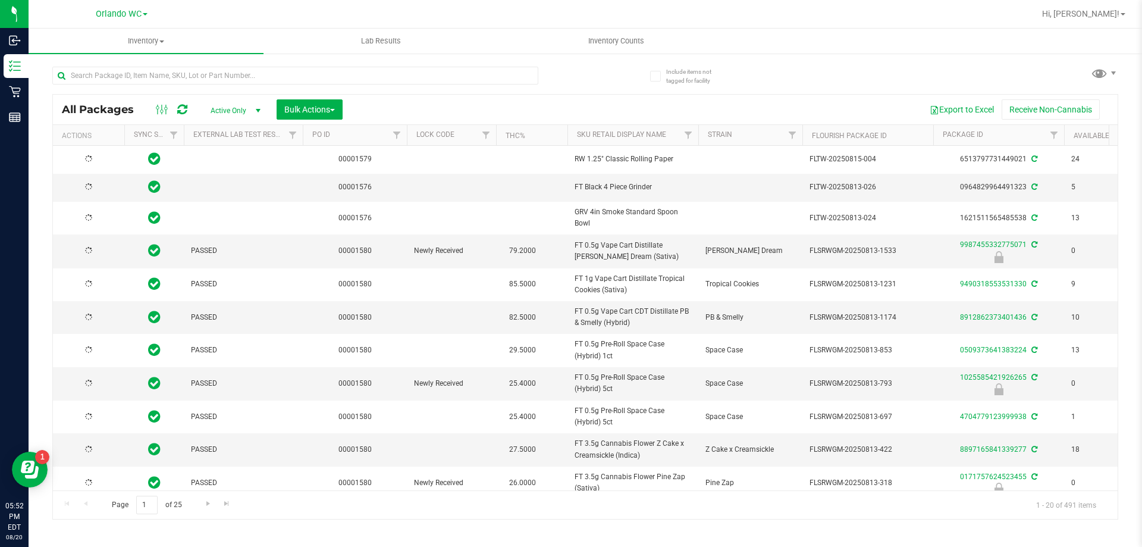
type input "2026-02-14"
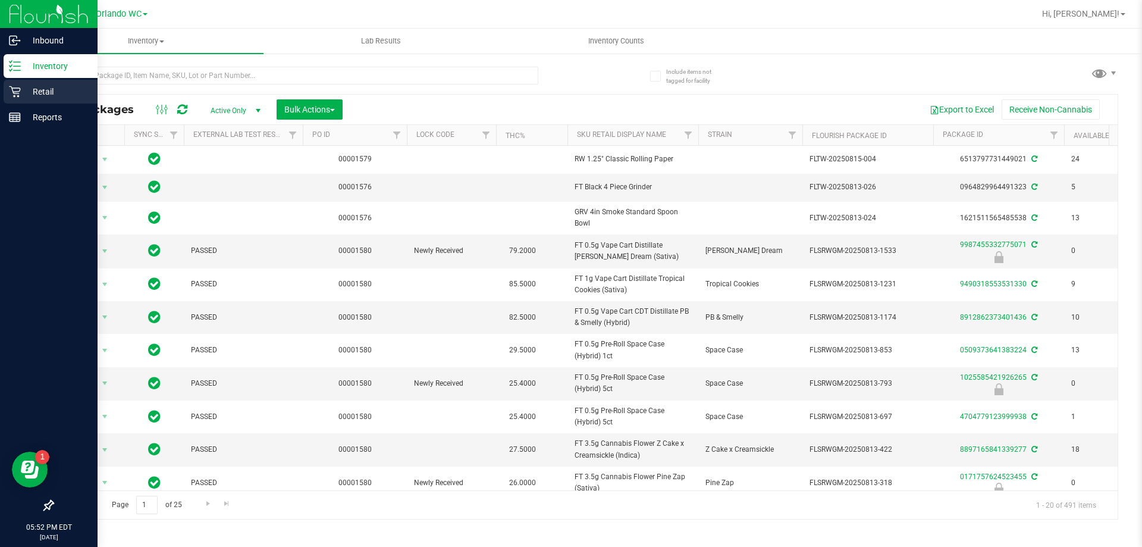
click at [5, 92] on div "Retail" at bounding box center [51, 92] width 94 height 24
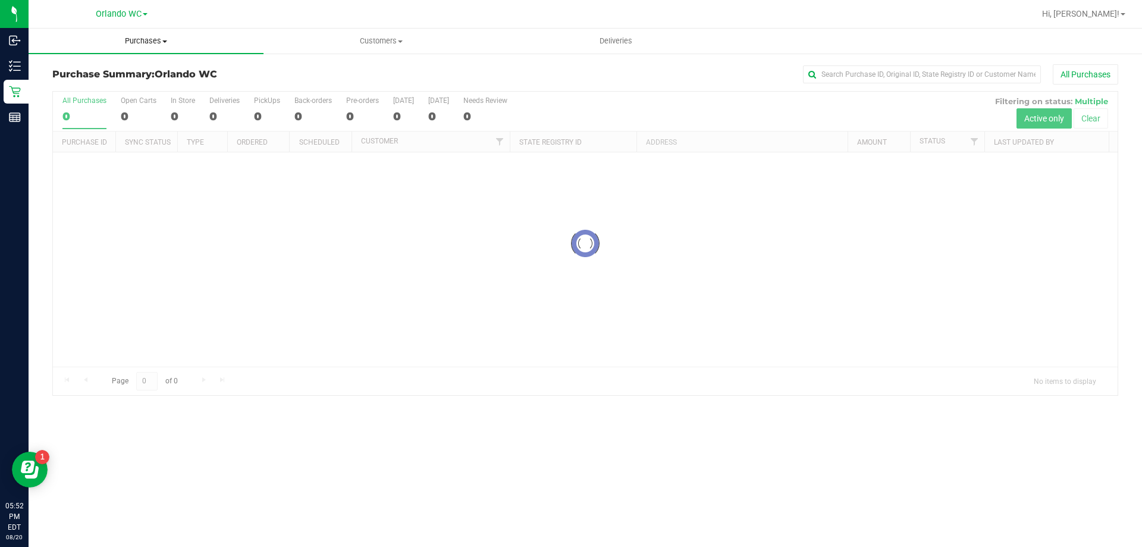
click at [127, 36] on span "Purchases" at bounding box center [146, 41] width 235 height 11
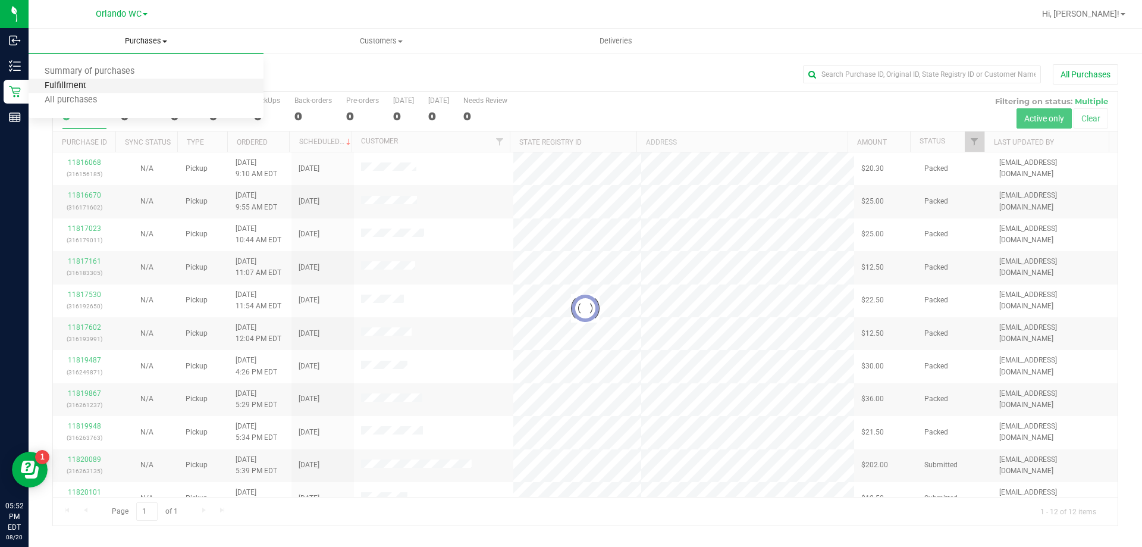
click at [93, 81] on span "Fulfillment" at bounding box center [66, 86] width 74 height 10
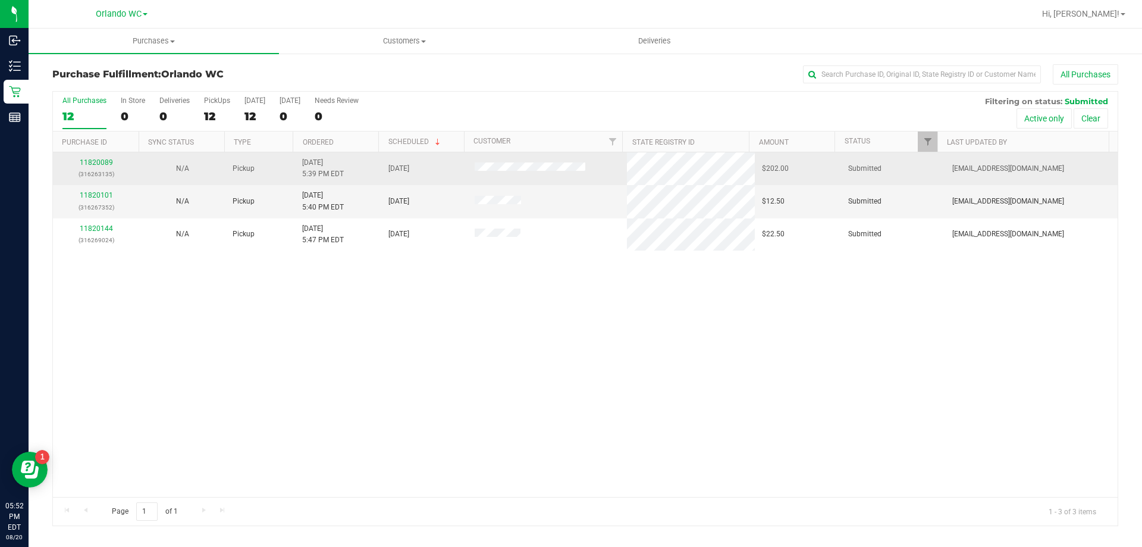
click at [90, 158] on div "11820089 (316263135)" at bounding box center [96, 168] width 72 height 23
click at [100, 162] on link "11820089" at bounding box center [96, 162] width 33 height 8
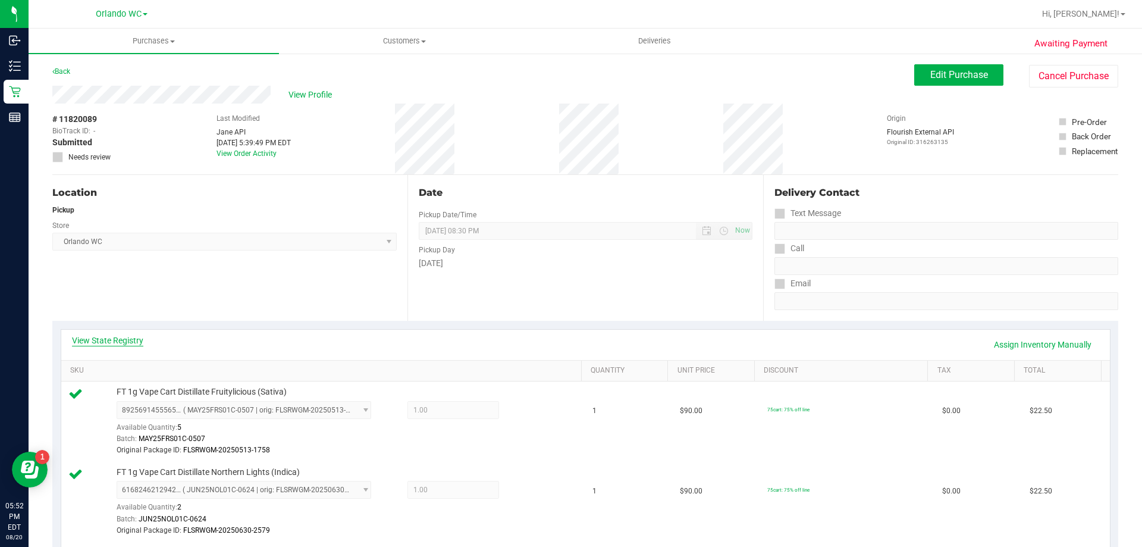
click at [110, 339] on link "View State Registry" at bounding box center [107, 340] width 71 height 12
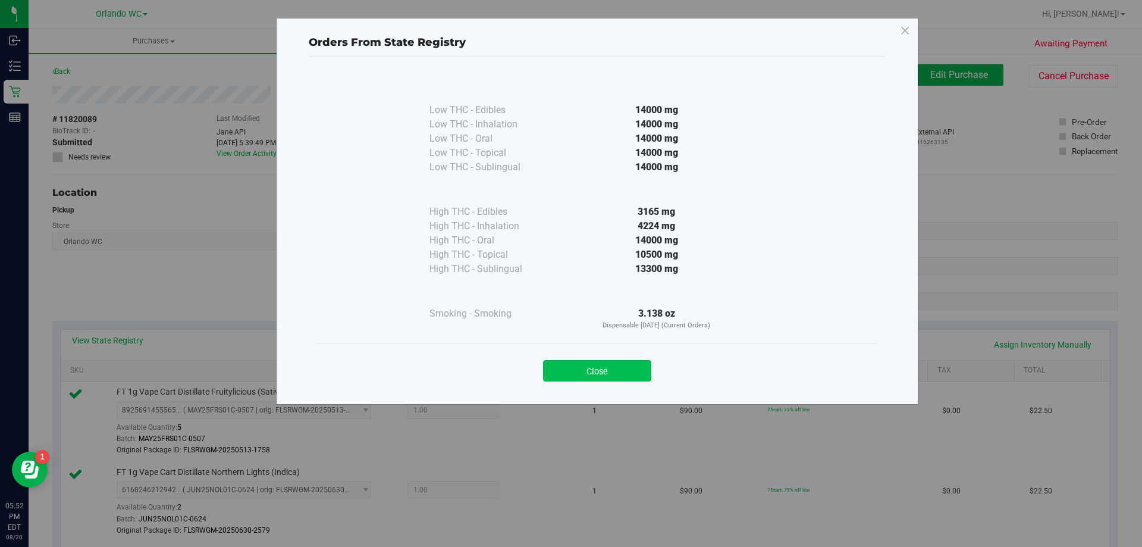
click at [610, 365] on button "Close" at bounding box center [597, 370] width 108 height 21
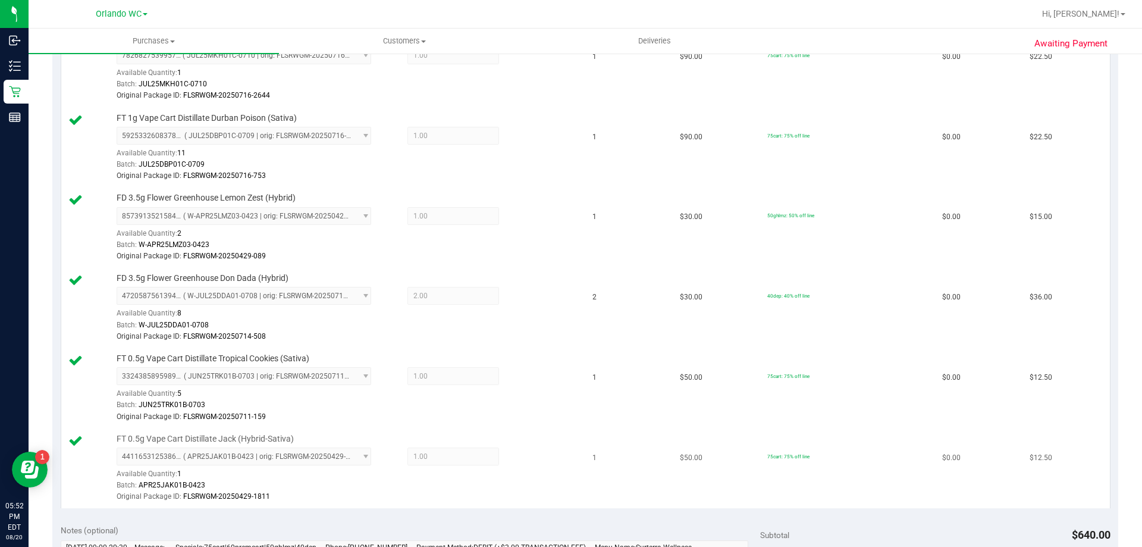
scroll to position [774, 0]
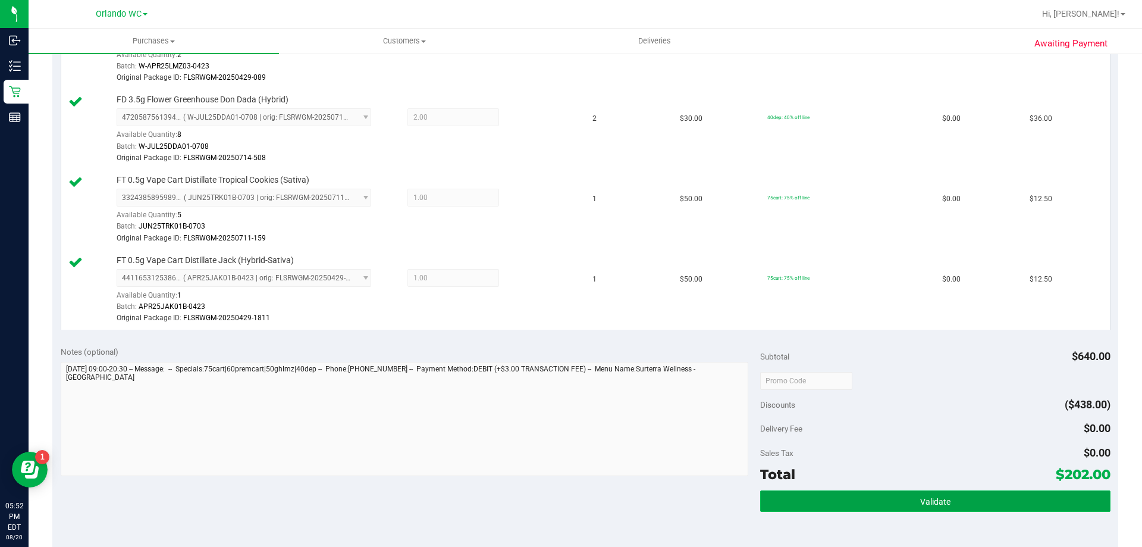
click at [831, 499] on button "Validate" at bounding box center [935, 500] width 350 height 21
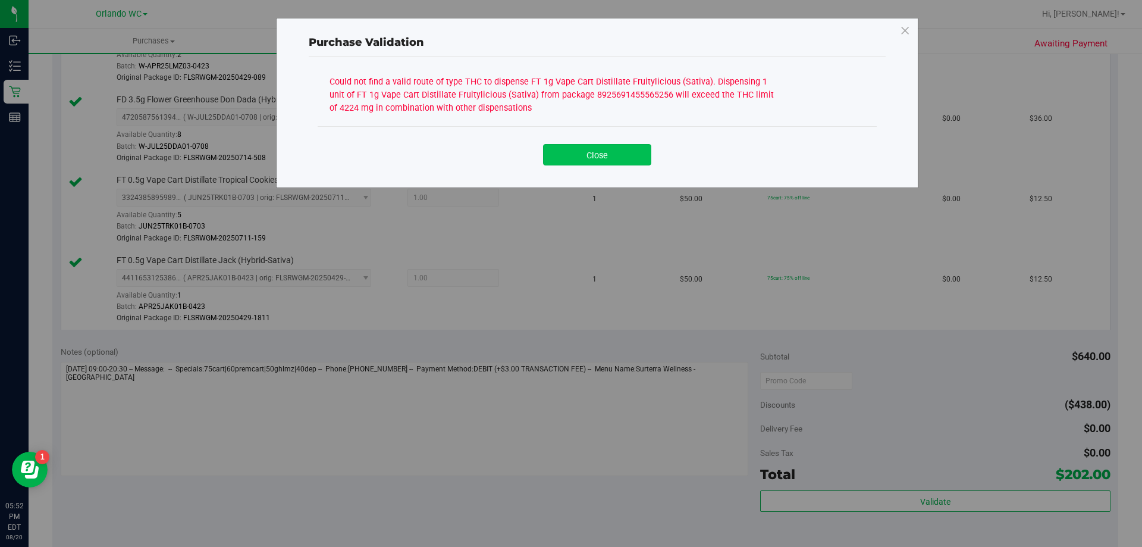
click at [599, 163] on button "Close" at bounding box center [597, 154] width 108 height 21
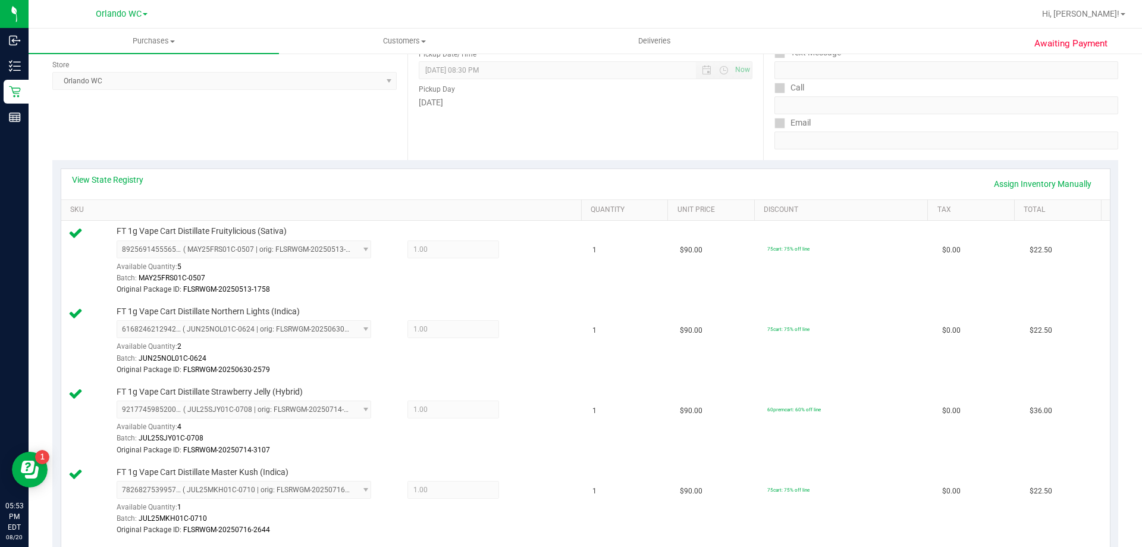
scroll to position [119, 0]
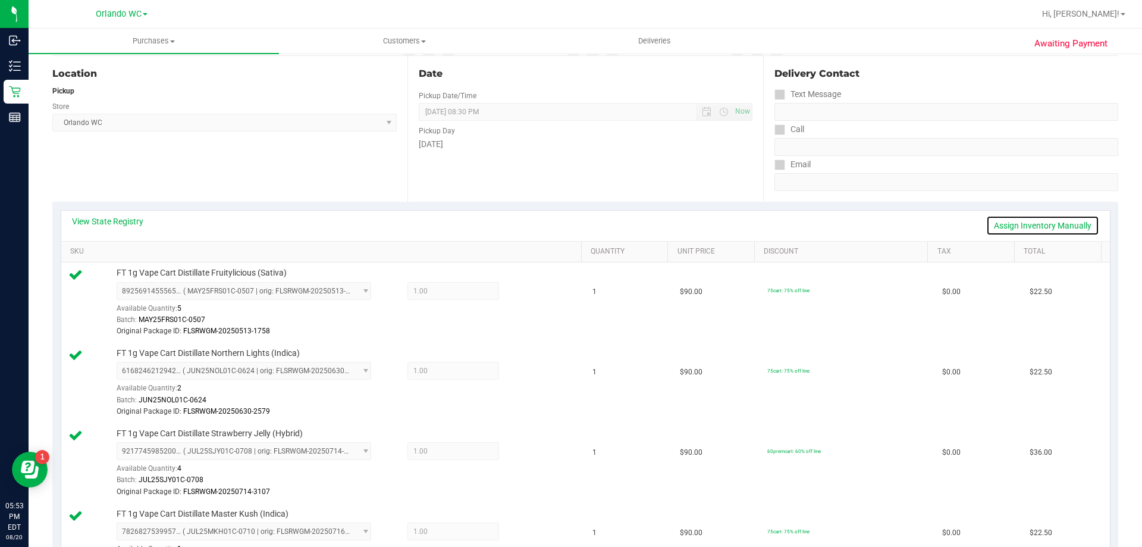
click at [1061, 218] on link "Assign Inventory Manually" at bounding box center [1043, 225] width 113 height 20
click at [521, 288] on icon at bounding box center [527, 293] width 12 height 14
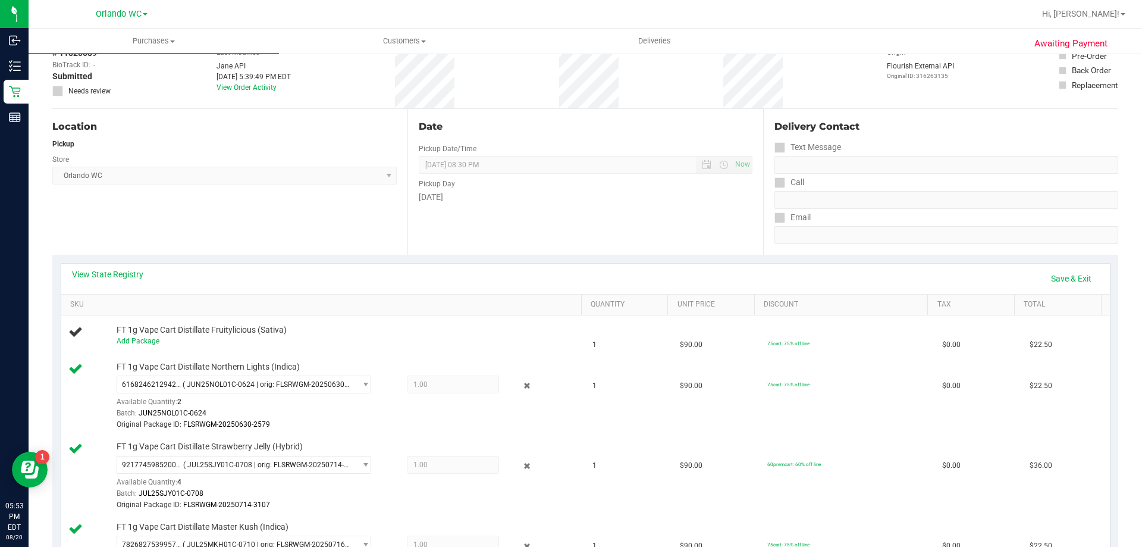
scroll to position [0, 0]
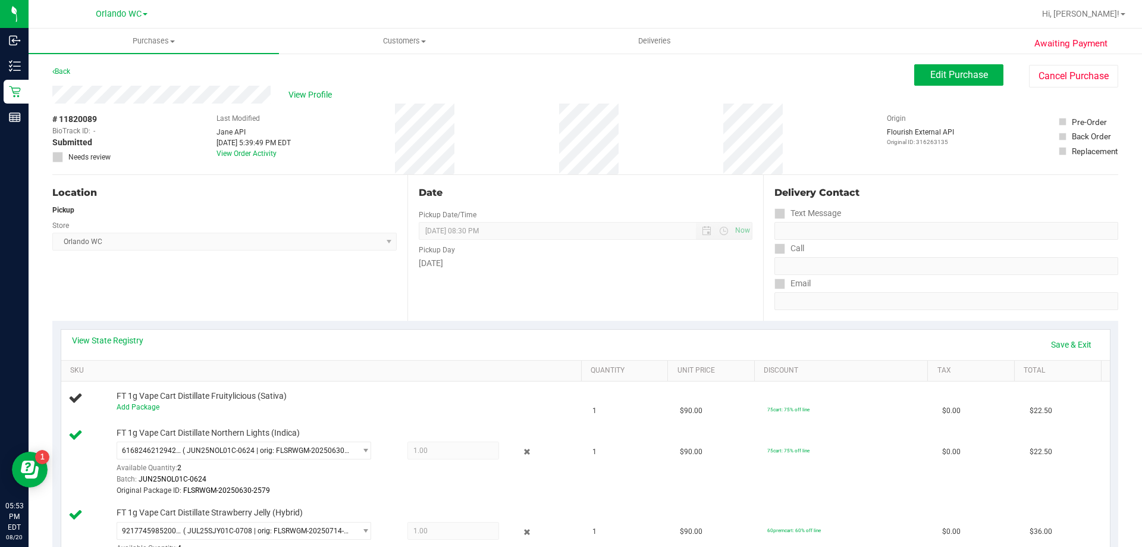
click at [983, 87] on div "View Profile # 11820089 BioTrack ID: - Submitted Needs review Last Modified Jan…" at bounding box center [585, 130] width 1066 height 89
click at [968, 67] on button "Edit Purchase" at bounding box center [959, 74] width 89 height 21
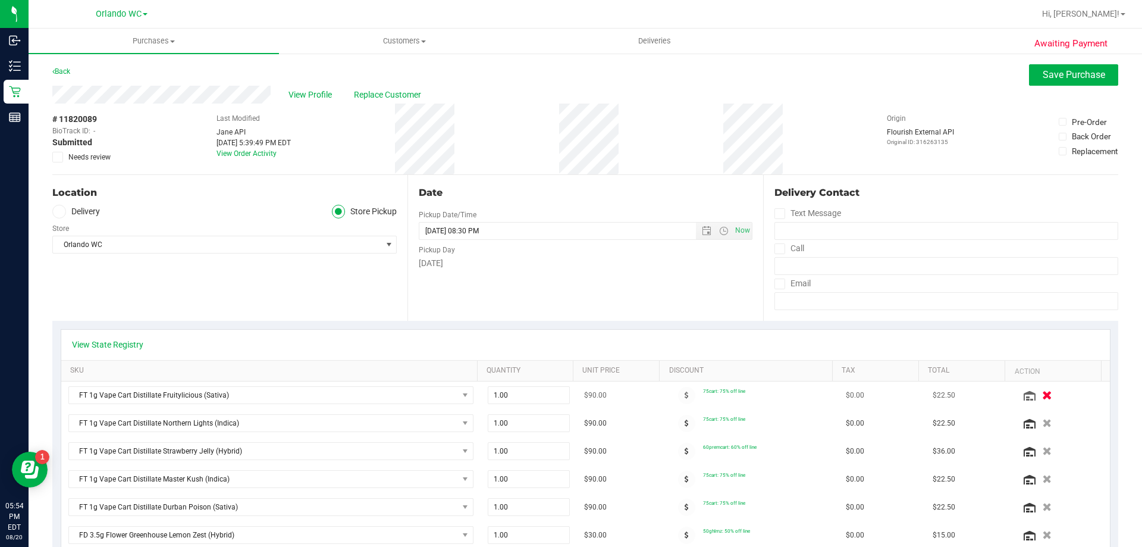
click at [1042, 393] on icon "button" at bounding box center [1047, 395] width 10 height 9
click at [1042, 81] on button "Save Purchase" at bounding box center [1073, 74] width 89 height 21
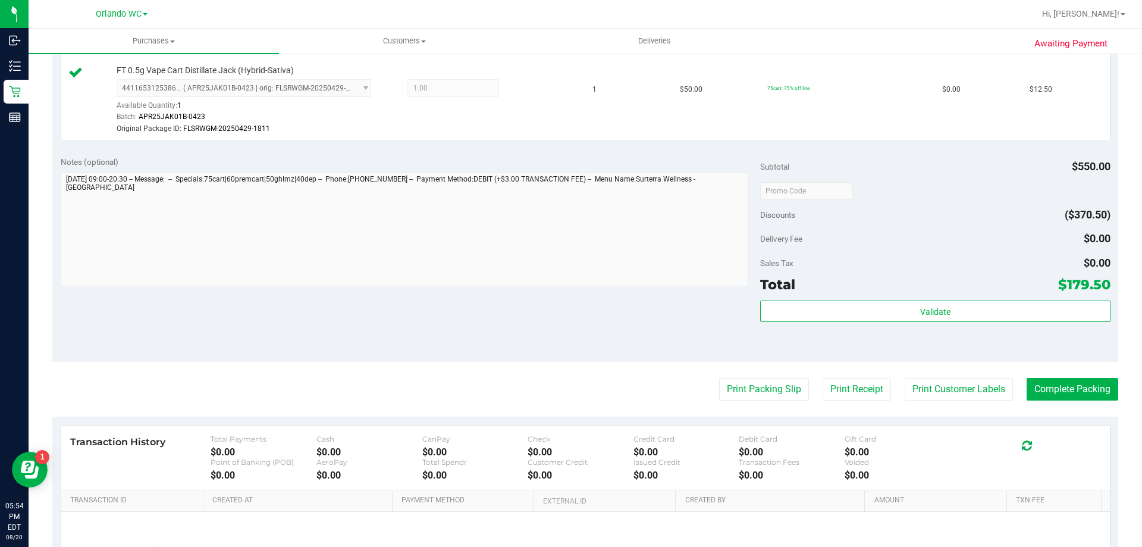
scroll to position [893, 0]
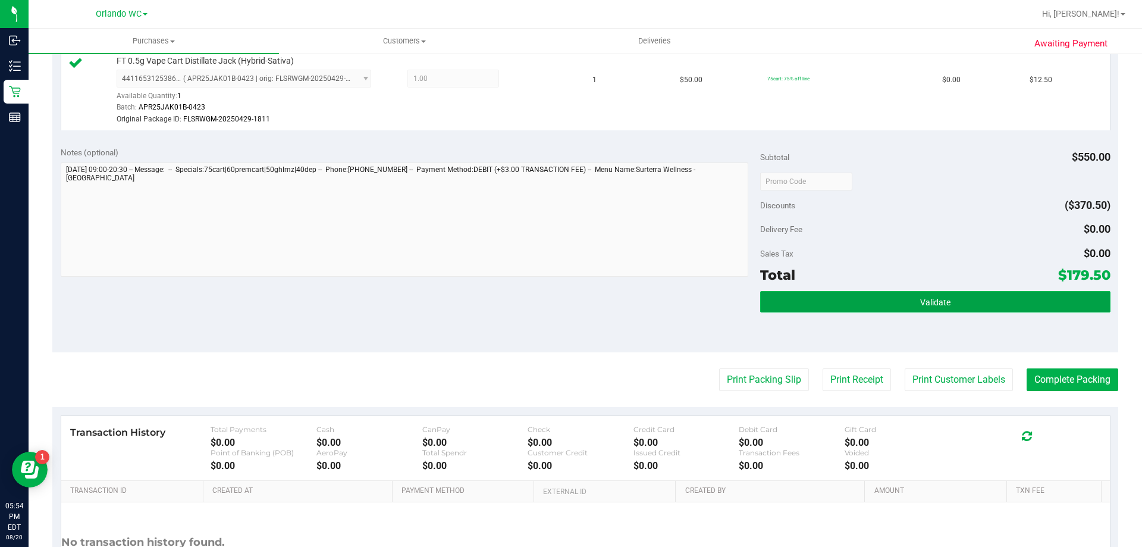
click at [932, 295] on button "Validate" at bounding box center [935, 301] width 350 height 21
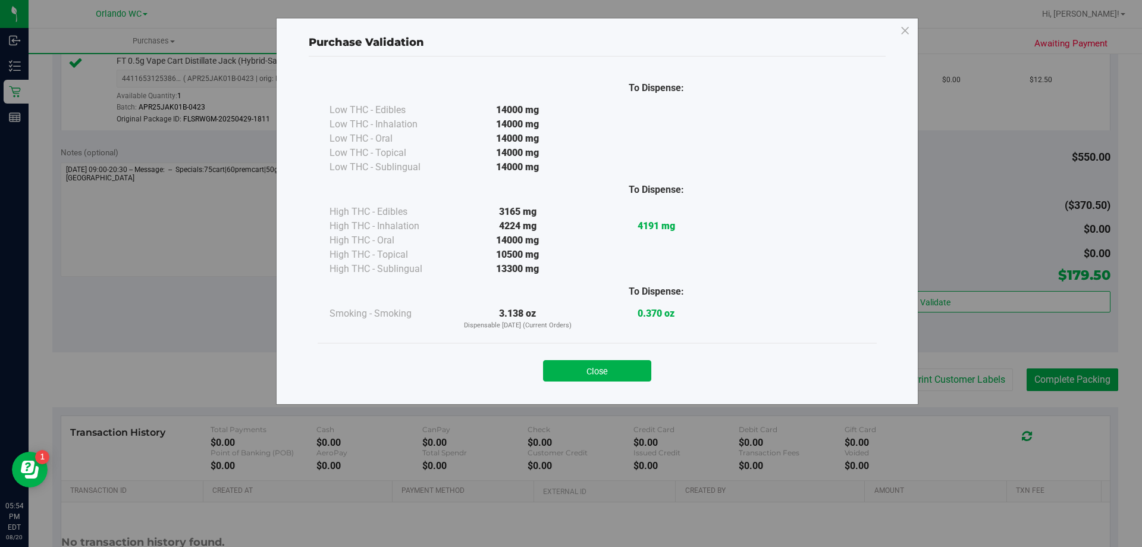
click at [652, 362] on div "Close" at bounding box center [597, 367] width 541 height 30
click at [646, 365] on button "Close" at bounding box center [597, 370] width 108 height 21
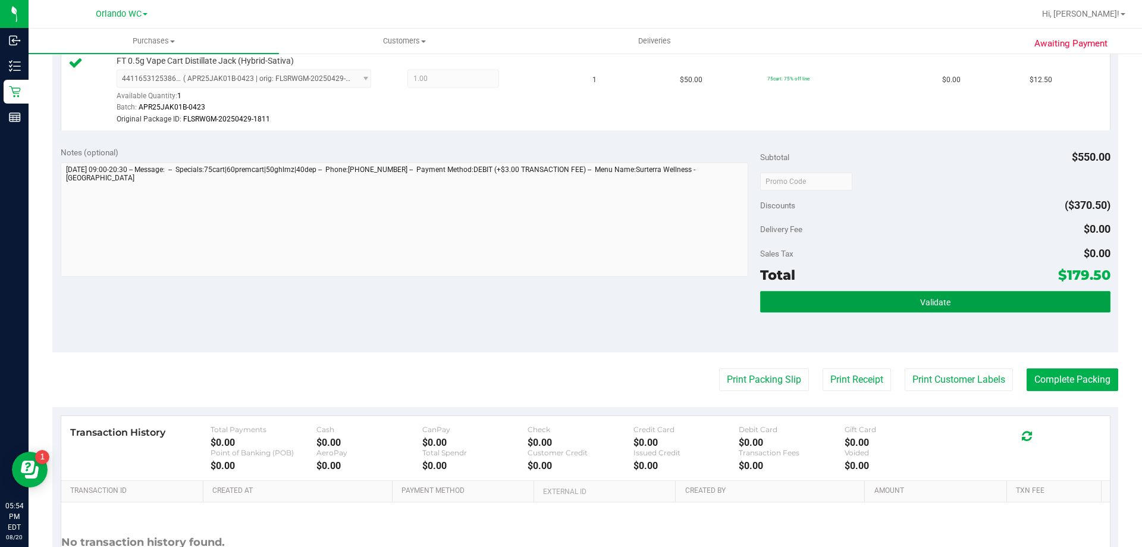
click at [891, 309] on button "Validate" at bounding box center [935, 301] width 350 height 21
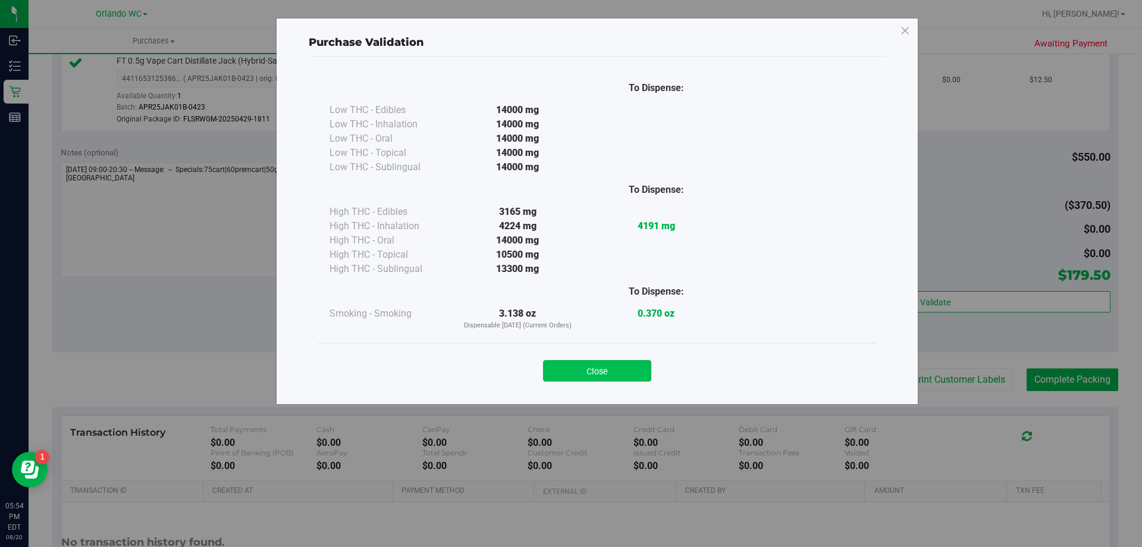
click at [578, 362] on button "Close" at bounding box center [597, 370] width 108 height 21
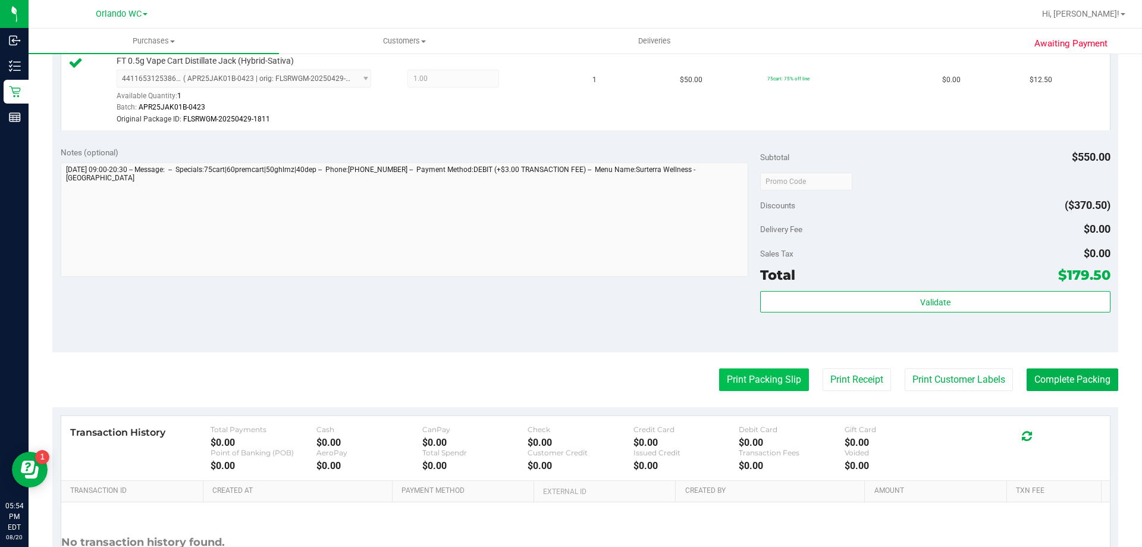
click at [795, 380] on button "Print Packing Slip" at bounding box center [764, 379] width 90 height 23
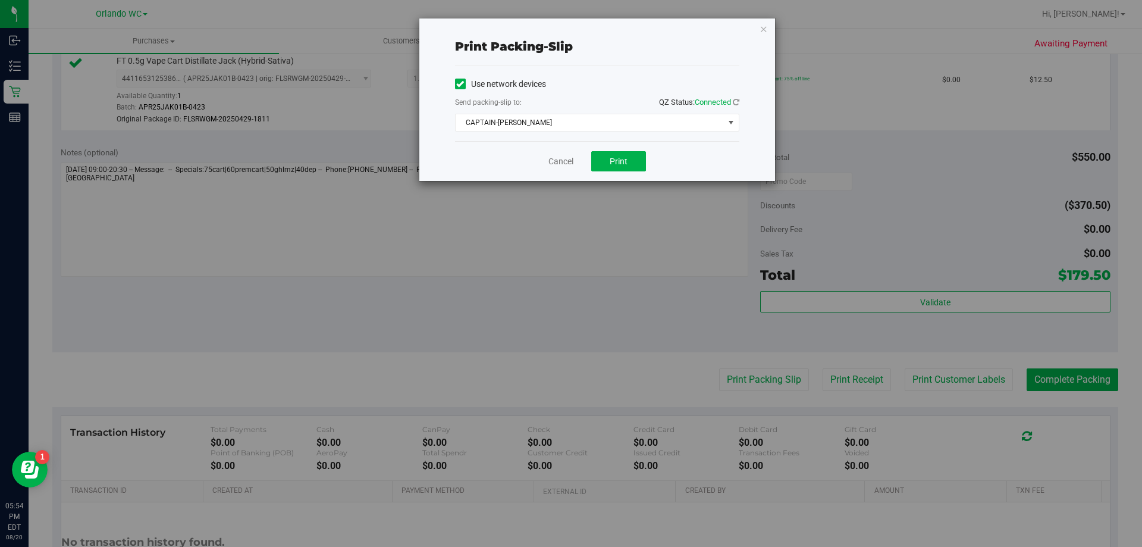
click at [618, 134] on div "Use network devices Send packing-slip to: QZ Status: Connected CAPTAIN-KANGA Ch…" at bounding box center [597, 103] width 284 height 76
click at [618, 122] on span "CAPTAIN-[PERSON_NAME]" at bounding box center [590, 122] width 268 height 17
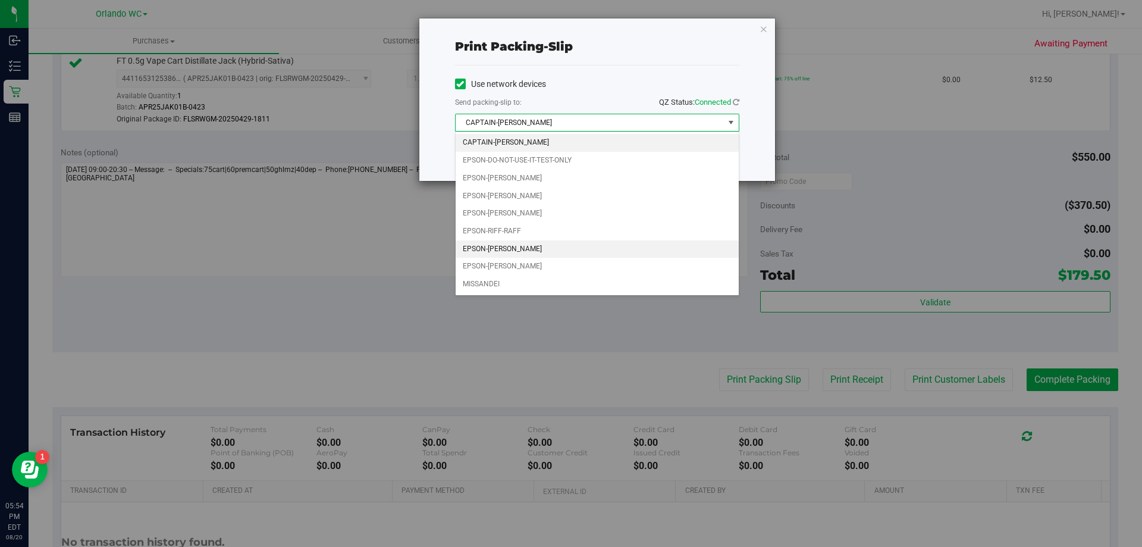
click at [556, 245] on li "EPSON-[PERSON_NAME]" at bounding box center [597, 249] width 283 height 18
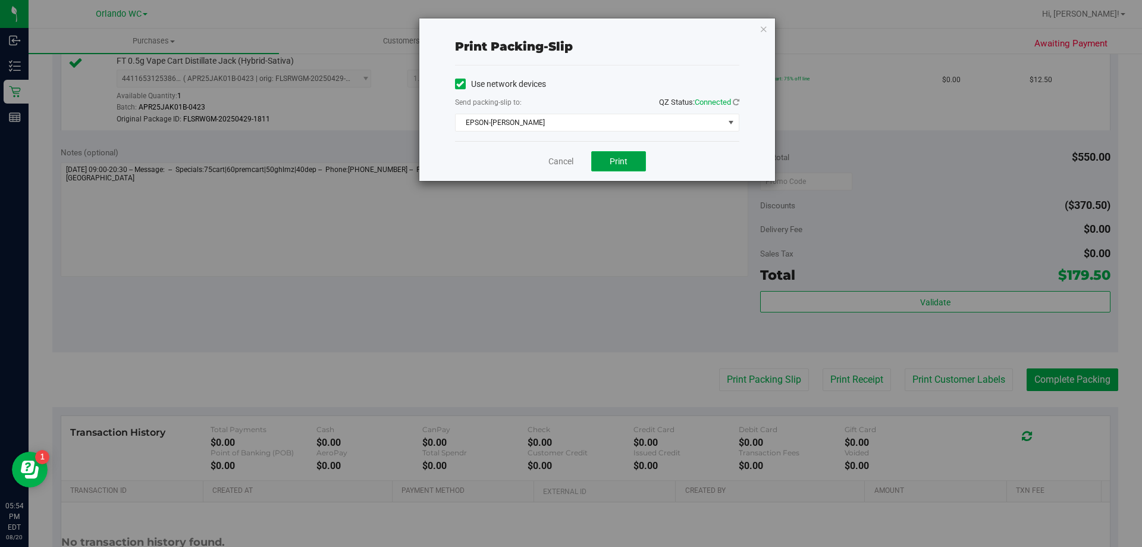
click at [607, 161] on button "Print" at bounding box center [618, 161] width 55 height 20
click at [756, 30] on div "Print packing-slip Use network devices Send packing-slip to: QZ Status: Connect…" at bounding box center [597, 99] width 356 height 162
click at [757, 30] on div "Print packing-slip Use network devices Send packing-slip to: QZ Status: Connect…" at bounding box center [597, 99] width 356 height 162
click at [757, 29] on div "Print packing-slip Use network devices Send packing-slip to: QZ Status: Connect…" at bounding box center [597, 99] width 356 height 162
click at [762, 27] on icon "button" at bounding box center [764, 28] width 8 height 14
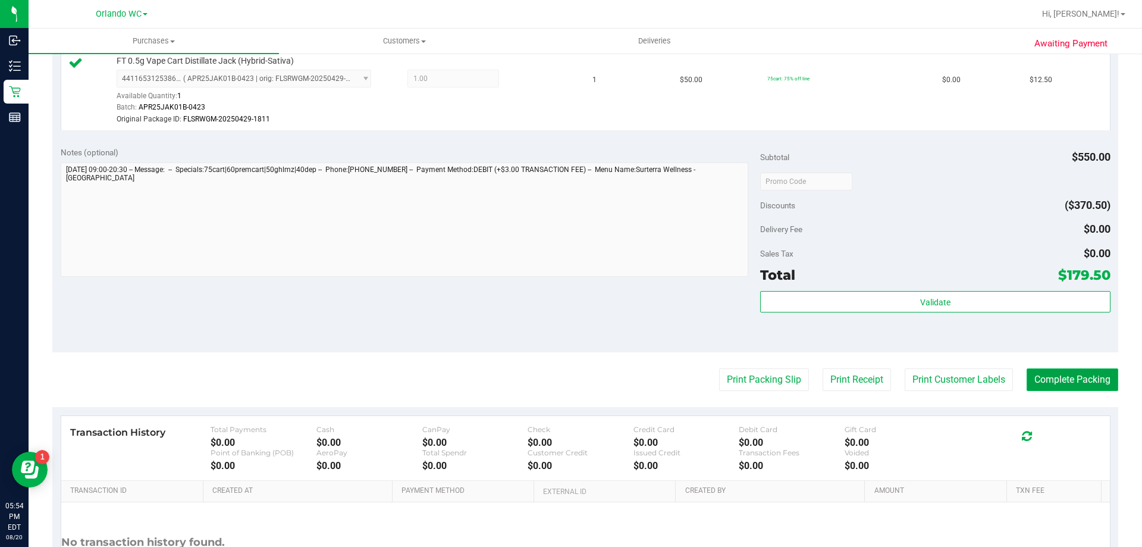
click at [1037, 382] on button "Complete Packing" at bounding box center [1073, 379] width 92 height 23
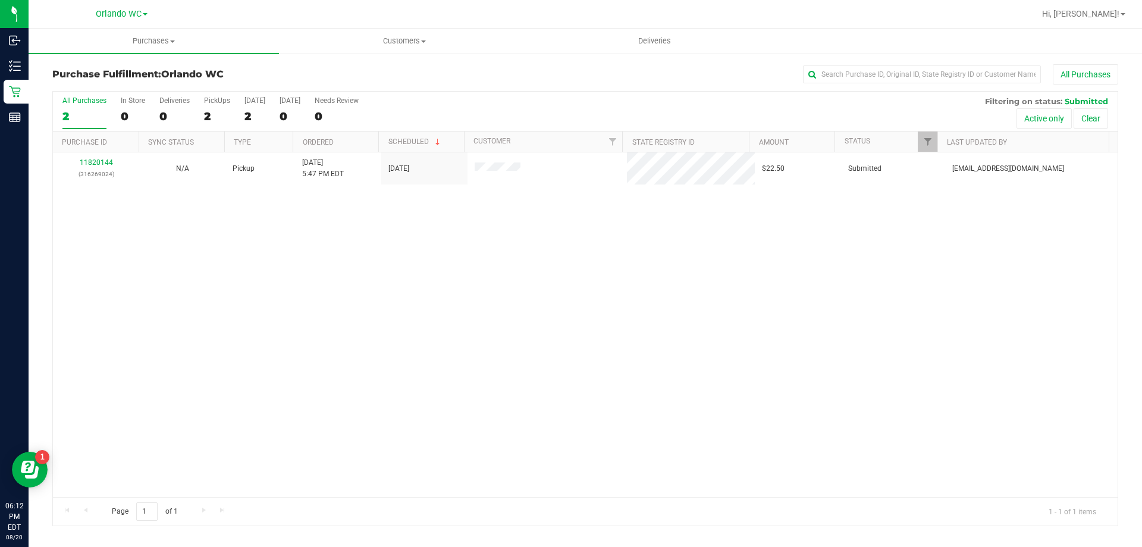
click at [298, 264] on div "11820144 (316269024) N/A Pickup 8/20/2025 5:47 PM EDT 8/20/2025 $22.50 Submitte…" at bounding box center [585, 324] width 1065 height 345
click at [245, 193] on div "11820144 (316269024) N/A Pickup 8/20/2025 5:47 PM EDT 8/20/2025 $22.50 Submitte…" at bounding box center [585, 324] width 1065 height 345
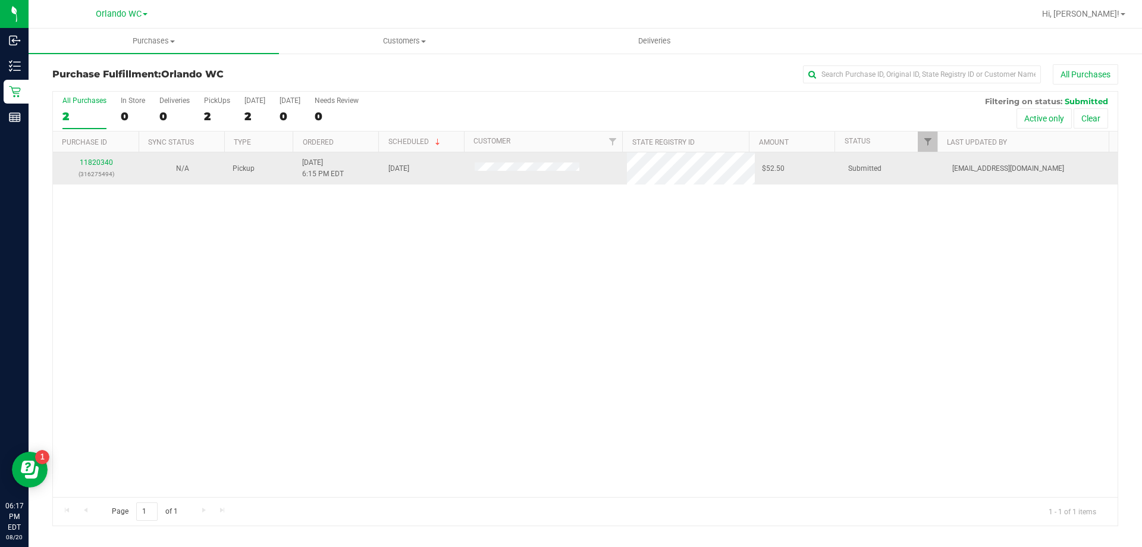
click at [114, 162] on div "11820340 (316275494)" at bounding box center [96, 168] width 72 height 23
click at [101, 162] on link "11820340" at bounding box center [96, 162] width 33 height 8
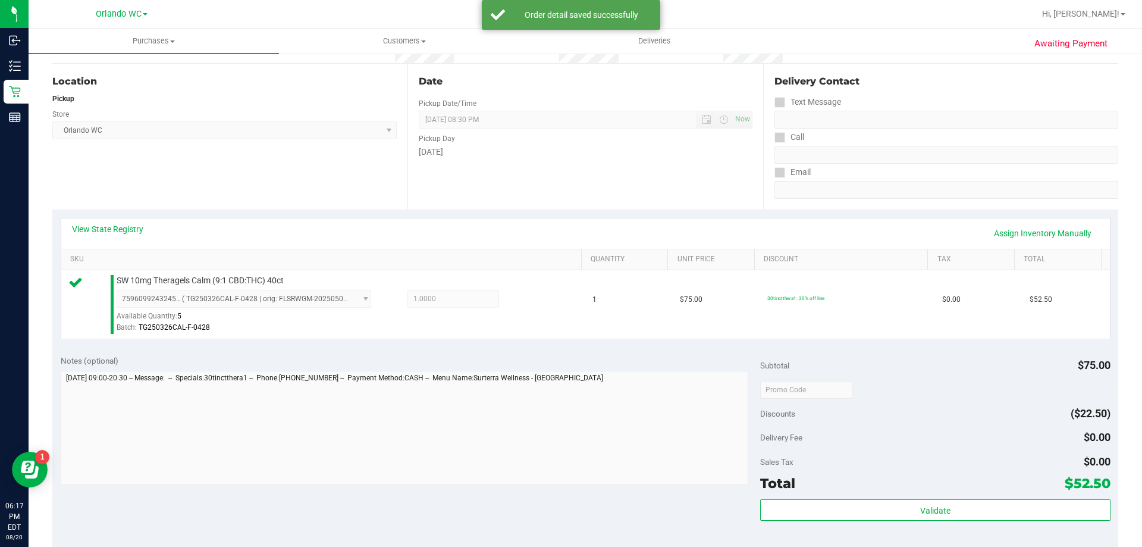
scroll to position [179, 0]
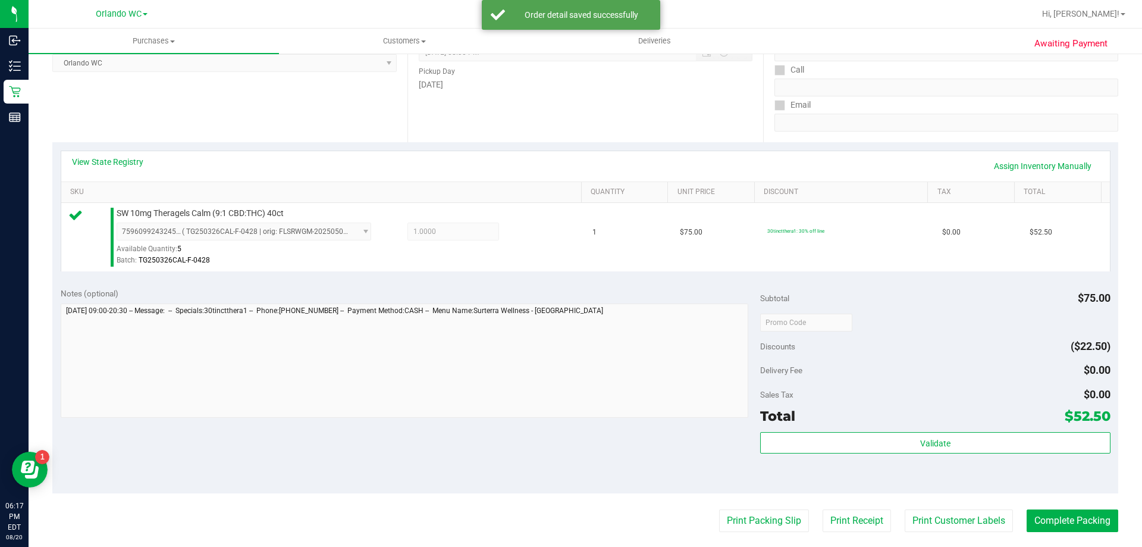
click at [883, 453] on div "Validate" at bounding box center [935, 443] width 350 height 23
click at [875, 421] on div "Total $52.50" at bounding box center [935, 415] width 350 height 21
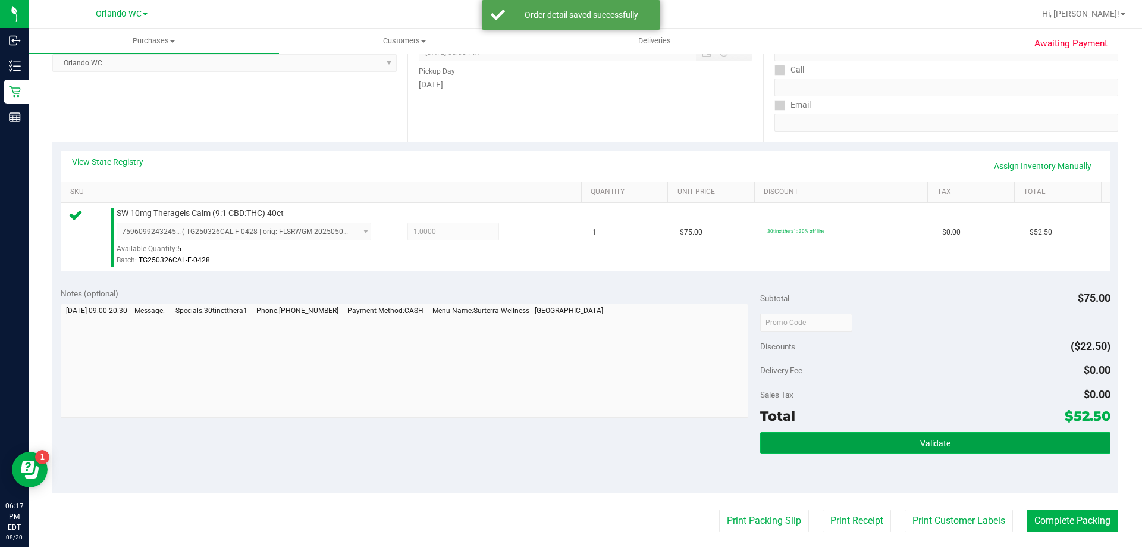
click at [875, 436] on button "Validate" at bounding box center [935, 442] width 350 height 21
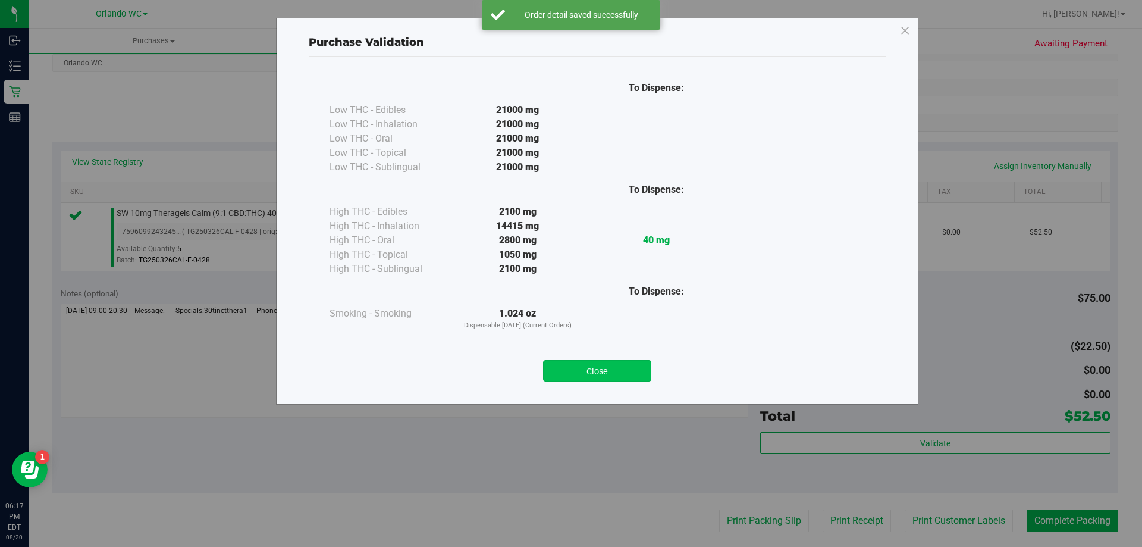
click at [631, 372] on button "Close" at bounding box center [597, 370] width 108 height 21
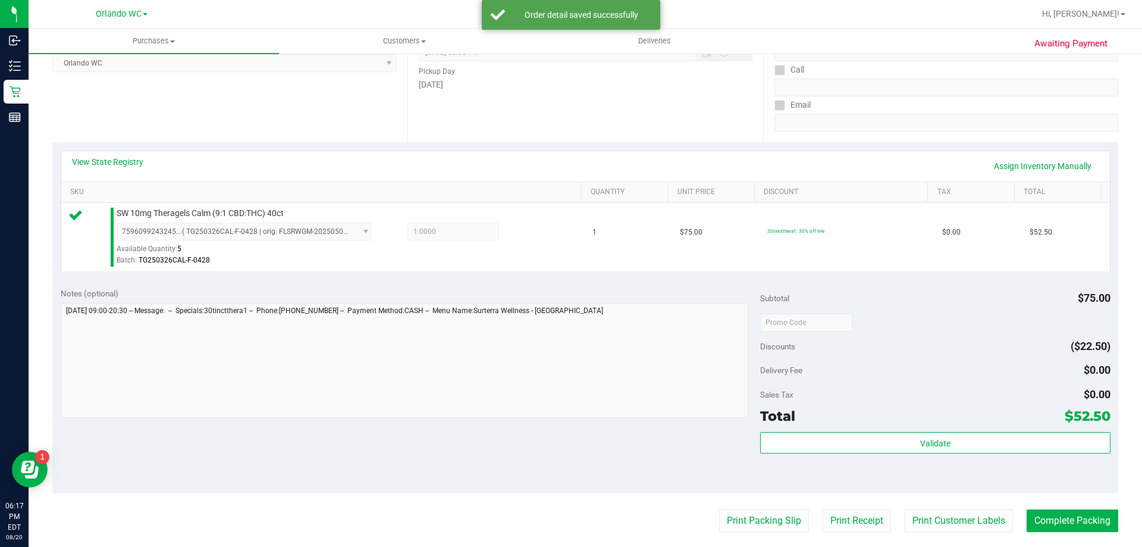
click at [744, 506] on purchase-details "Back Edit Purchase Cancel Purchase View Profile # 11820340 BioTrack ID: - Submi…" at bounding box center [585, 328] width 1066 height 885
click at [745, 509] on purchase-details "Back Edit Purchase Cancel Purchase View Profile # 11820340 BioTrack ID: - Submi…" at bounding box center [585, 328] width 1066 height 885
click at [746, 515] on button "Print Packing Slip" at bounding box center [764, 520] width 90 height 23
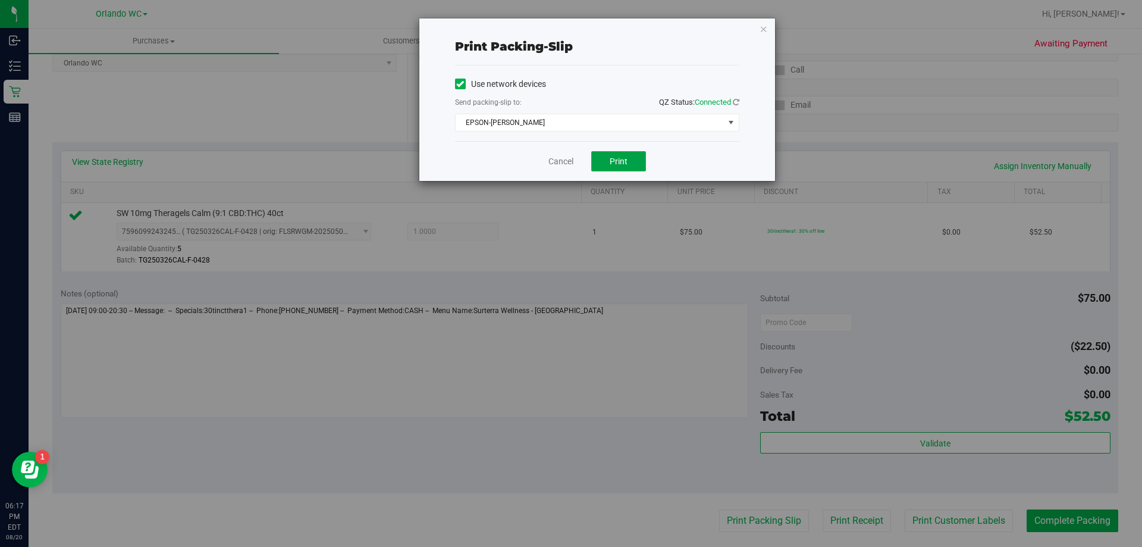
click at [601, 165] on button "Print" at bounding box center [618, 161] width 55 height 20
click at [769, 24] on div "Print packing-slip Use network devices Send packing-slip to: QZ Status: Connect…" at bounding box center [597, 99] width 356 height 162
click at [764, 30] on icon "button" at bounding box center [764, 28] width 8 height 14
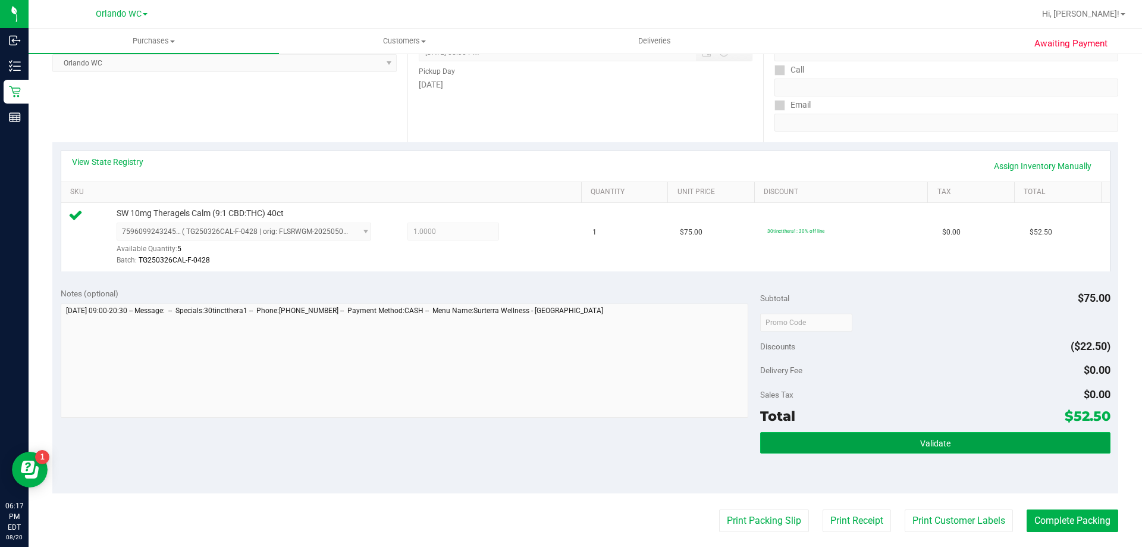
click at [964, 440] on button "Validate" at bounding box center [935, 442] width 350 height 21
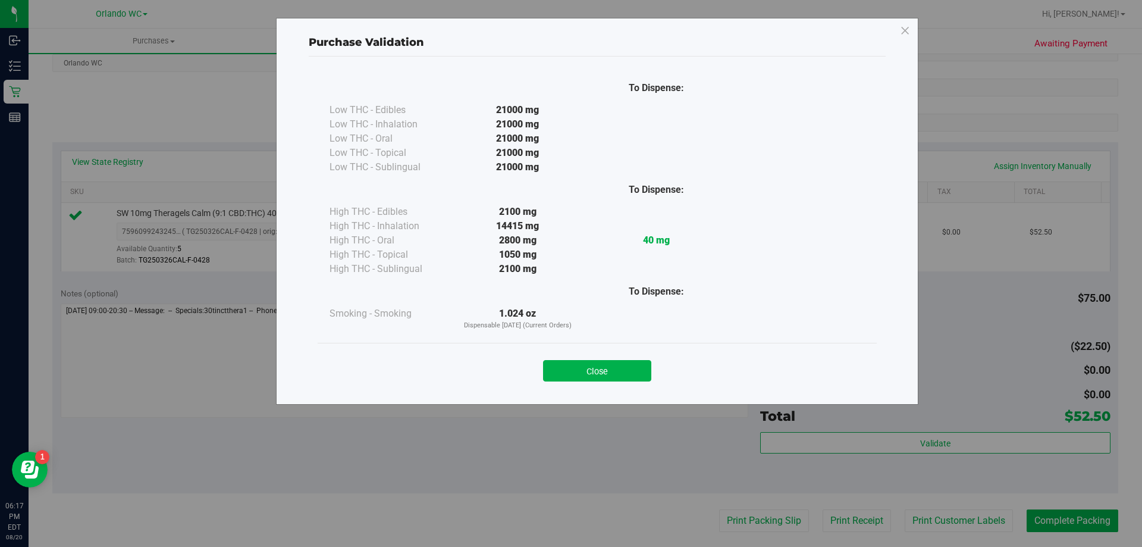
click at [647, 369] on button "Close" at bounding box center [597, 370] width 108 height 21
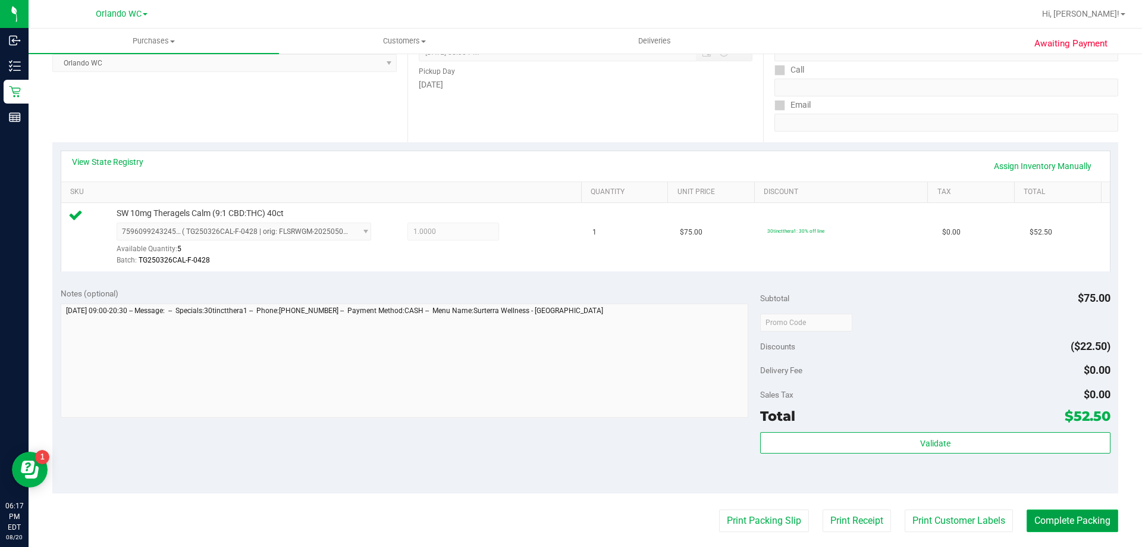
click at [1077, 529] on button "Complete Packing" at bounding box center [1073, 520] width 92 height 23
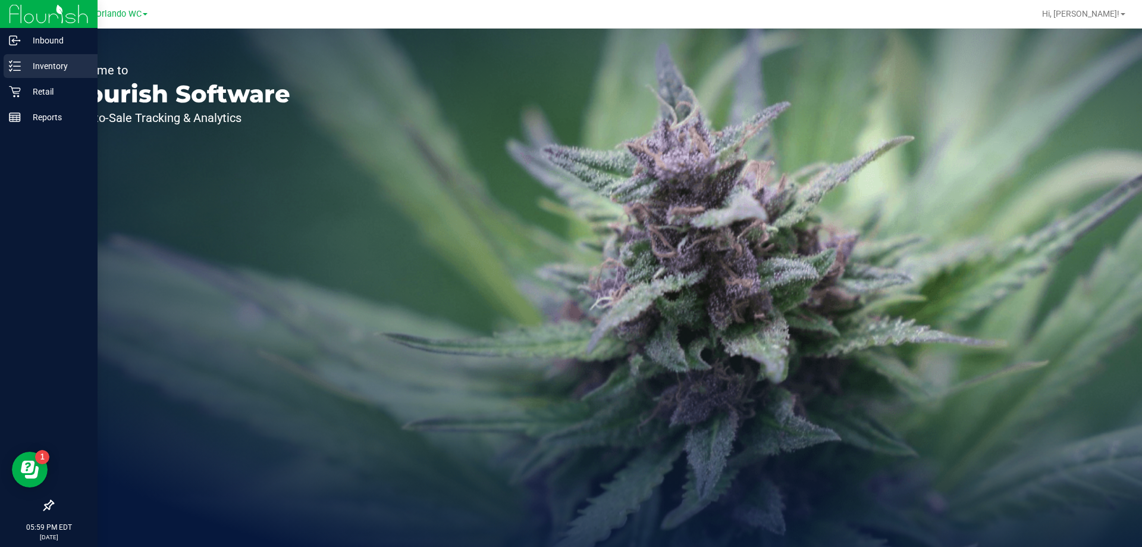
click at [34, 58] on div "Inventory" at bounding box center [51, 66] width 94 height 24
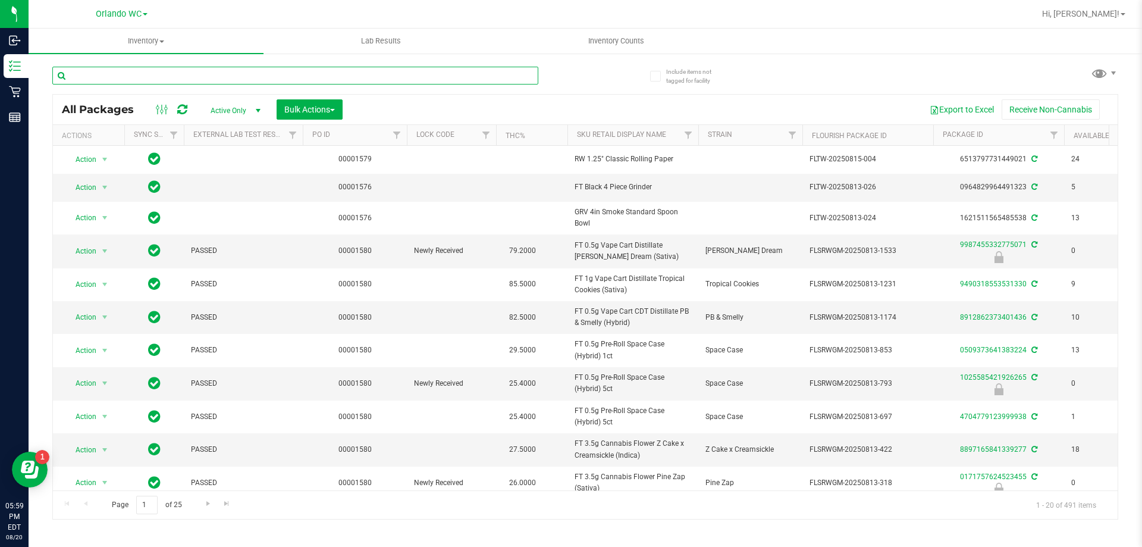
click at [123, 79] on input "text" at bounding box center [295, 76] width 486 height 18
type input "frs"
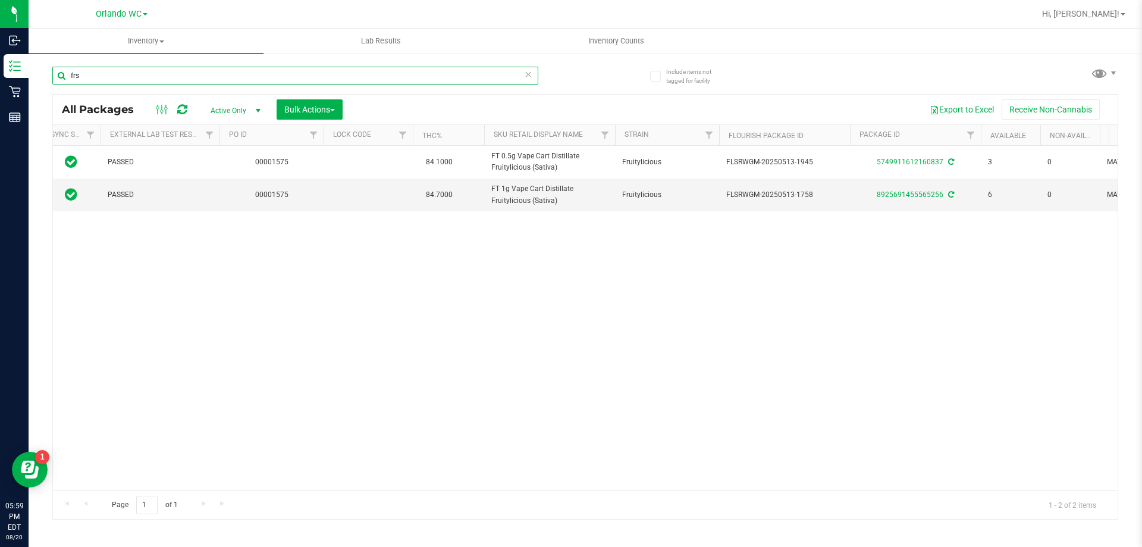
scroll to position [0, 68]
